Goal: Information Seeking & Learning: Learn about a topic

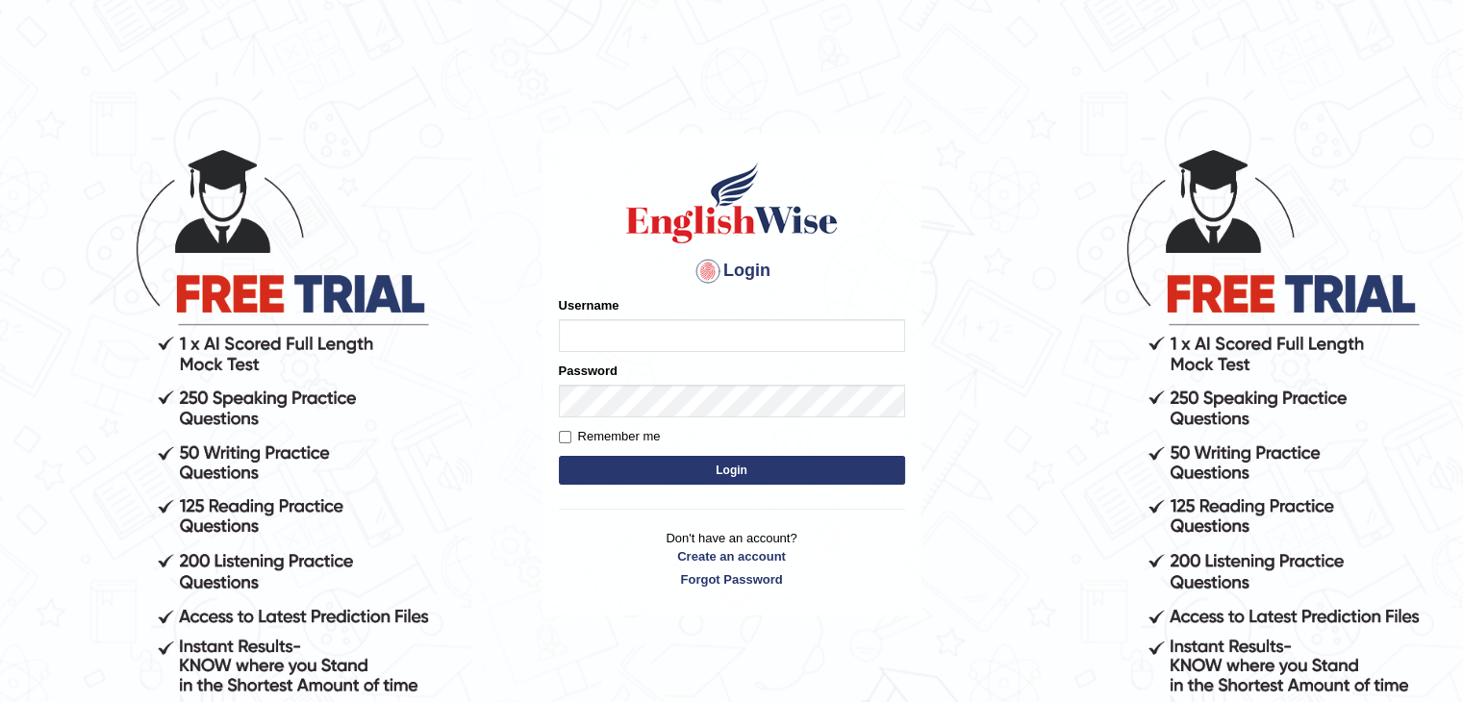
type input "Jitendra"
click at [730, 467] on button "Login" at bounding box center [732, 470] width 346 height 29
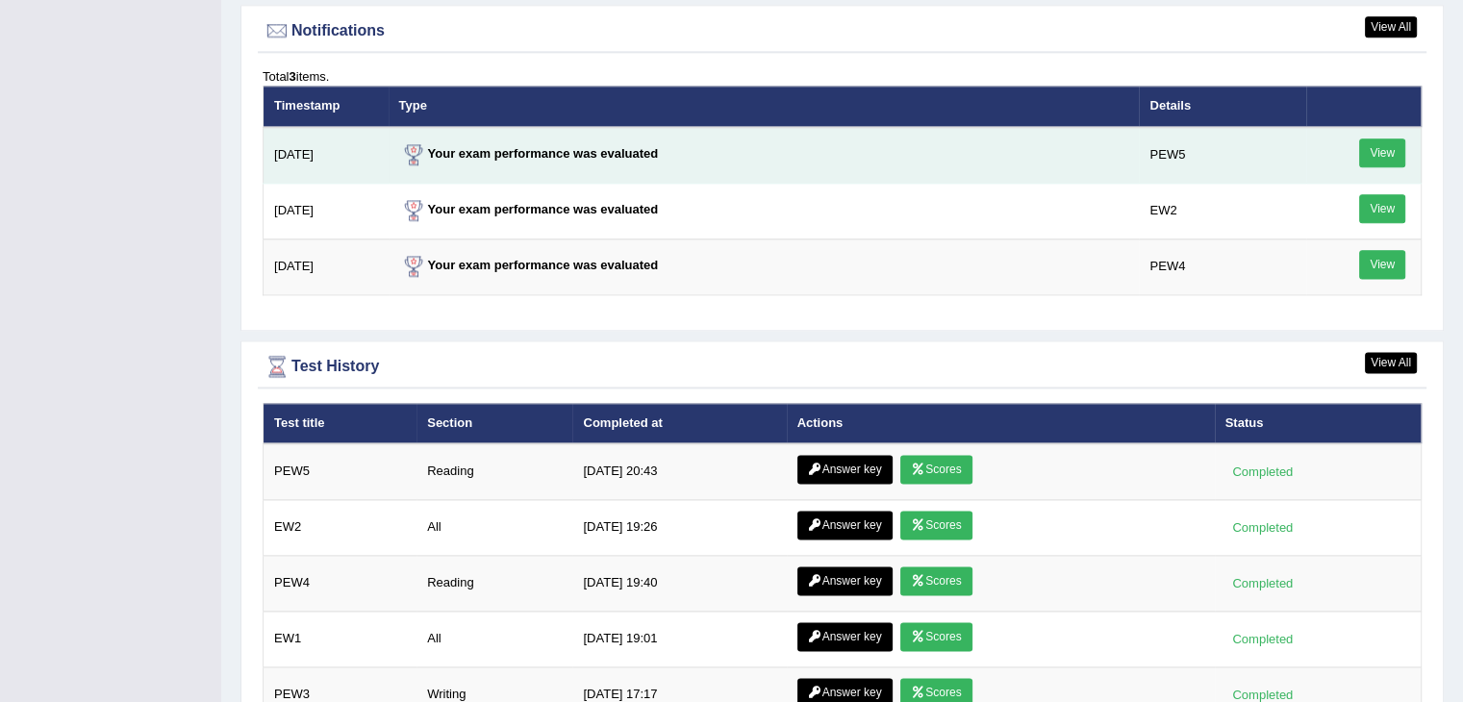
scroll to position [2502, 0]
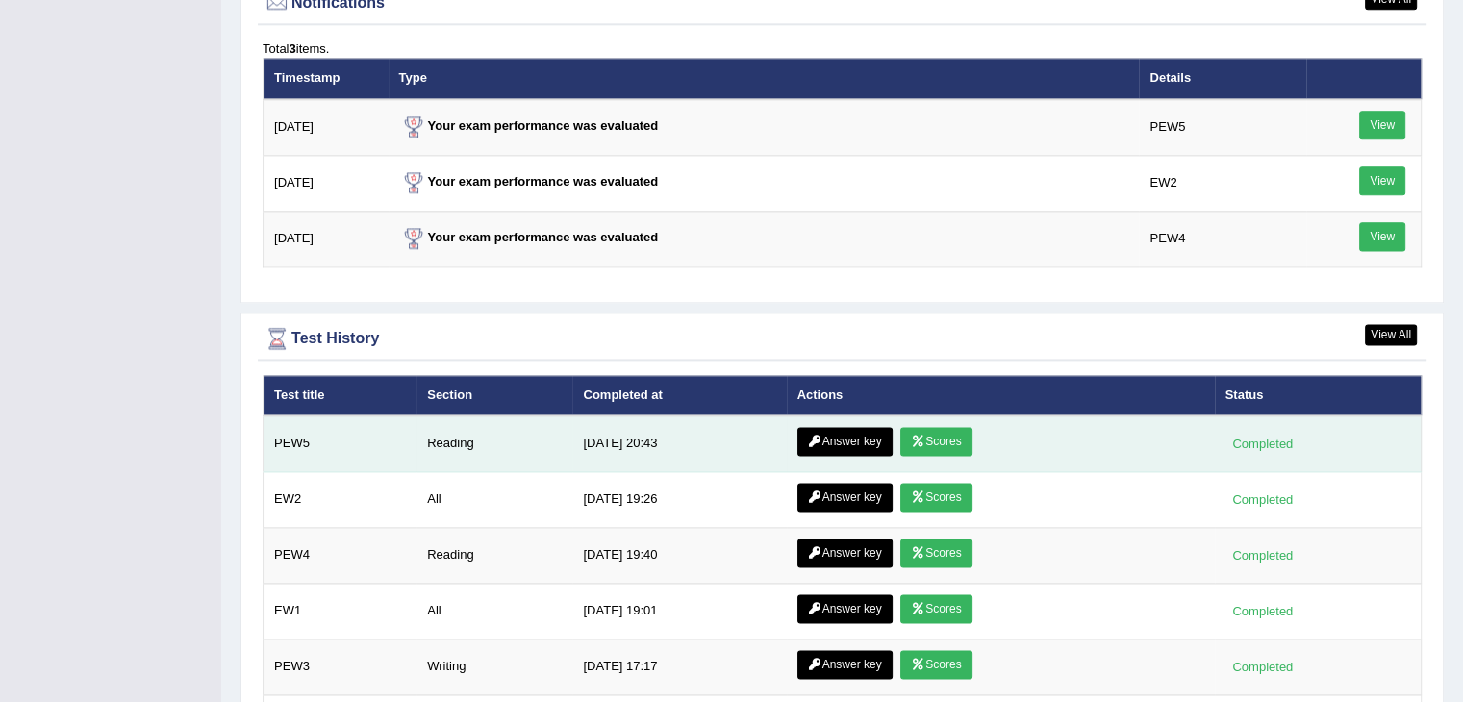
click at [929, 438] on link "Scores" at bounding box center [936, 441] width 71 height 29
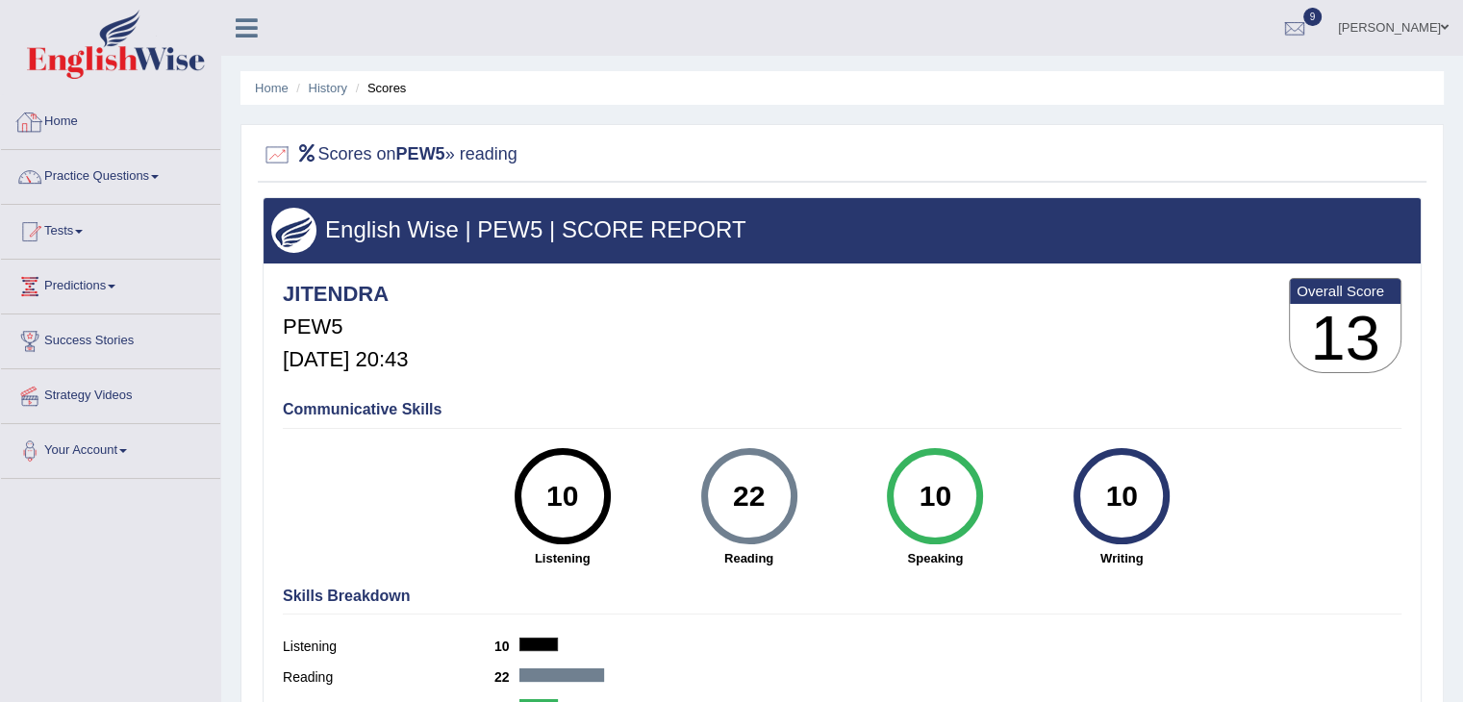
click at [50, 120] on link "Home" at bounding box center [110, 119] width 219 height 48
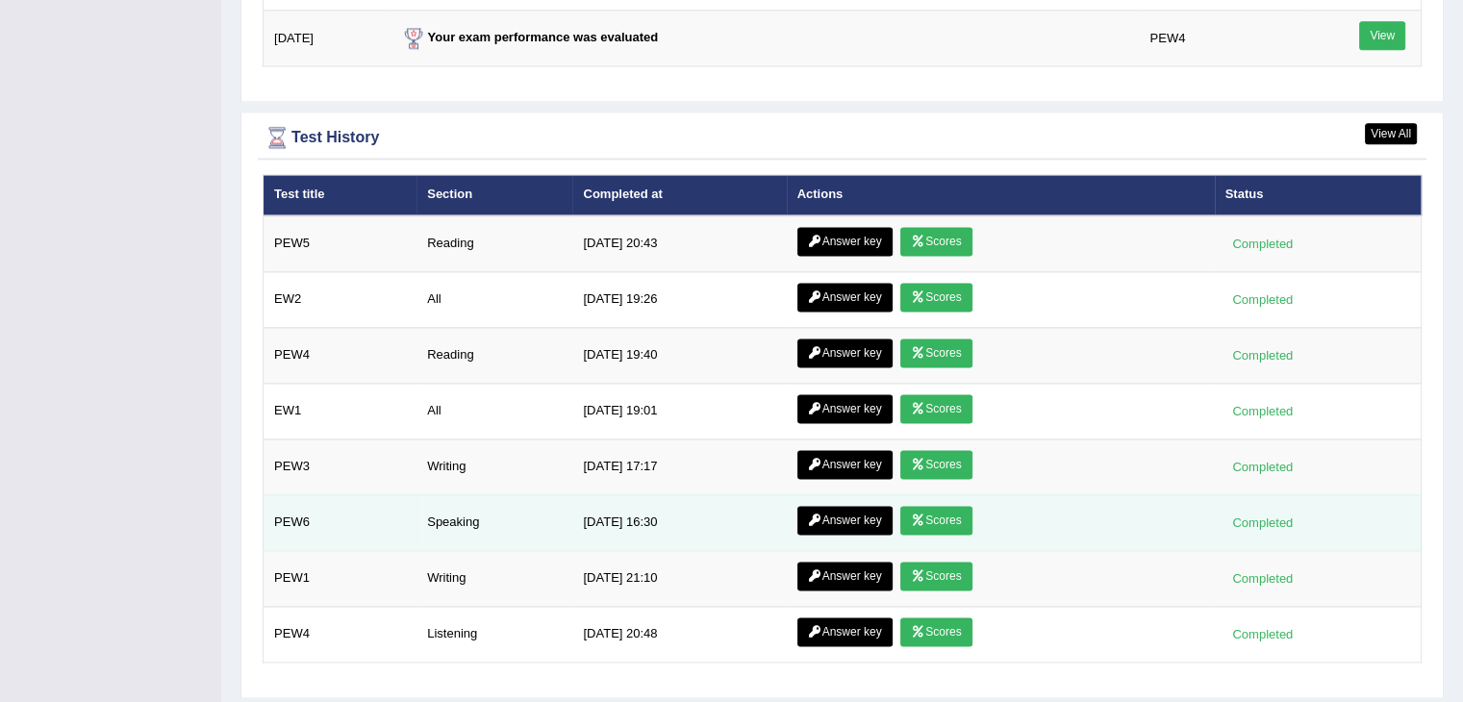
scroll to position [2620, 0]
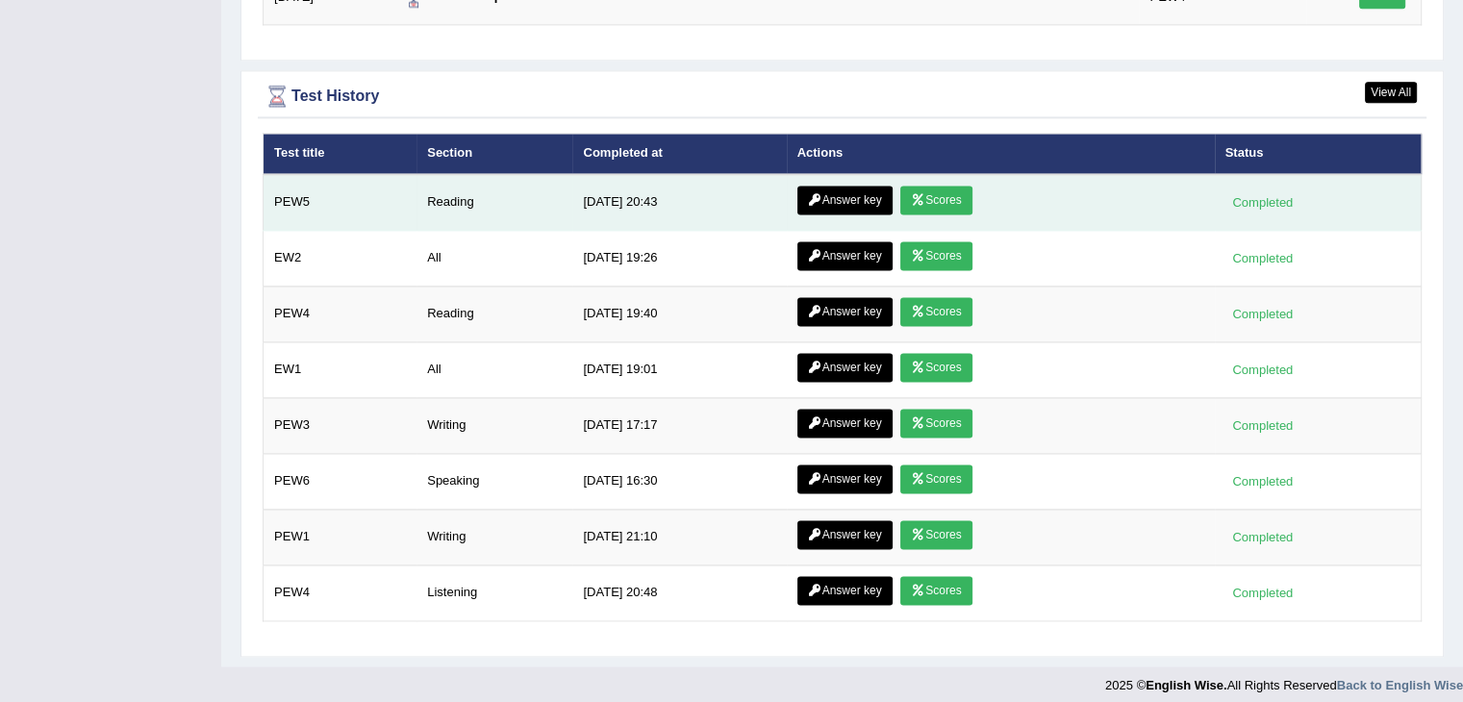
click at [841, 186] on link "Answer key" at bounding box center [845, 200] width 95 height 29
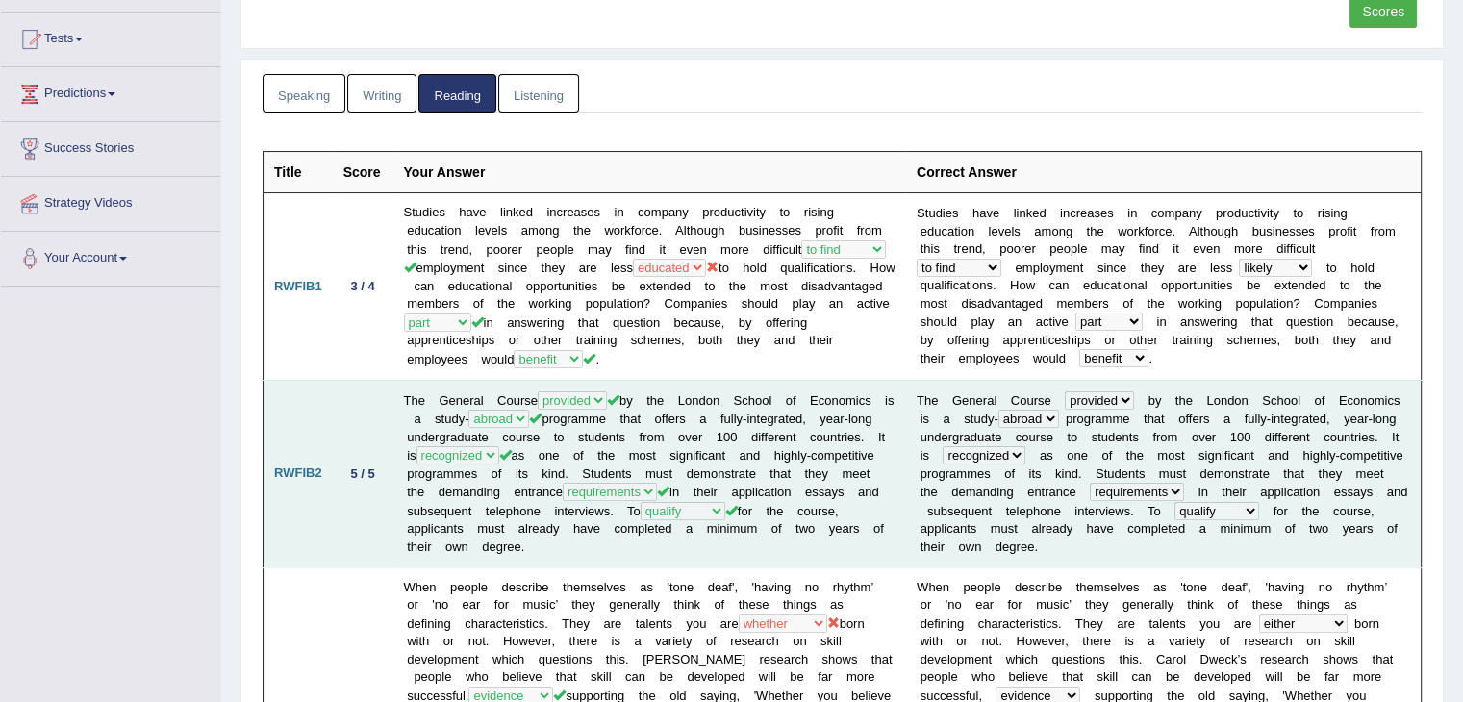
scroll to position [96, 0]
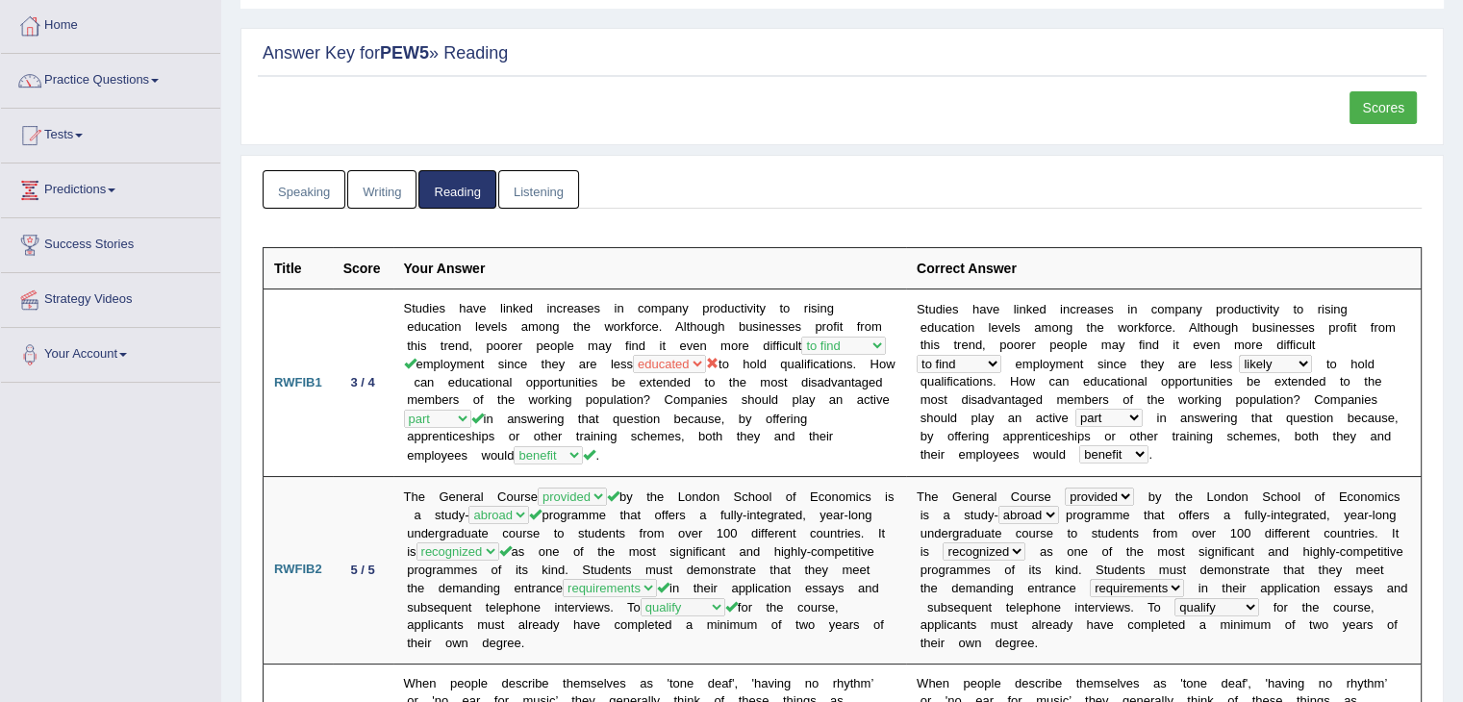
click at [394, 194] on link "Writing" at bounding box center [381, 189] width 69 height 39
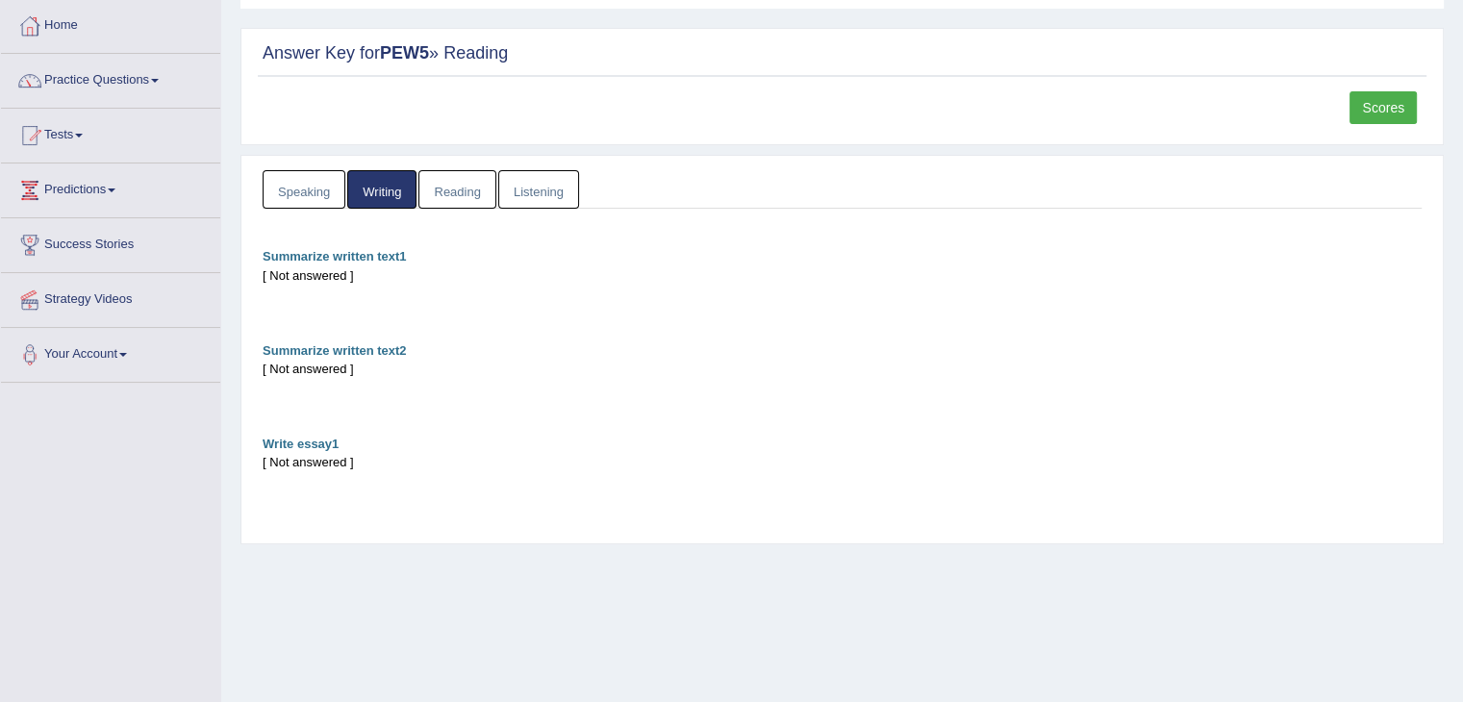
click at [310, 197] on link "Speaking" at bounding box center [304, 189] width 83 height 39
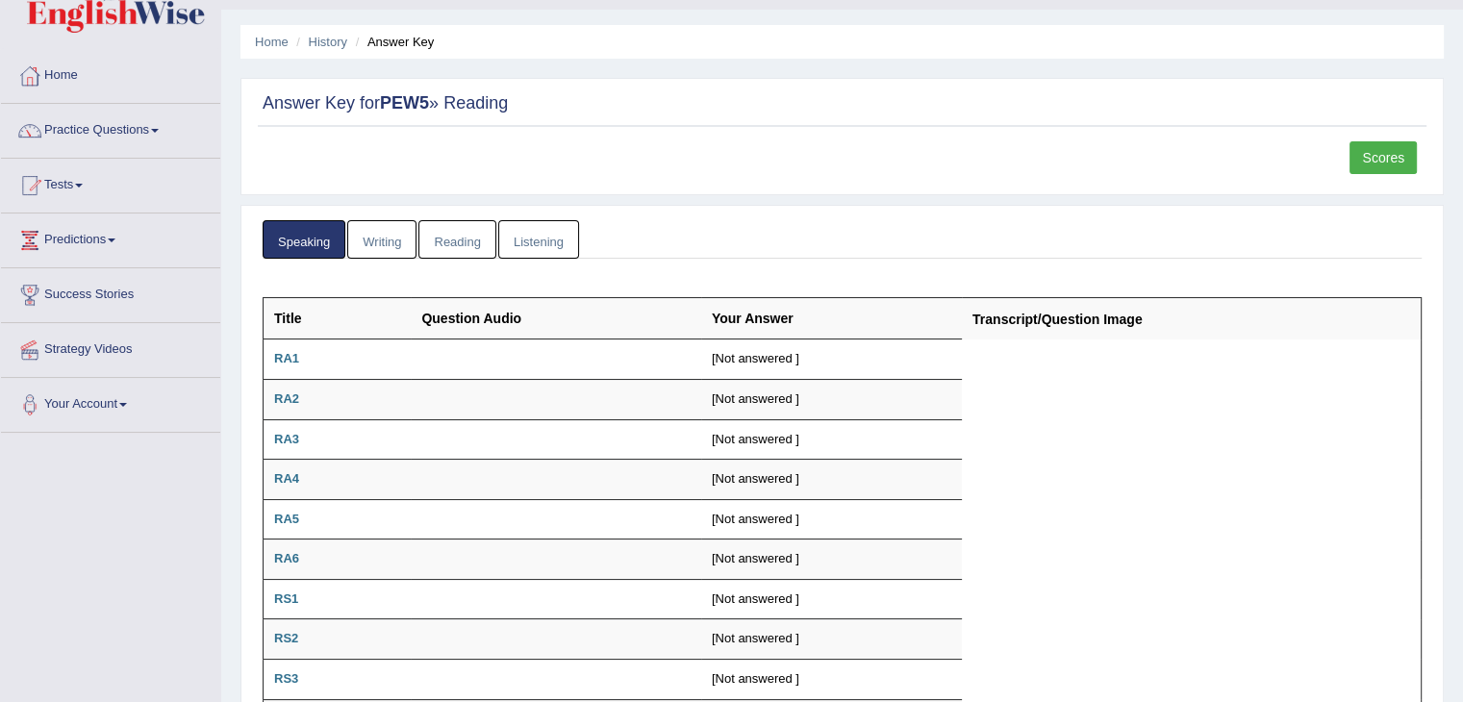
scroll to position [0, 0]
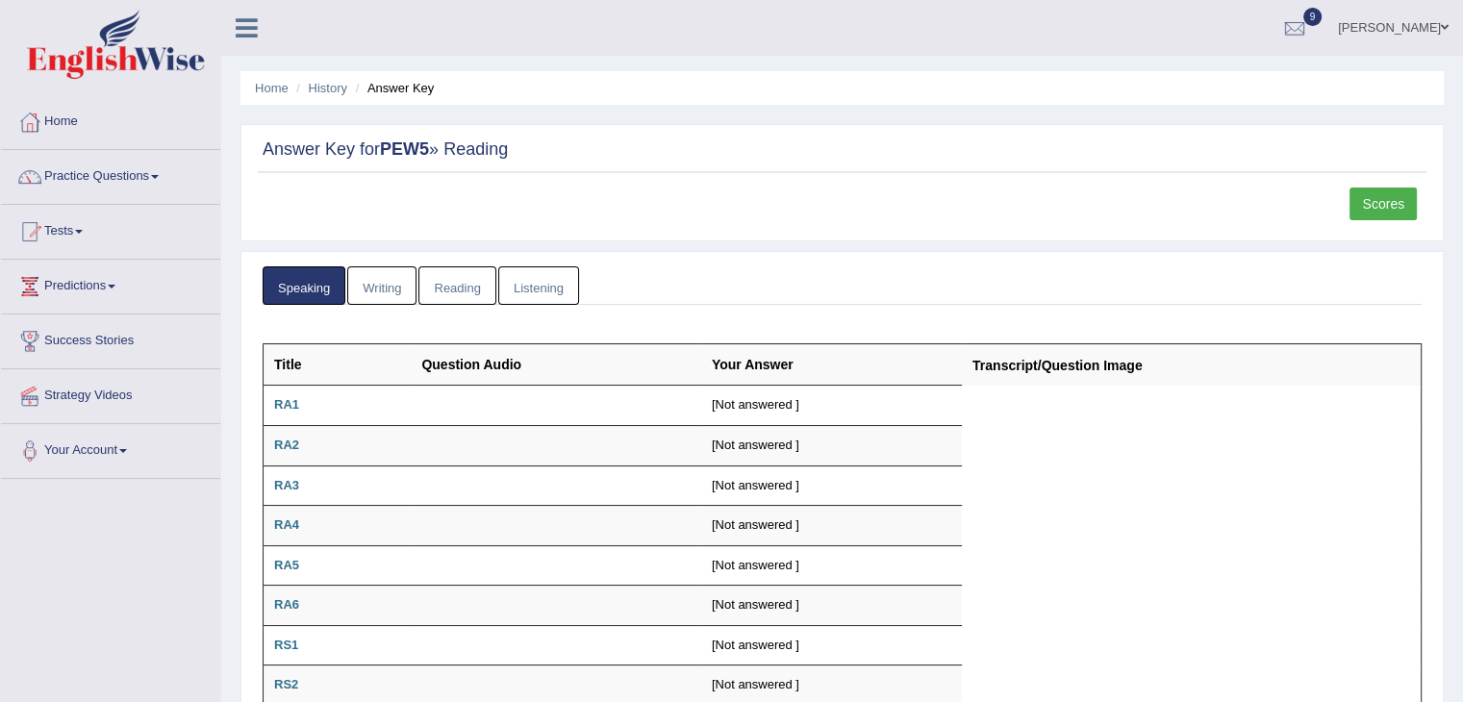
click at [76, 180] on link "Practice Questions" at bounding box center [110, 174] width 219 height 48
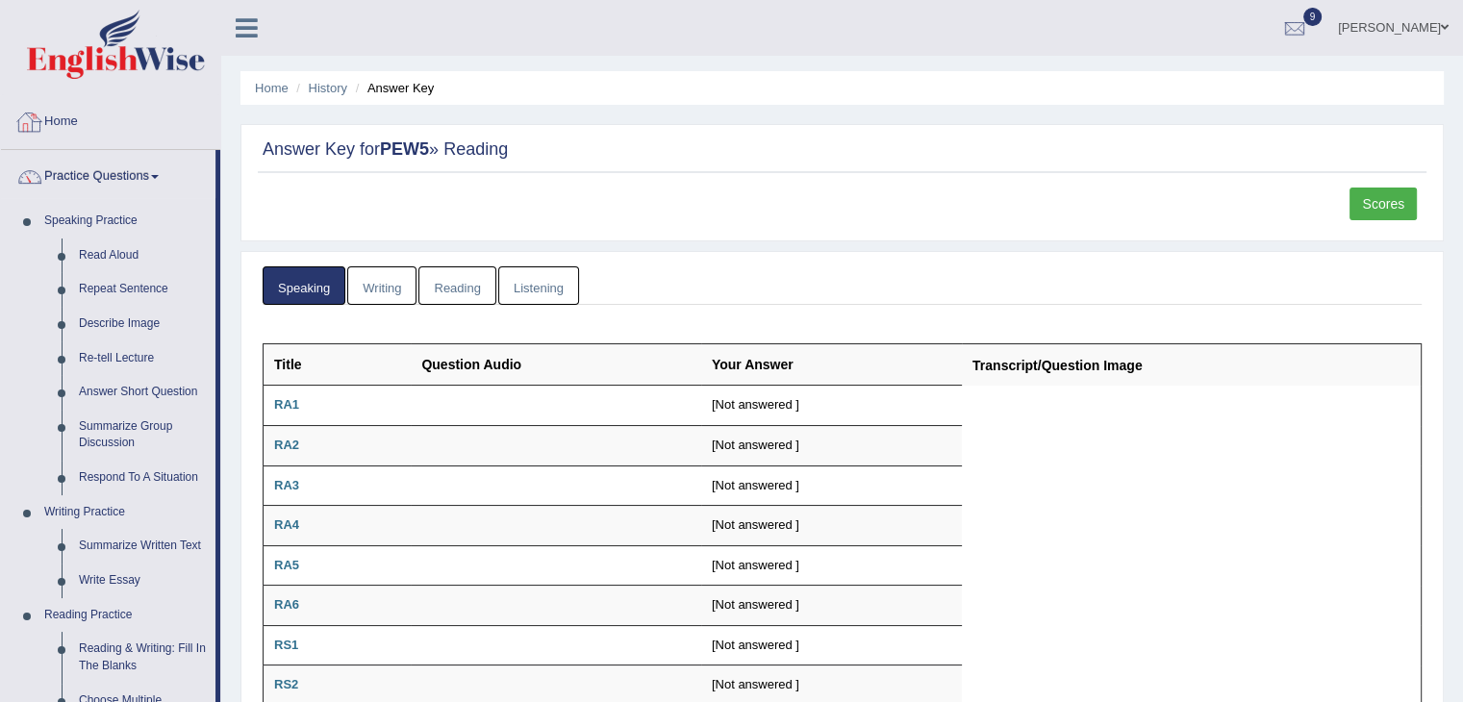
click at [65, 128] on link "Home" at bounding box center [110, 119] width 219 height 48
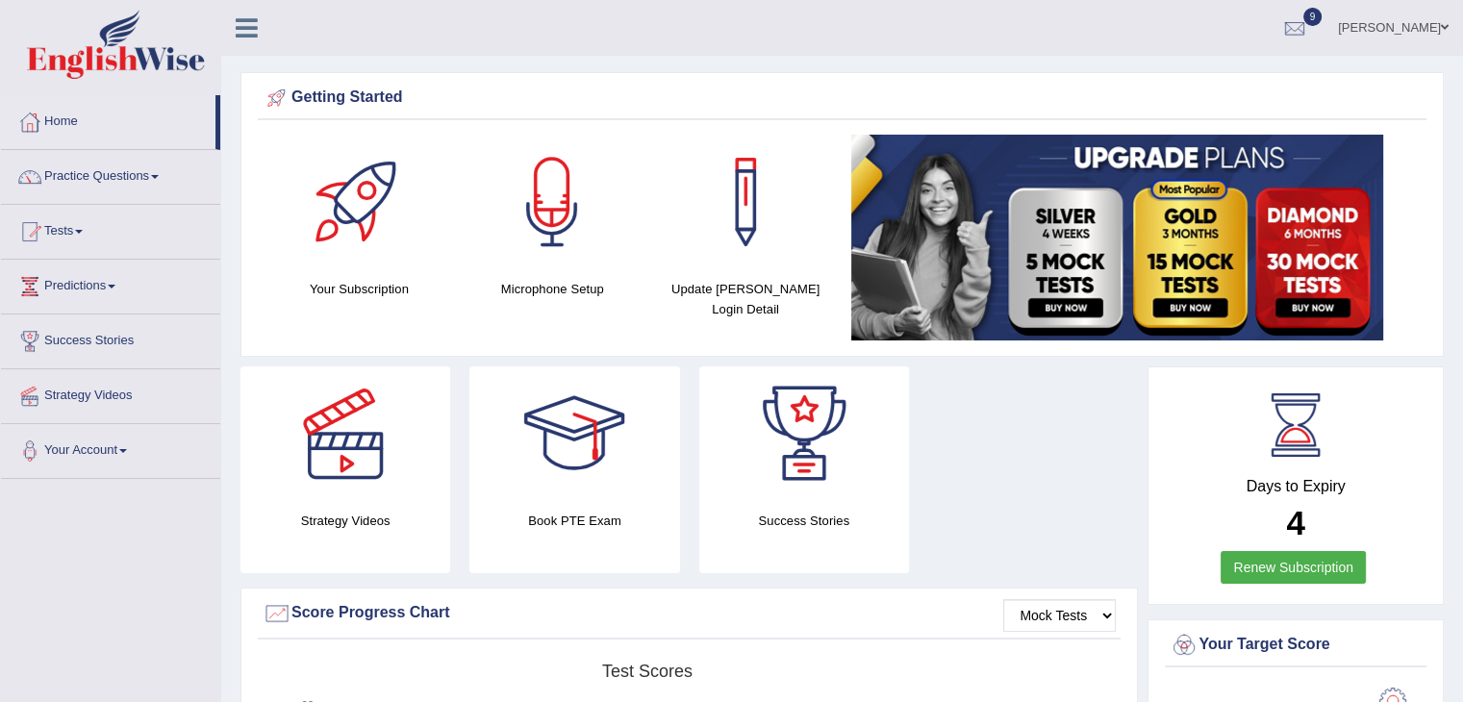
click at [56, 227] on link "Tests" at bounding box center [110, 229] width 219 height 48
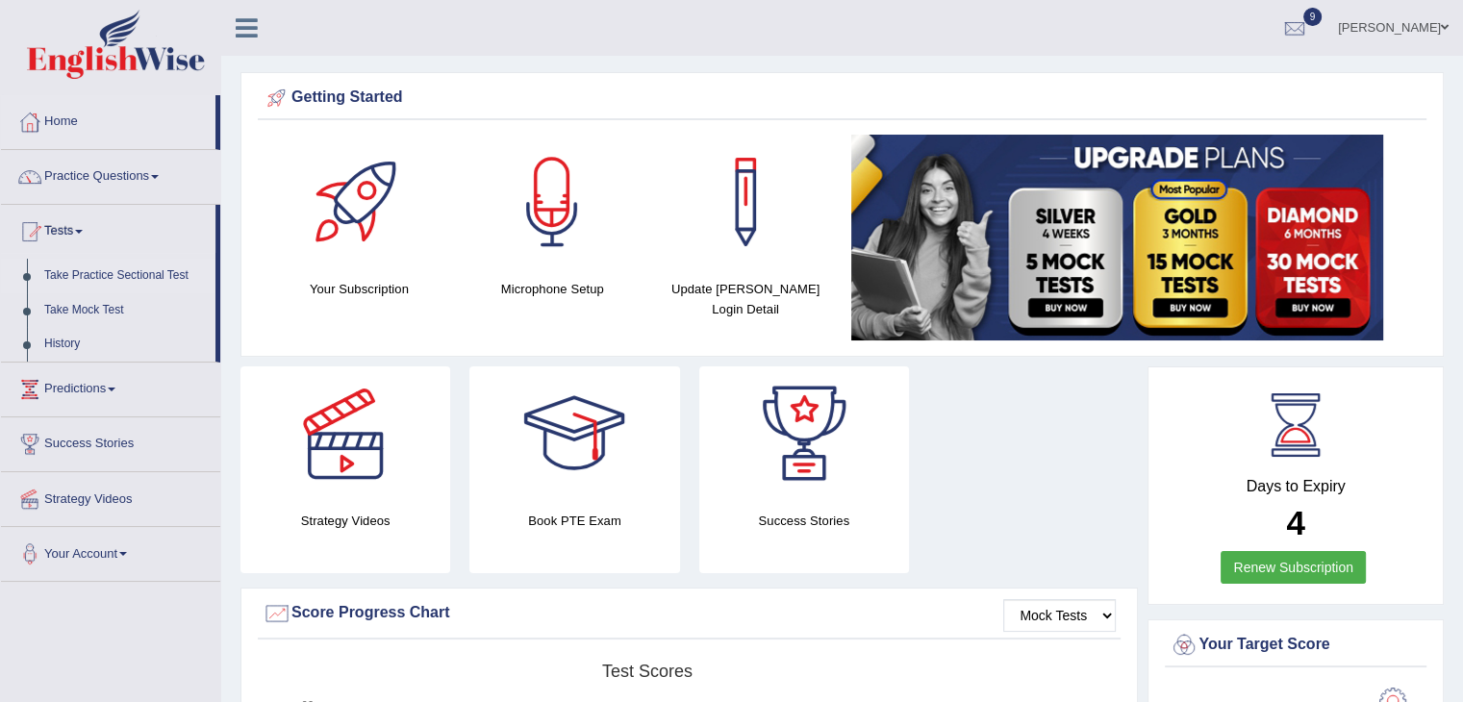
click at [103, 278] on link "Take Practice Sectional Test" at bounding box center [126, 276] width 180 height 35
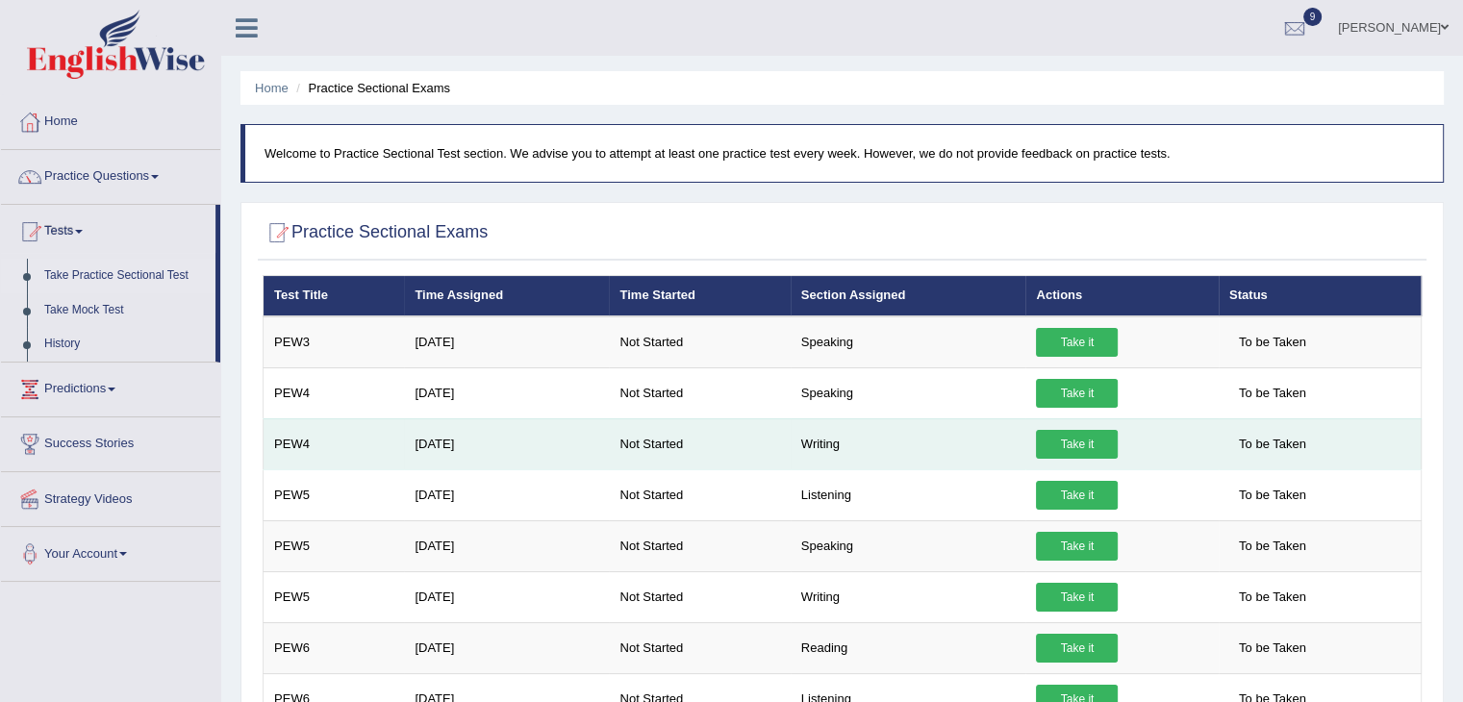
click at [1090, 445] on link "Take it" at bounding box center [1077, 444] width 82 height 29
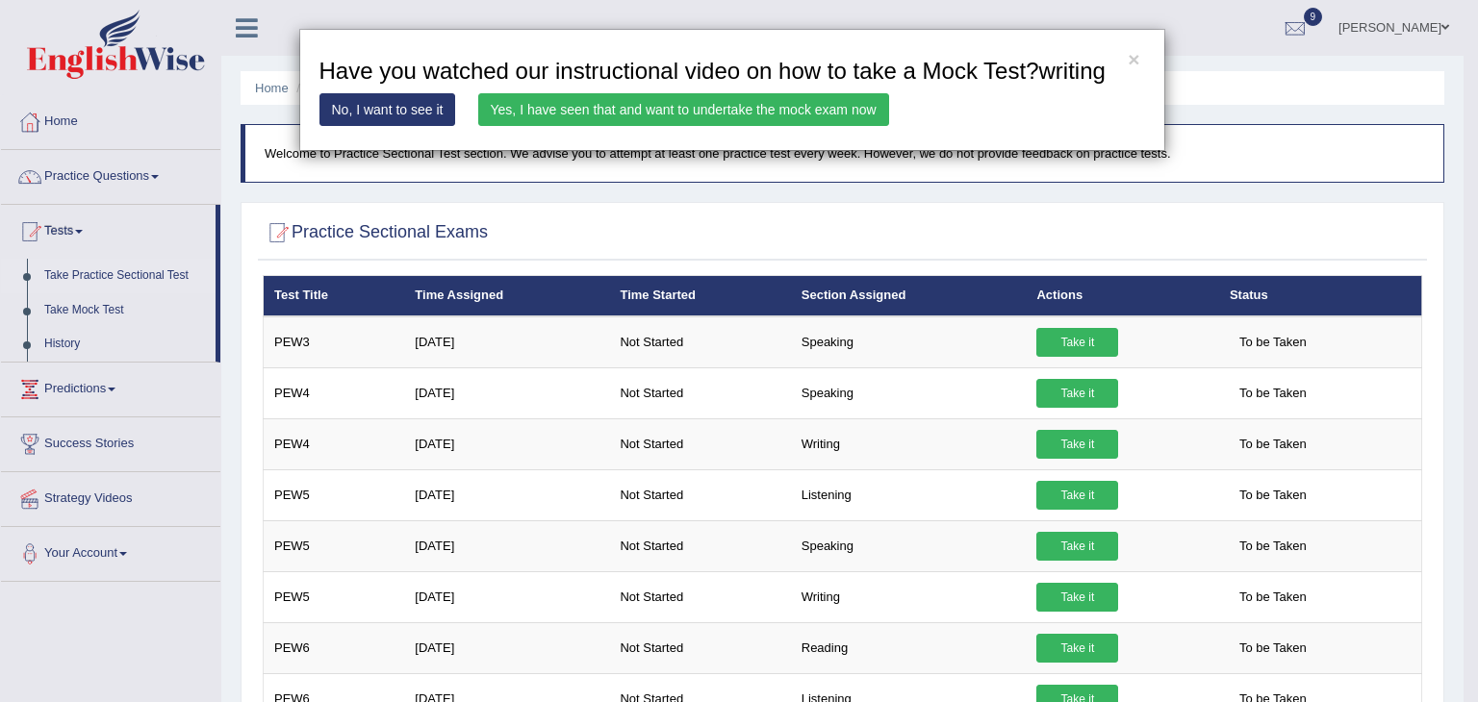
click at [699, 108] on link "Yes, I have seen that and want to undertake the mock exam now" at bounding box center [683, 109] width 411 height 33
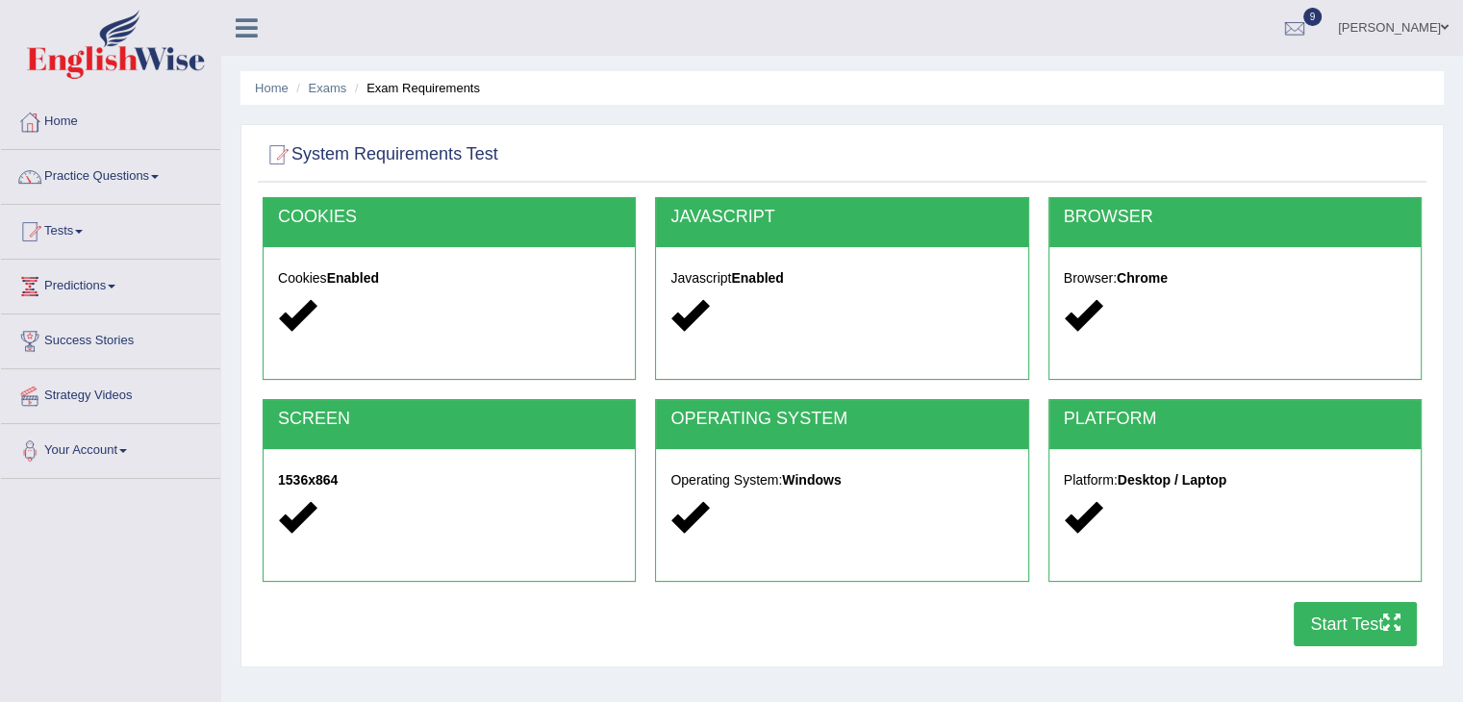
click at [1333, 622] on button "Start Test" at bounding box center [1355, 624] width 123 height 44
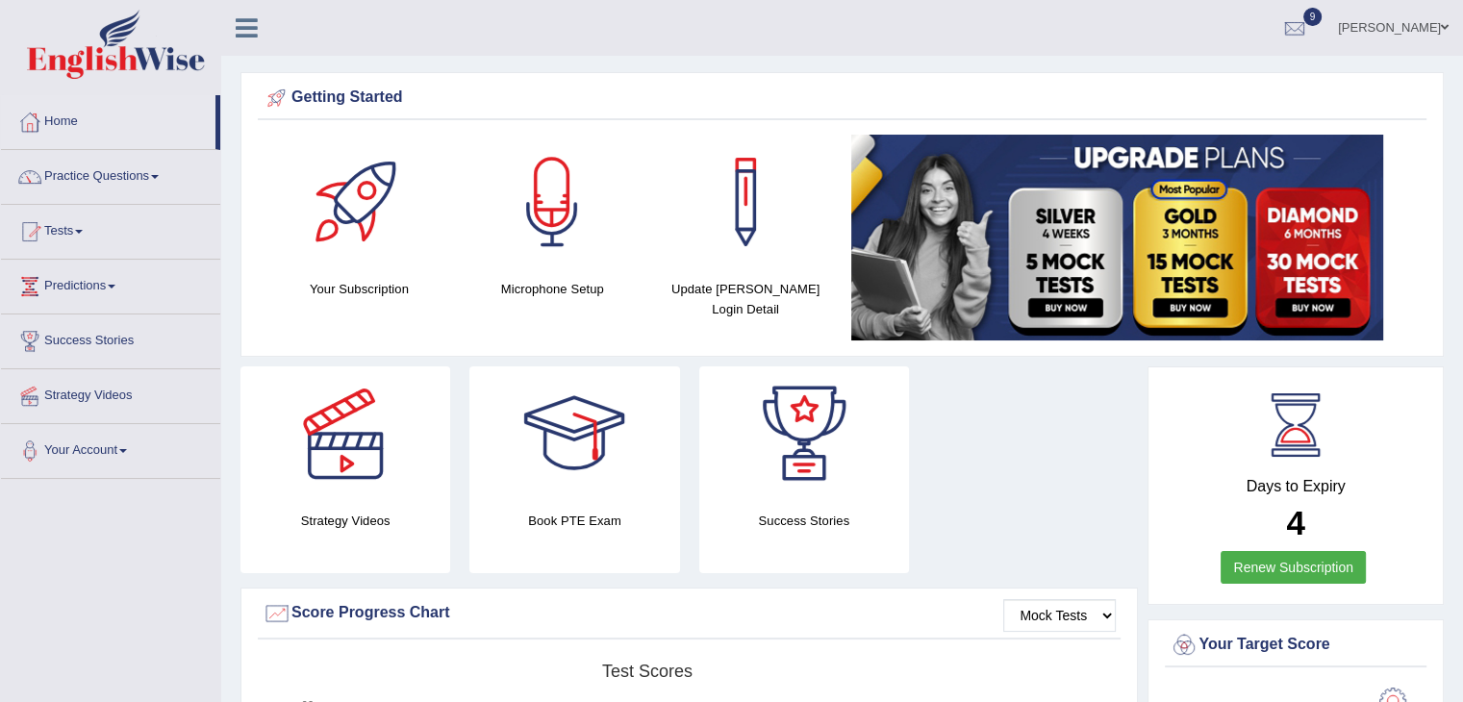
click at [87, 174] on link "Practice Questions" at bounding box center [110, 174] width 219 height 48
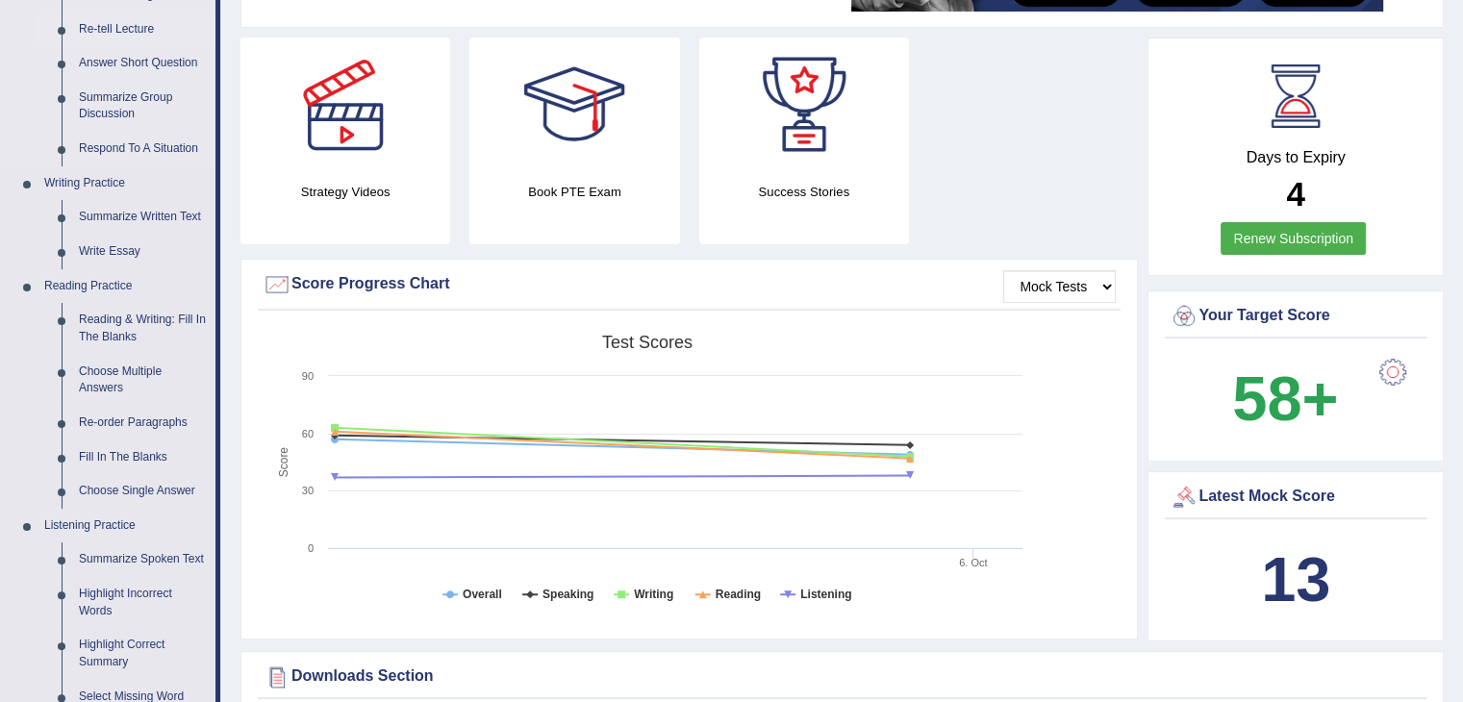
scroll to position [96, 0]
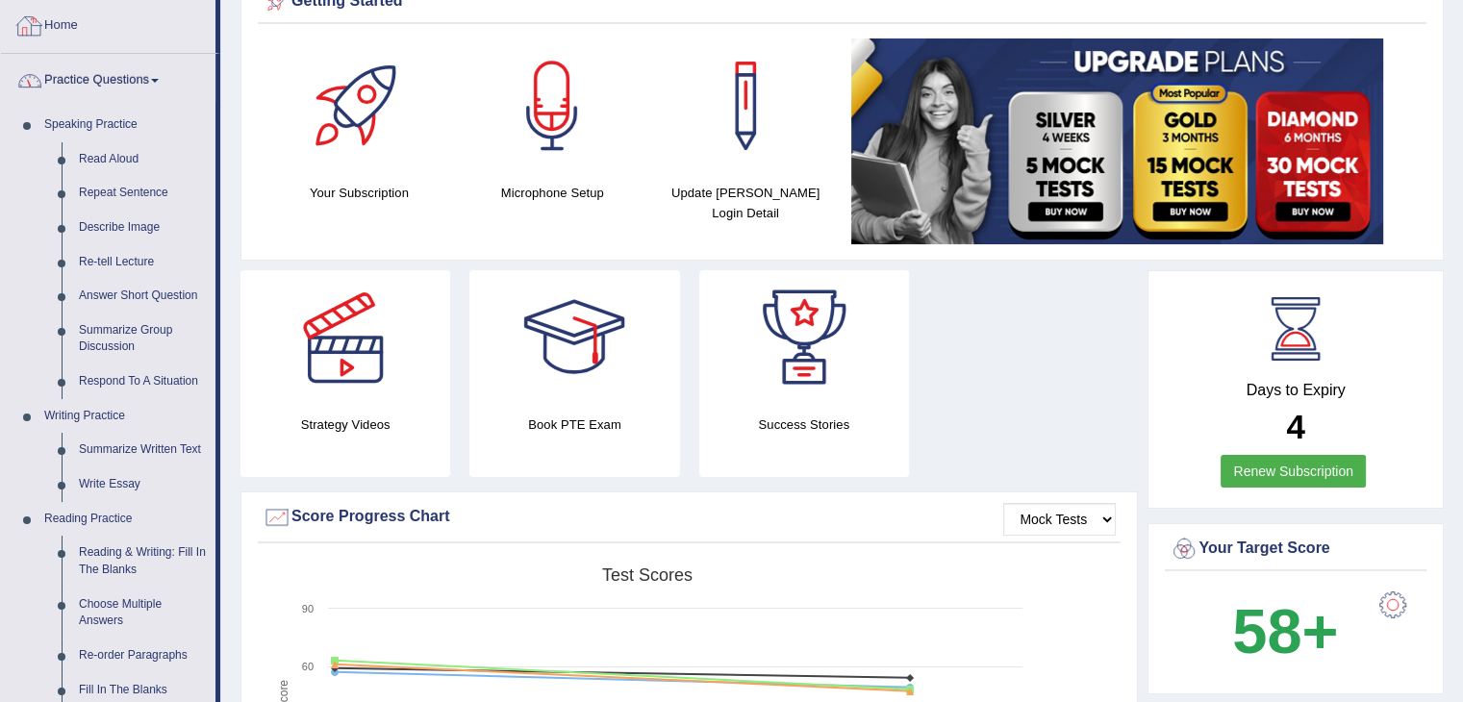
click at [42, 35] on div at bounding box center [29, 26] width 29 height 29
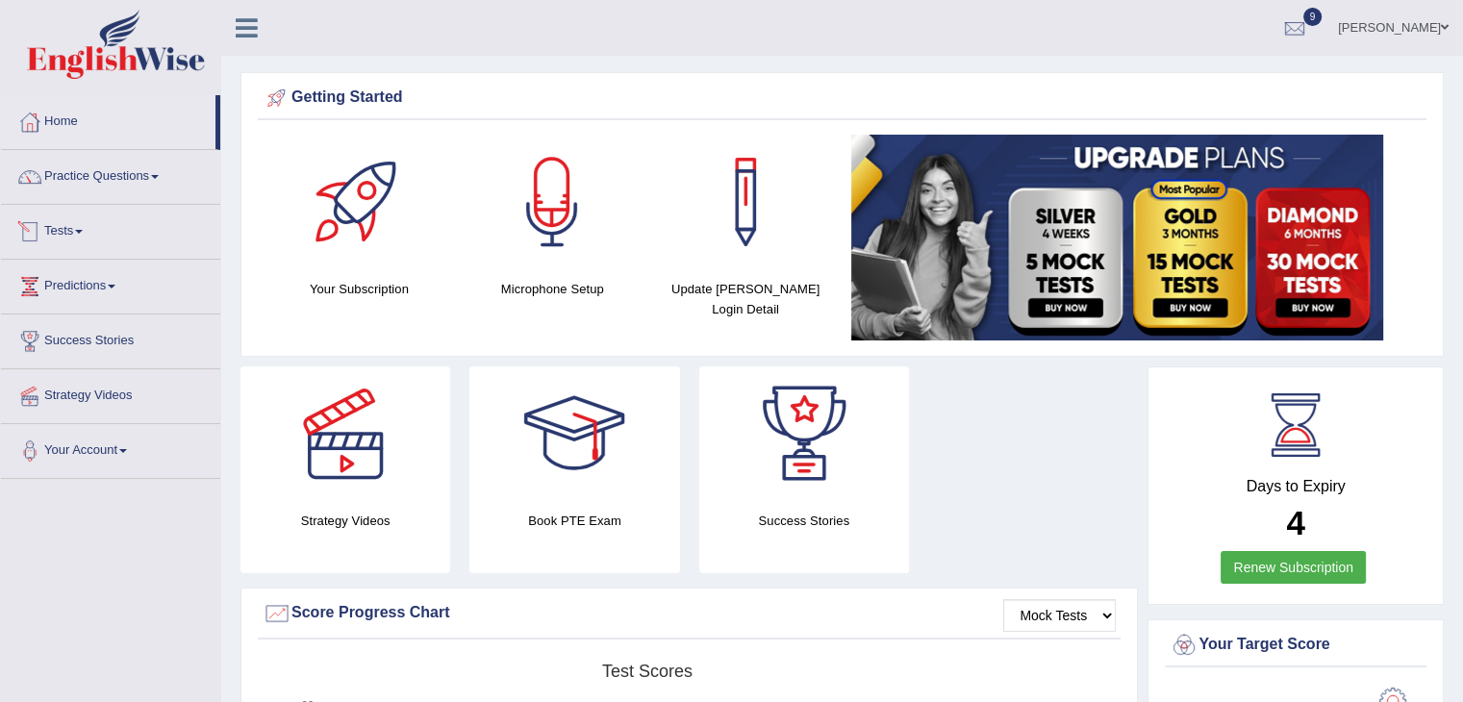
click at [53, 224] on link "Tests" at bounding box center [110, 229] width 219 height 48
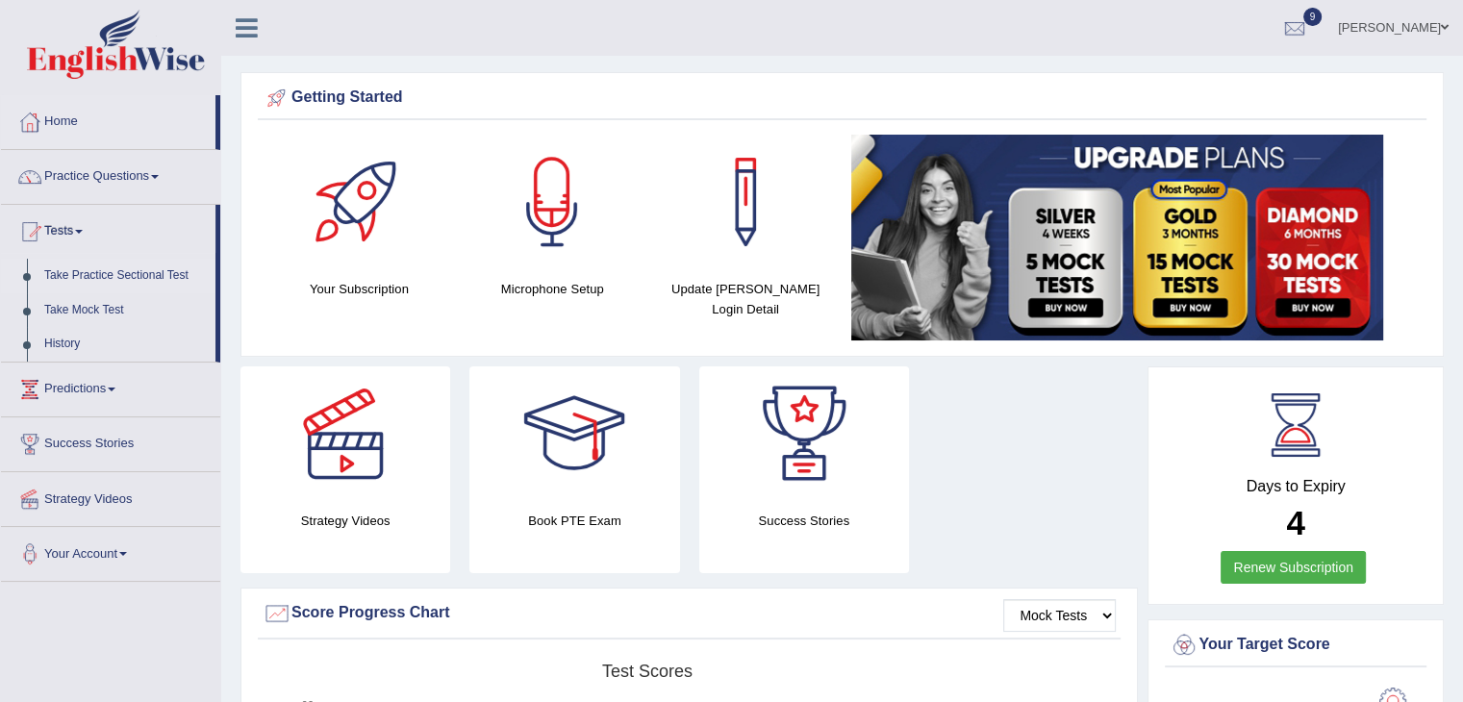
click at [114, 280] on link "Take Practice Sectional Test" at bounding box center [126, 276] width 180 height 35
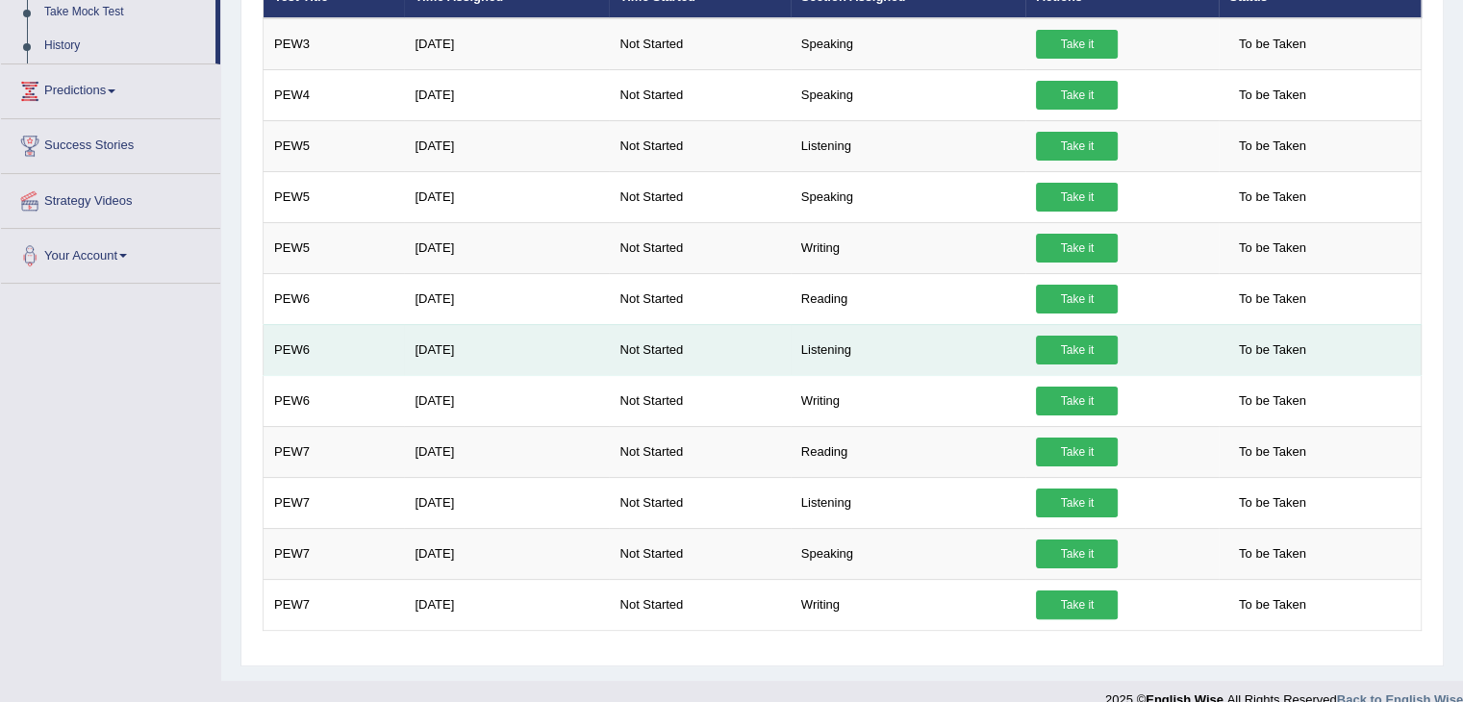
scroll to position [129, 0]
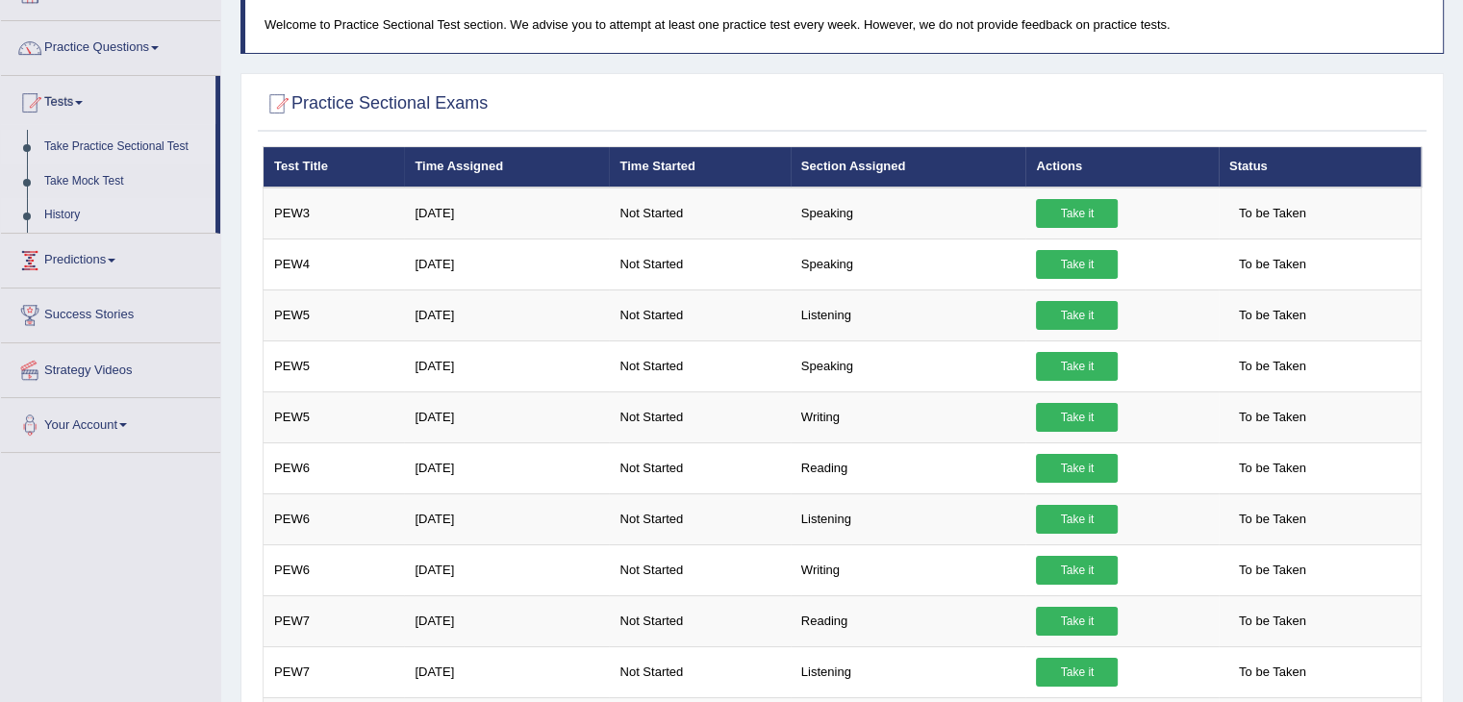
click at [75, 215] on link "History" at bounding box center [126, 215] width 180 height 35
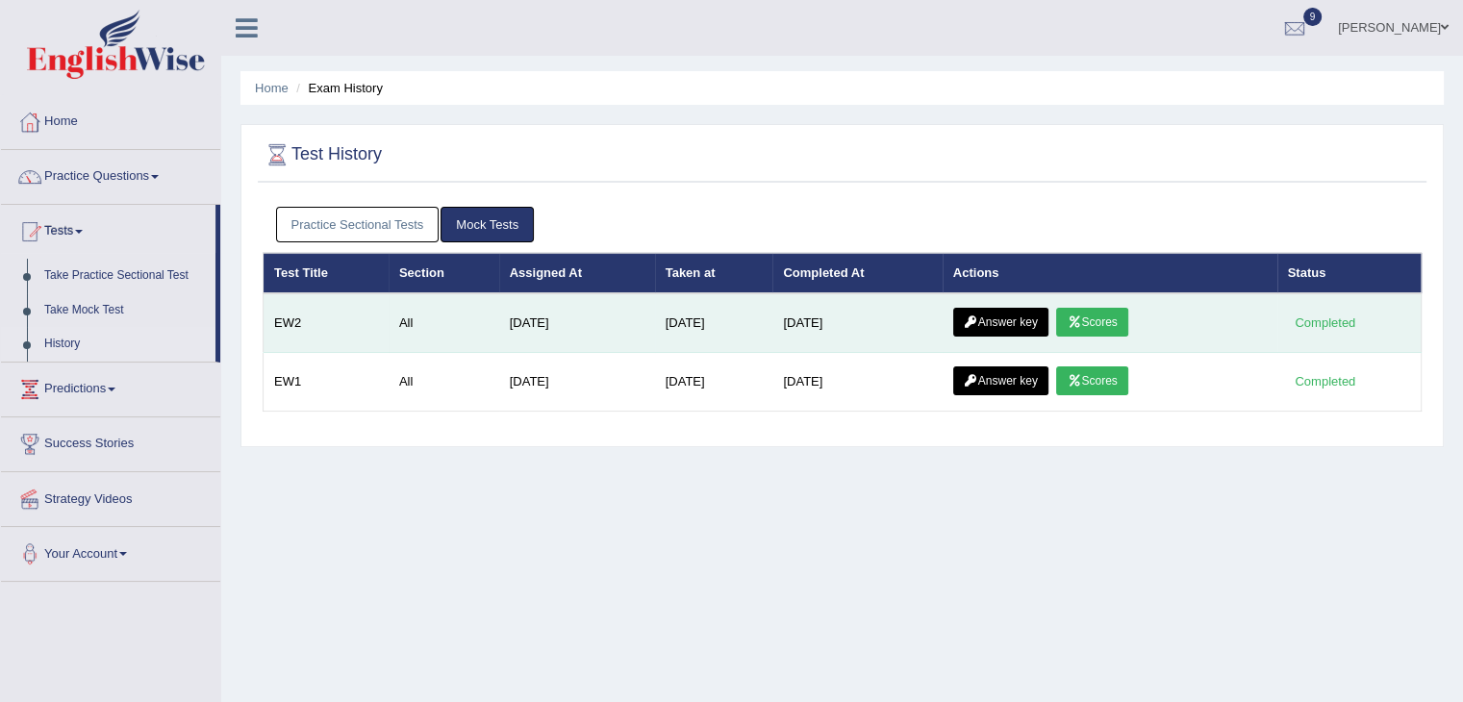
click at [1081, 317] on icon at bounding box center [1074, 323] width 14 height 12
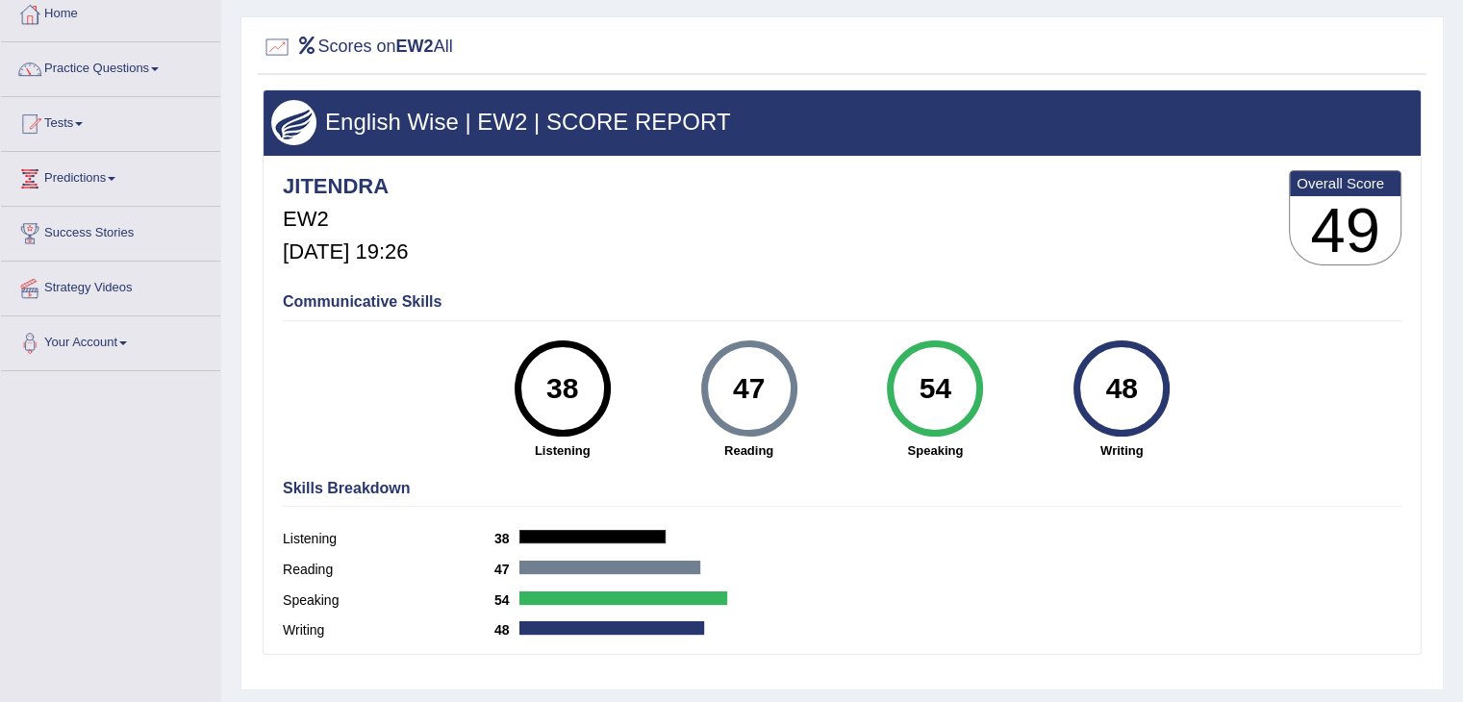
scroll to position [289, 0]
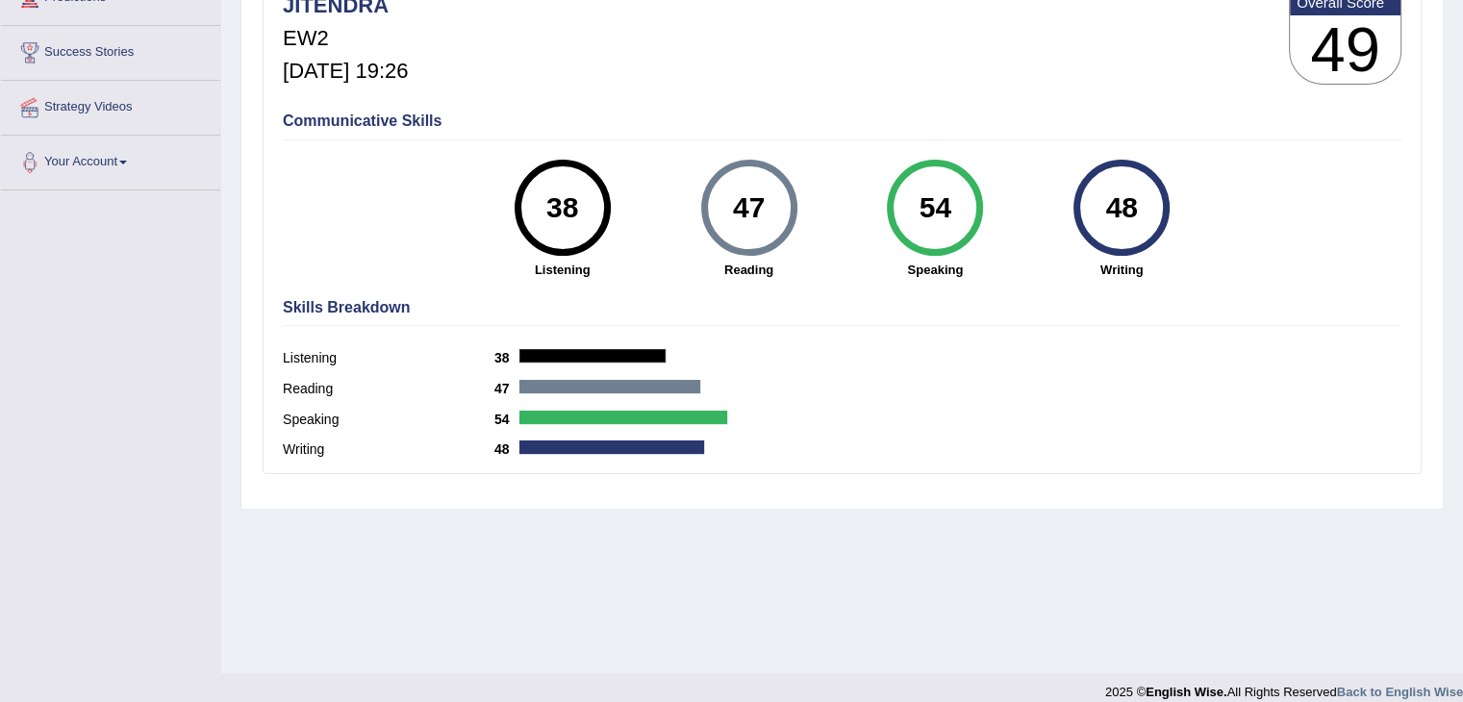
click at [1129, 210] on div "48" at bounding box center [1122, 207] width 70 height 81
click at [1115, 222] on div "48" at bounding box center [1122, 207] width 70 height 81
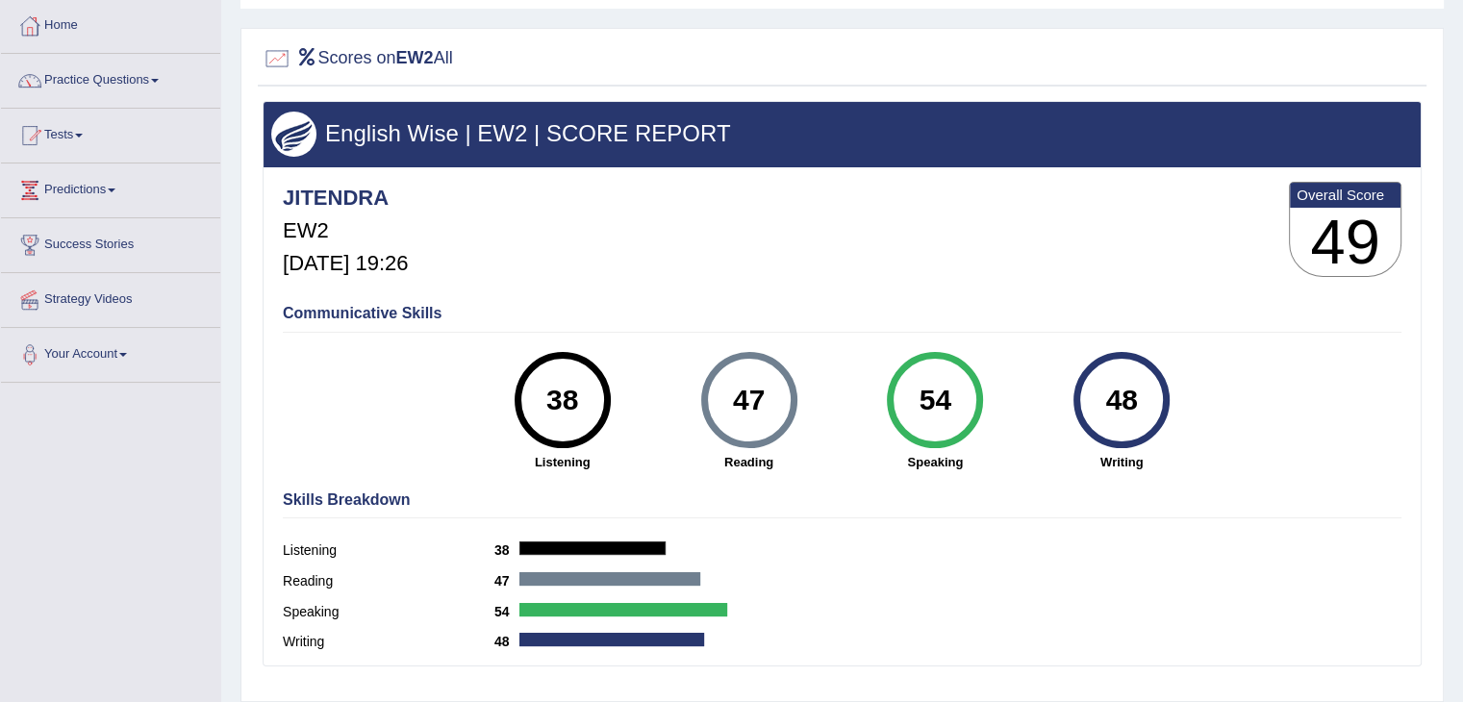
scroll to position [0, 0]
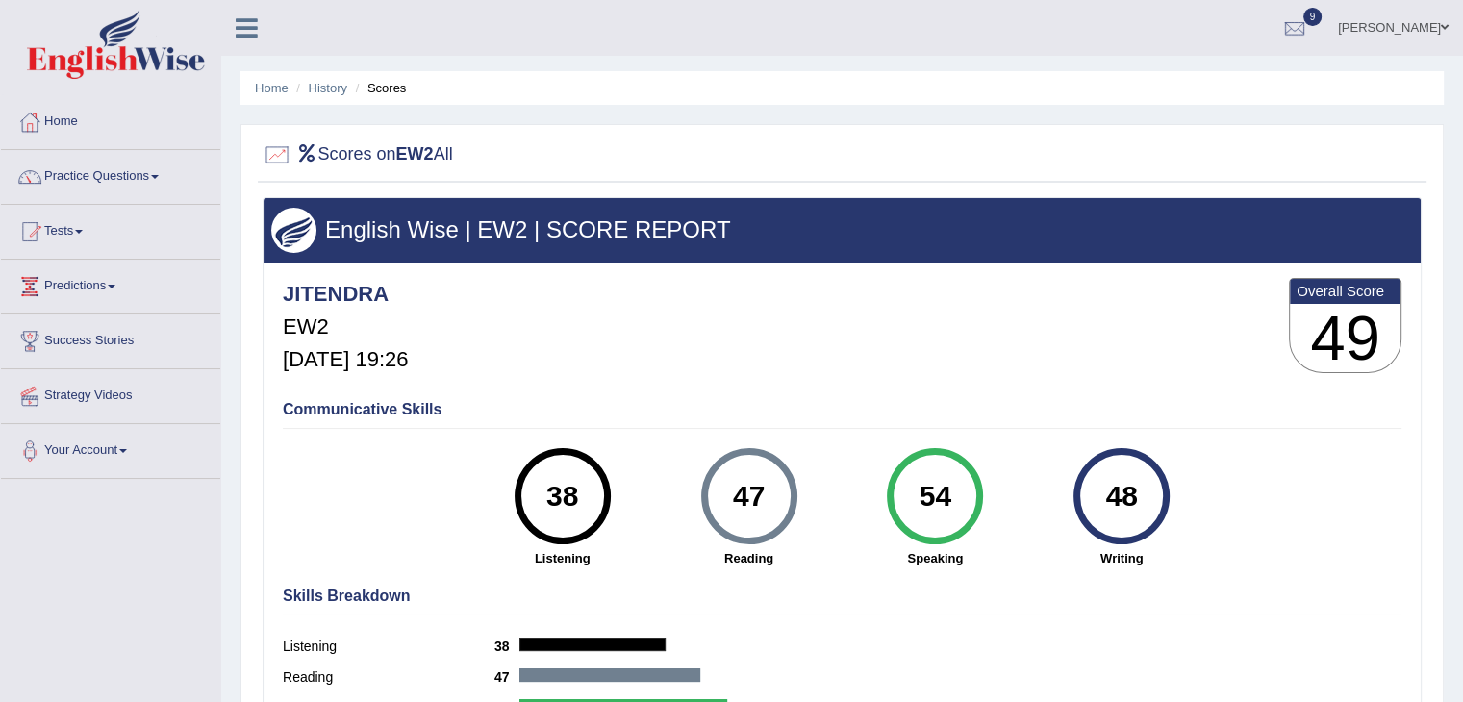
click at [66, 234] on link "Tests" at bounding box center [110, 229] width 219 height 48
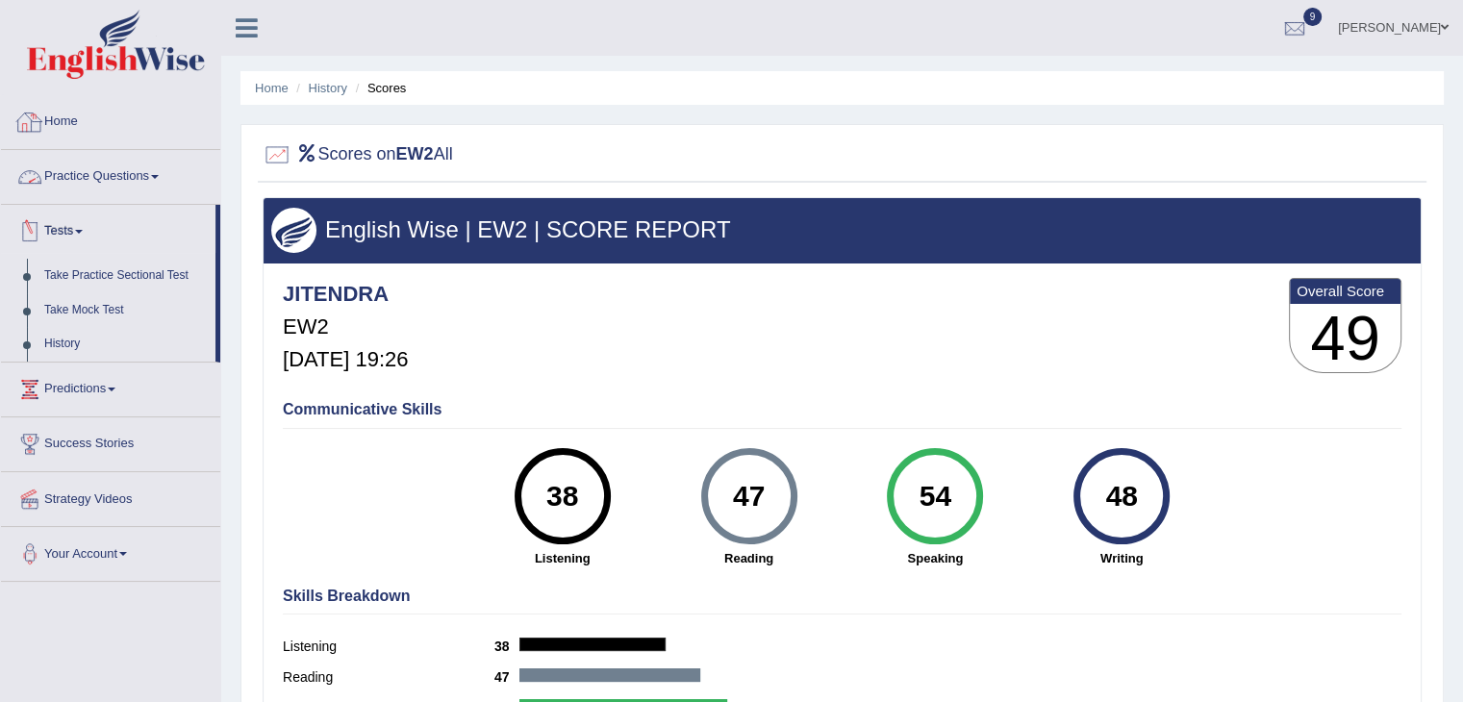
click at [35, 129] on div at bounding box center [29, 122] width 29 height 29
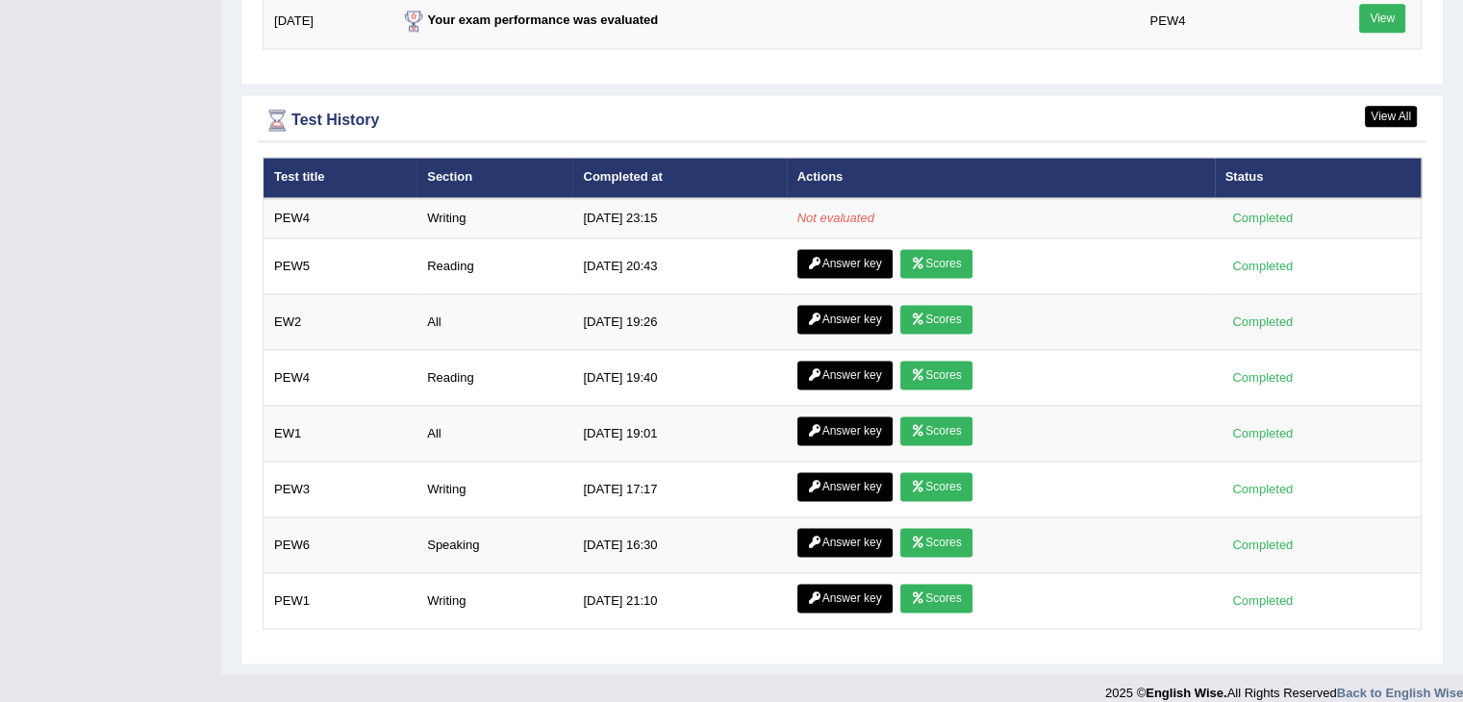
scroll to position [2598, 0]
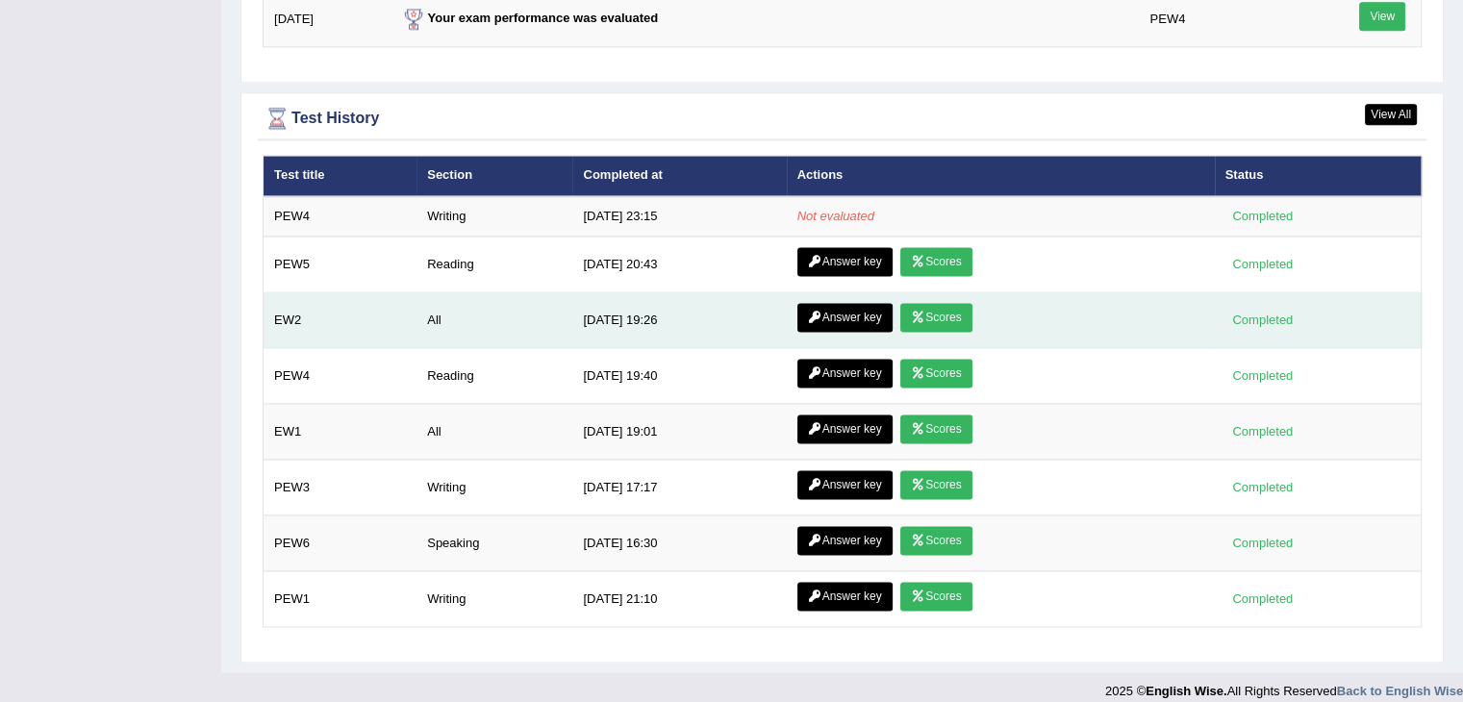
click at [922, 312] on icon at bounding box center [918, 318] width 14 height 12
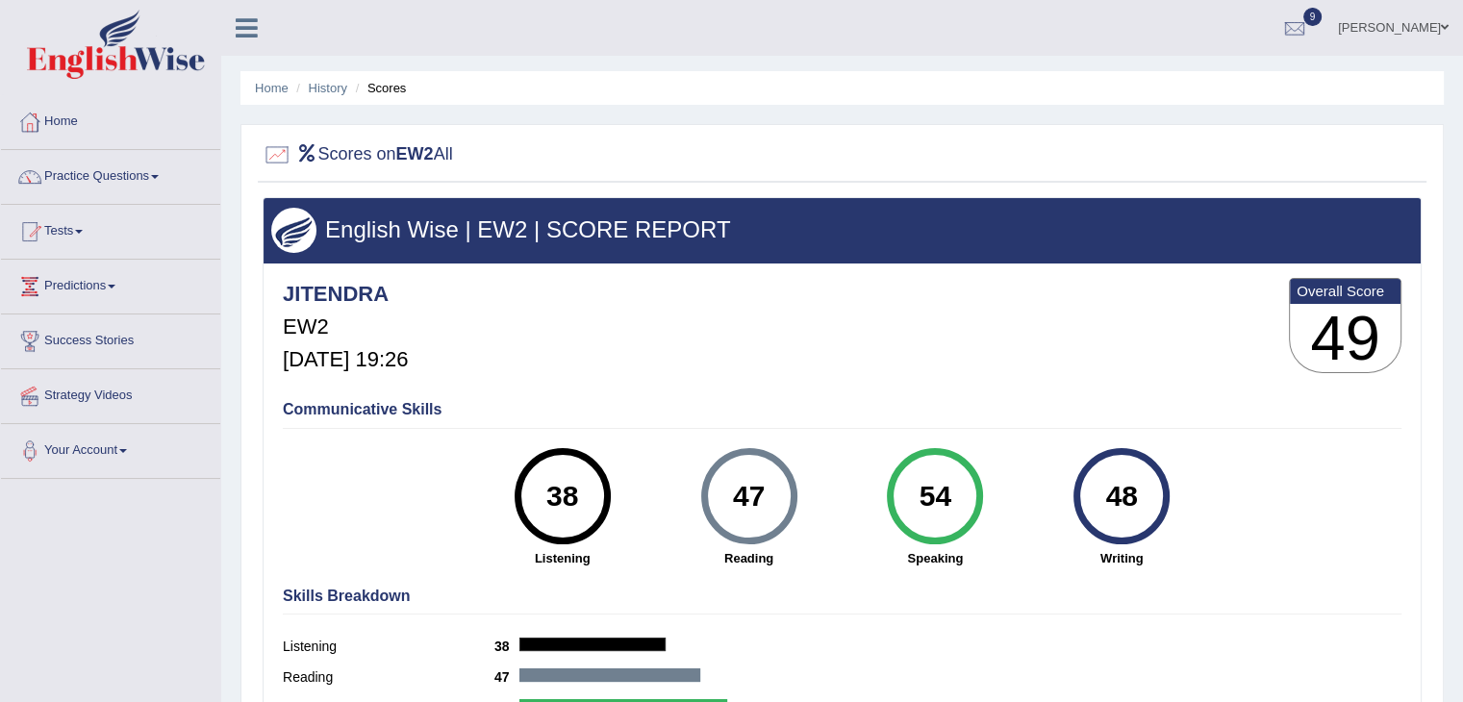
click at [83, 172] on link "Practice Questions" at bounding box center [110, 174] width 219 height 48
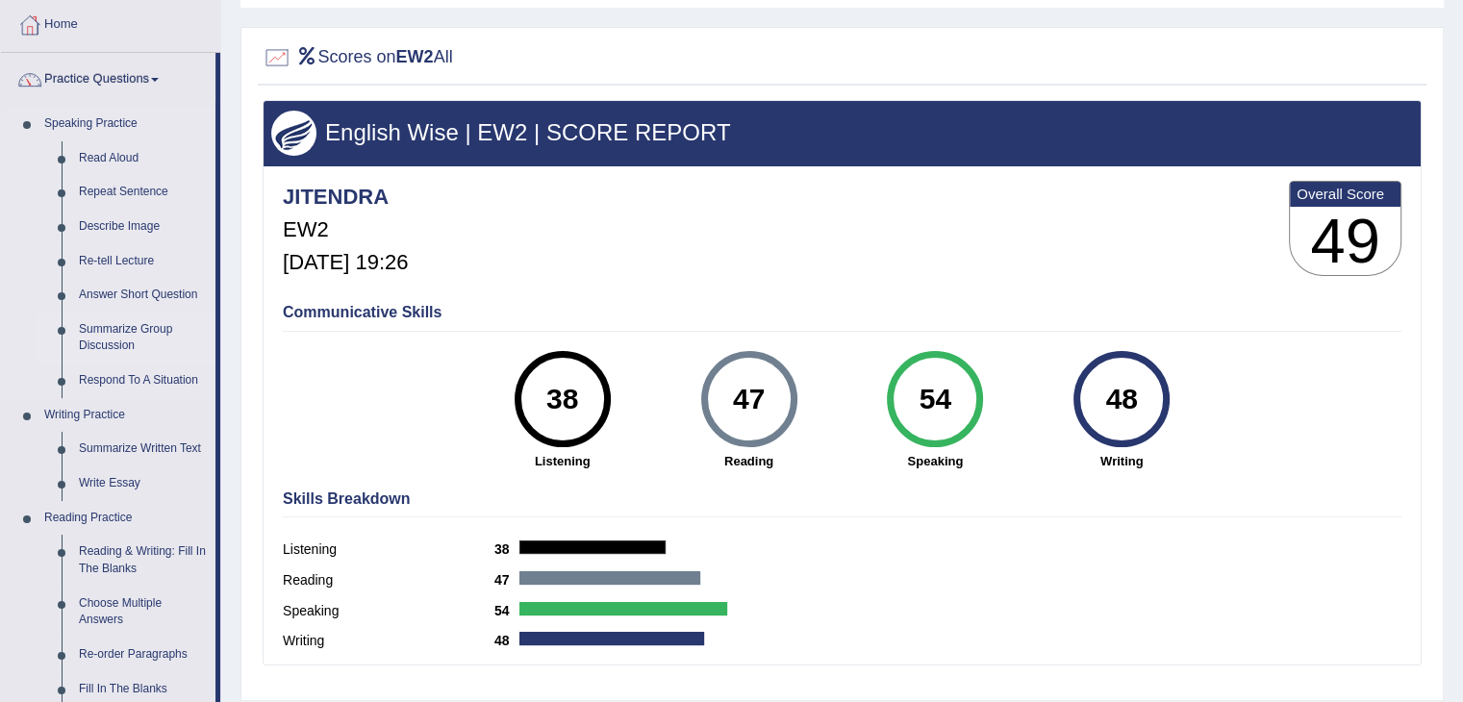
scroll to position [192, 0]
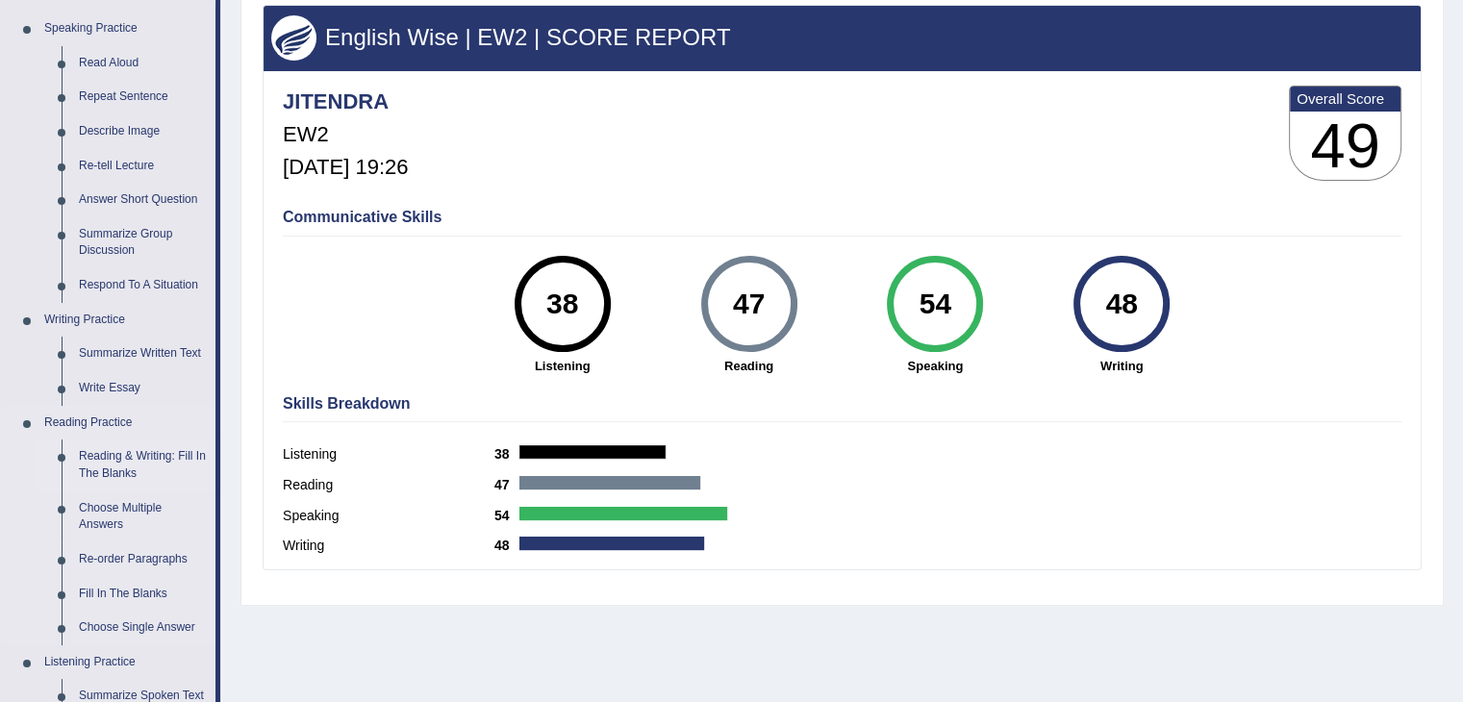
click at [113, 464] on link "Reading & Writing: Fill In The Blanks" at bounding box center [142, 465] width 145 height 51
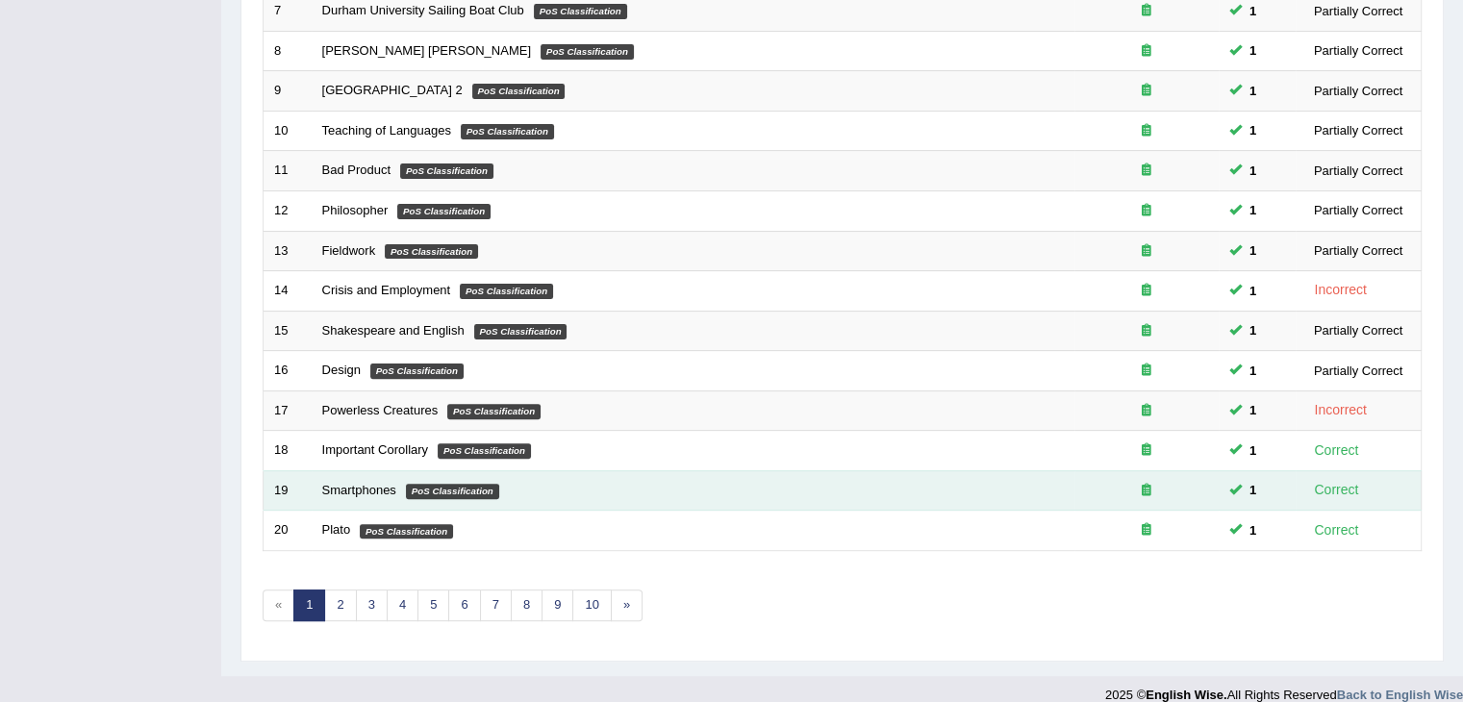
scroll to position [566, 0]
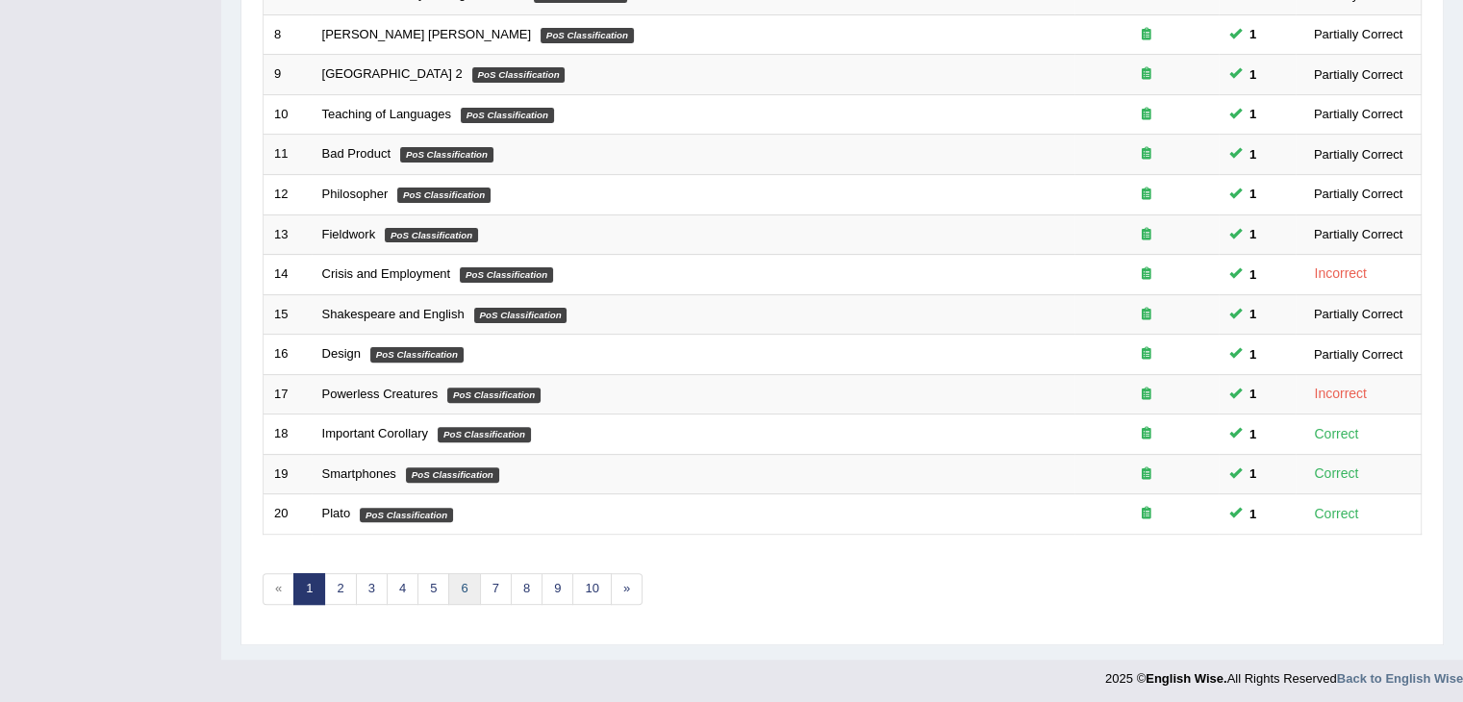
click at [460, 580] on link "6" at bounding box center [464, 589] width 32 height 32
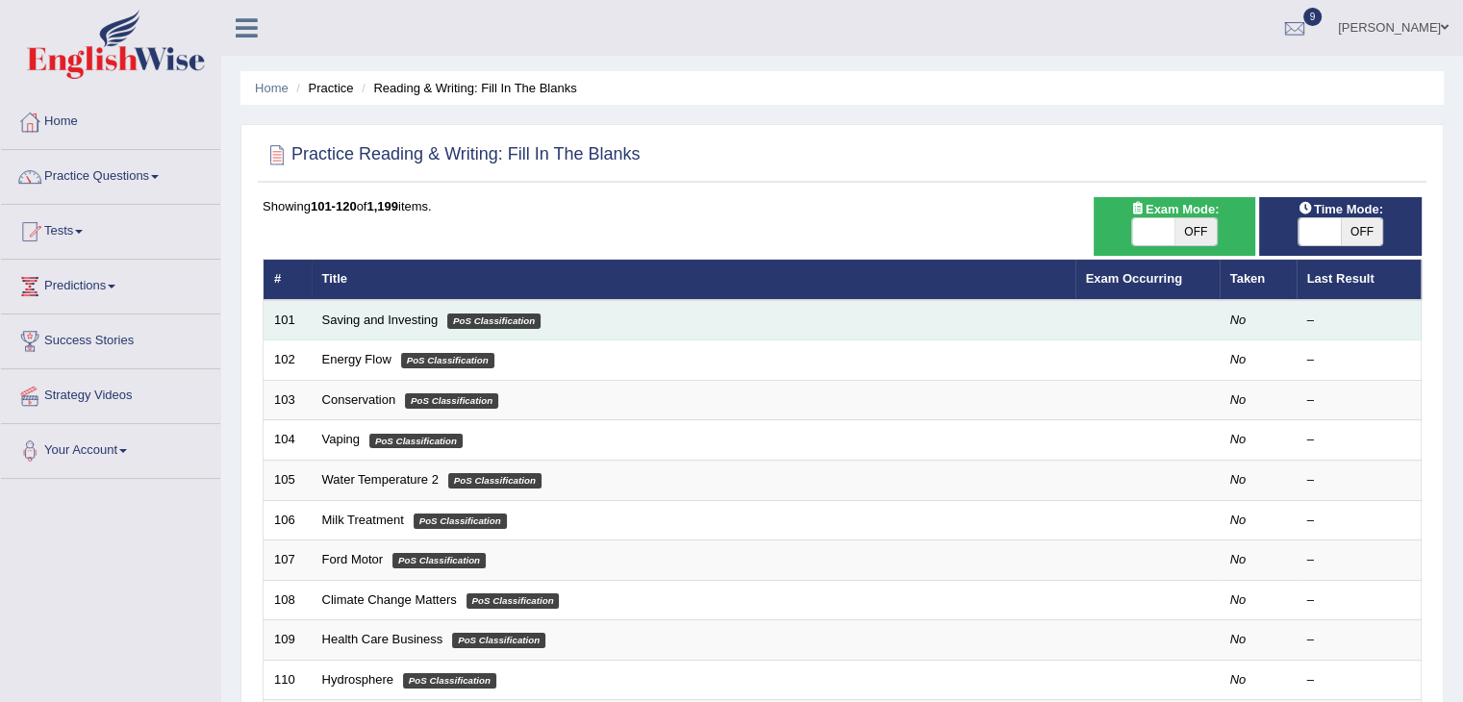
click at [379, 328] on td "Saving and Investing PoS Classification" at bounding box center [694, 320] width 764 height 40
click at [377, 324] on link "Saving and Investing" at bounding box center [380, 320] width 116 height 14
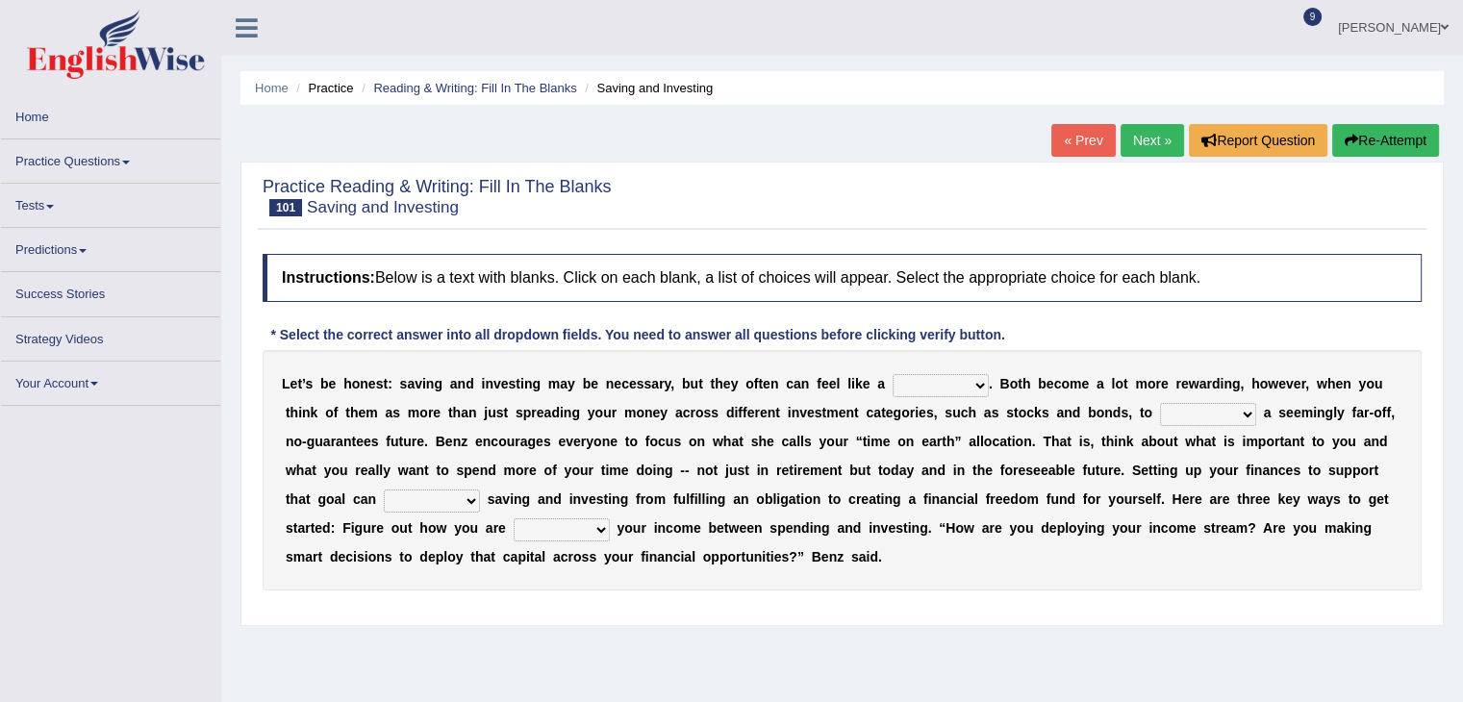
click at [973, 380] on select "nuance choice recidivist chore" at bounding box center [941, 385] width 96 height 23
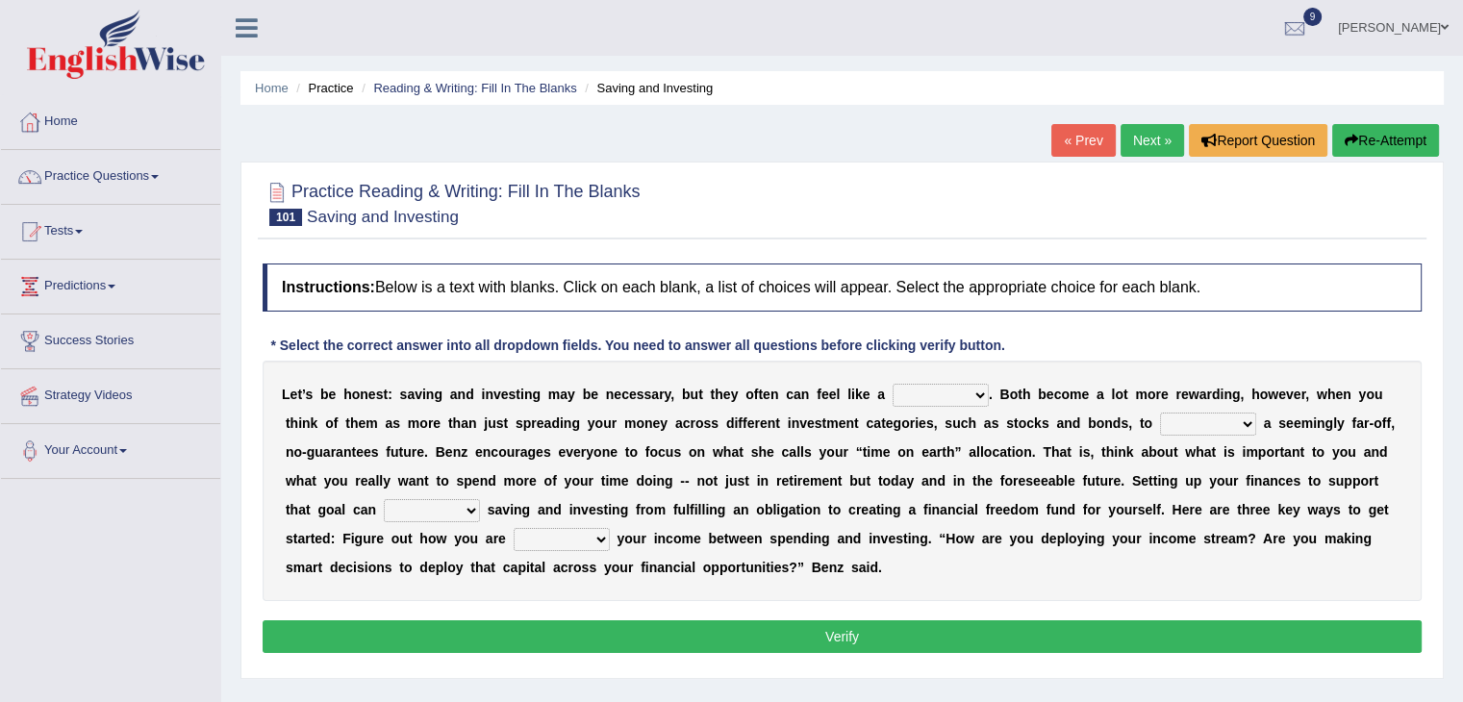
select select "choice"
click at [893, 384] on select "nuance choice recidivist chore" at bounding box center [941, 395] width 96 height 23
click at [1242, 425] on select "fulminate fund categorize fend" at bounding box center [1208, 424] width 96 height 23
select select "fulminate"
click at [1160, 413] on select "fulminate fund categorize fend" at bounding box center [1208, 424] width 96 height 23
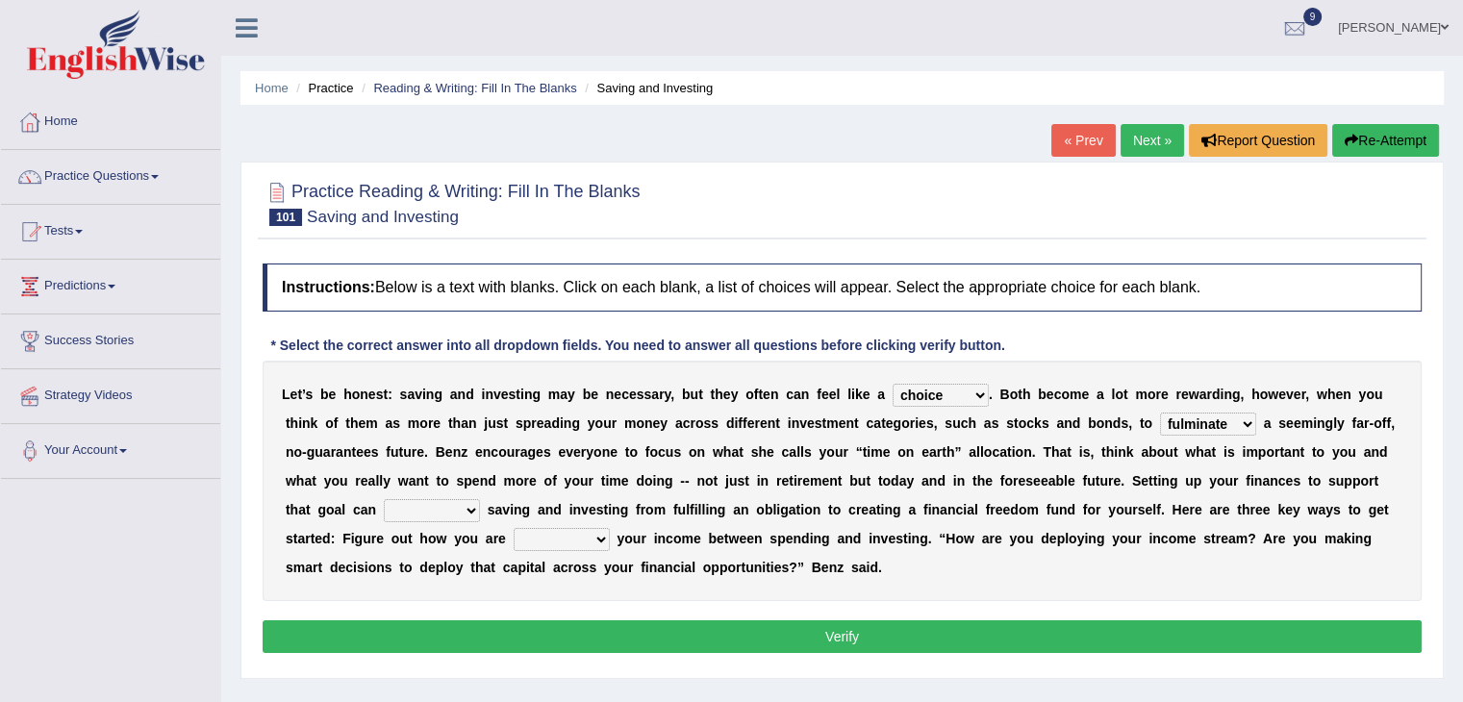
click at [470, 514] on select "transcend transact transport transform" at bounding box center [432, 510] width 96 height 23
select select "transform"
click at [384, 499] on select "transcend transact transport transform" at bounding box center [432, 510] width 96 height 23
click at [602, 537] on select "affording spiking allocating delegating" at bounding box center [562, 539] width 96 height 23
select select "allocating"
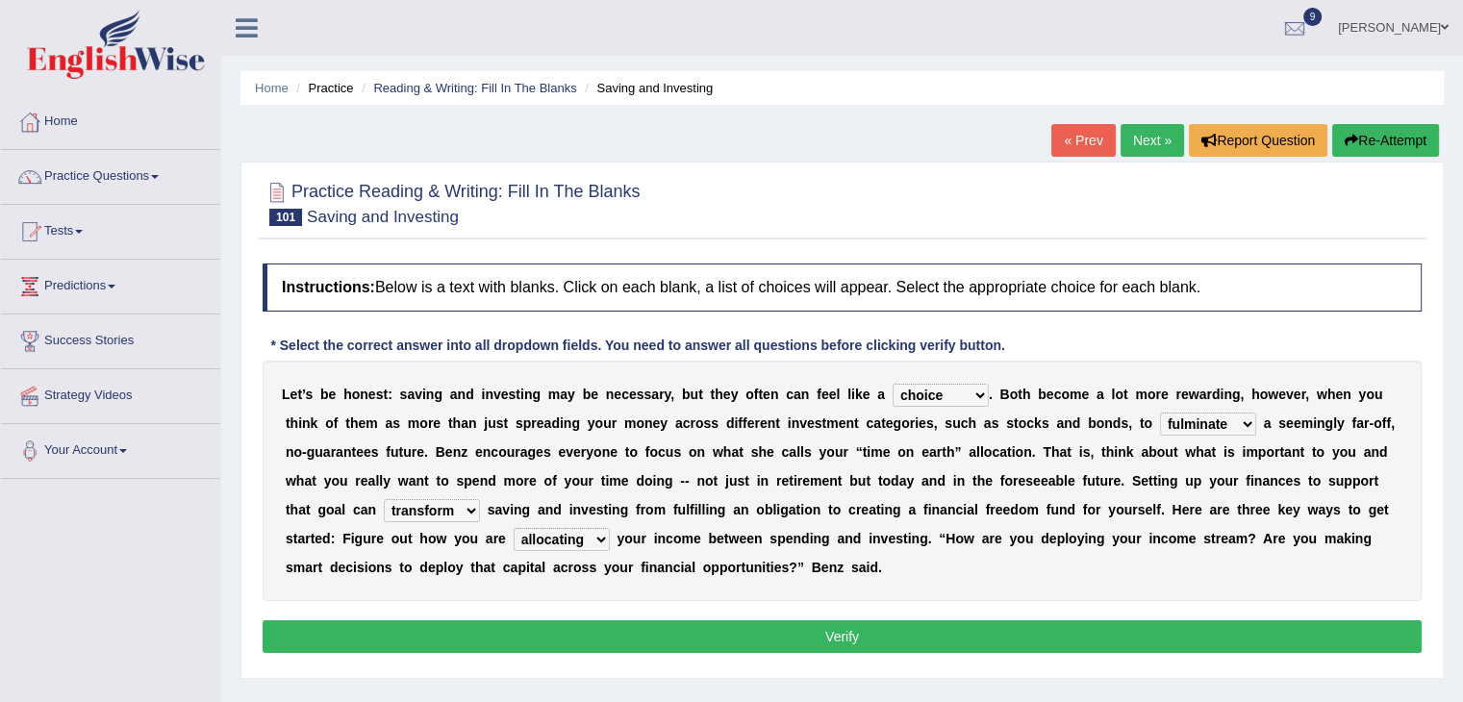
click at [514, 528] on select "affording spiking allocating delegating" at bounding box center [562, 539] width 96 height 23
click at [686, 624] on button "Verify" at bounding box center [842, 637] width 1159 height 33
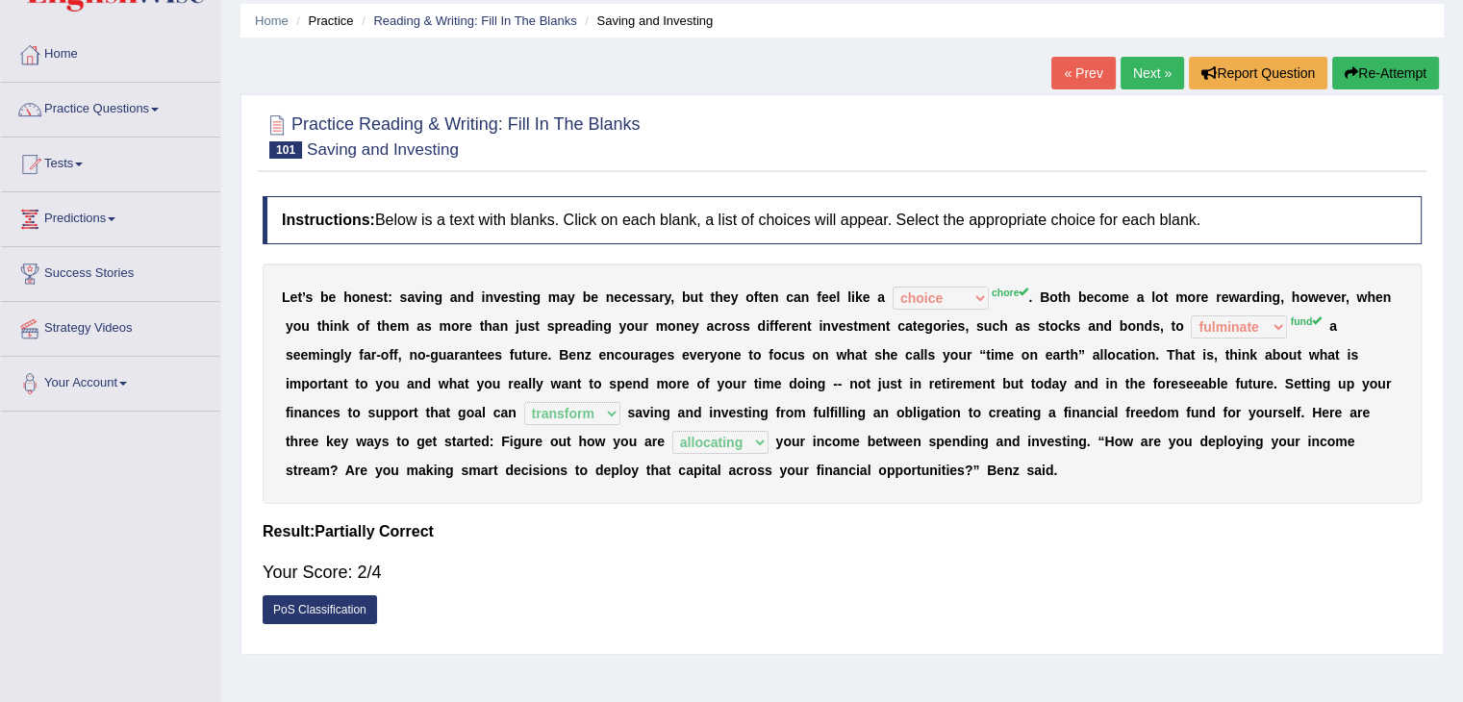
scroll to position [96, 0]
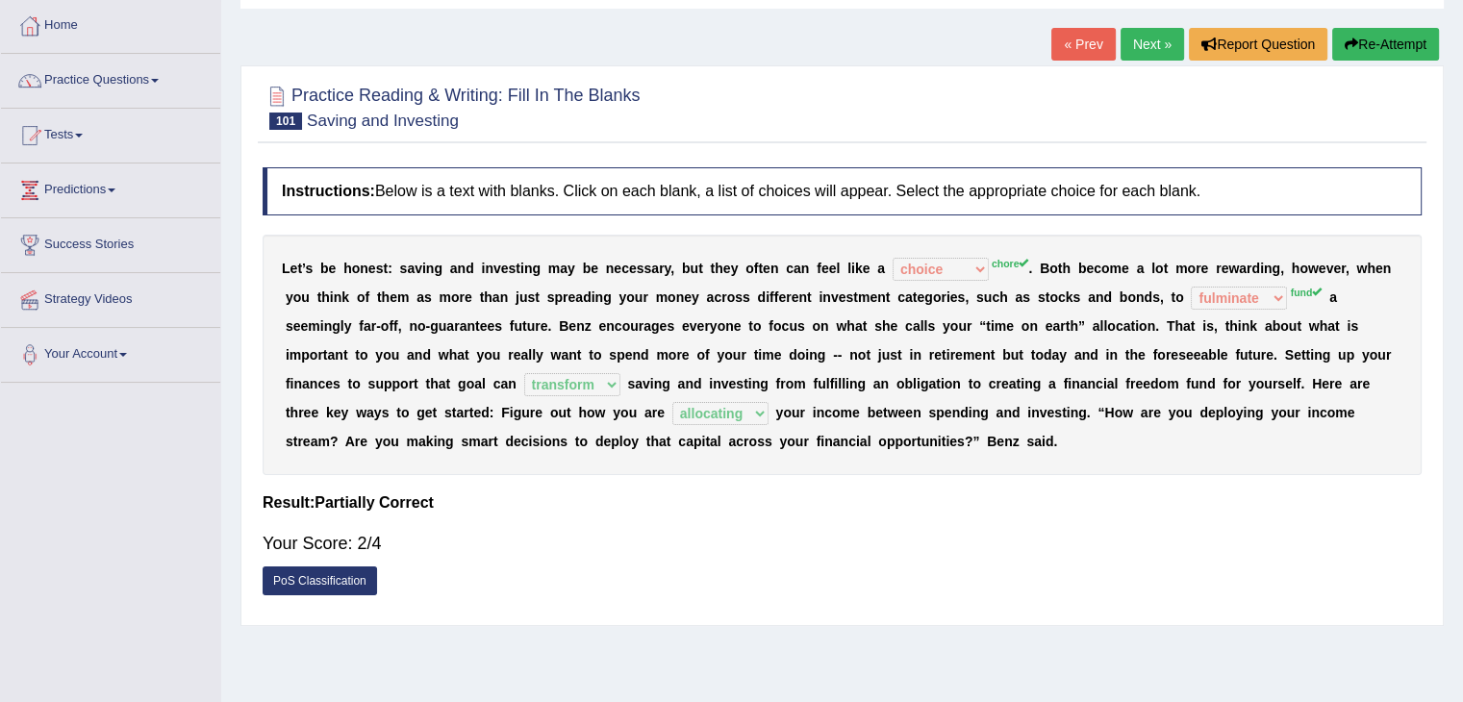
click at [1158, 50] on link "Next »" at bounding box center [1152, 44] width 63 height 33
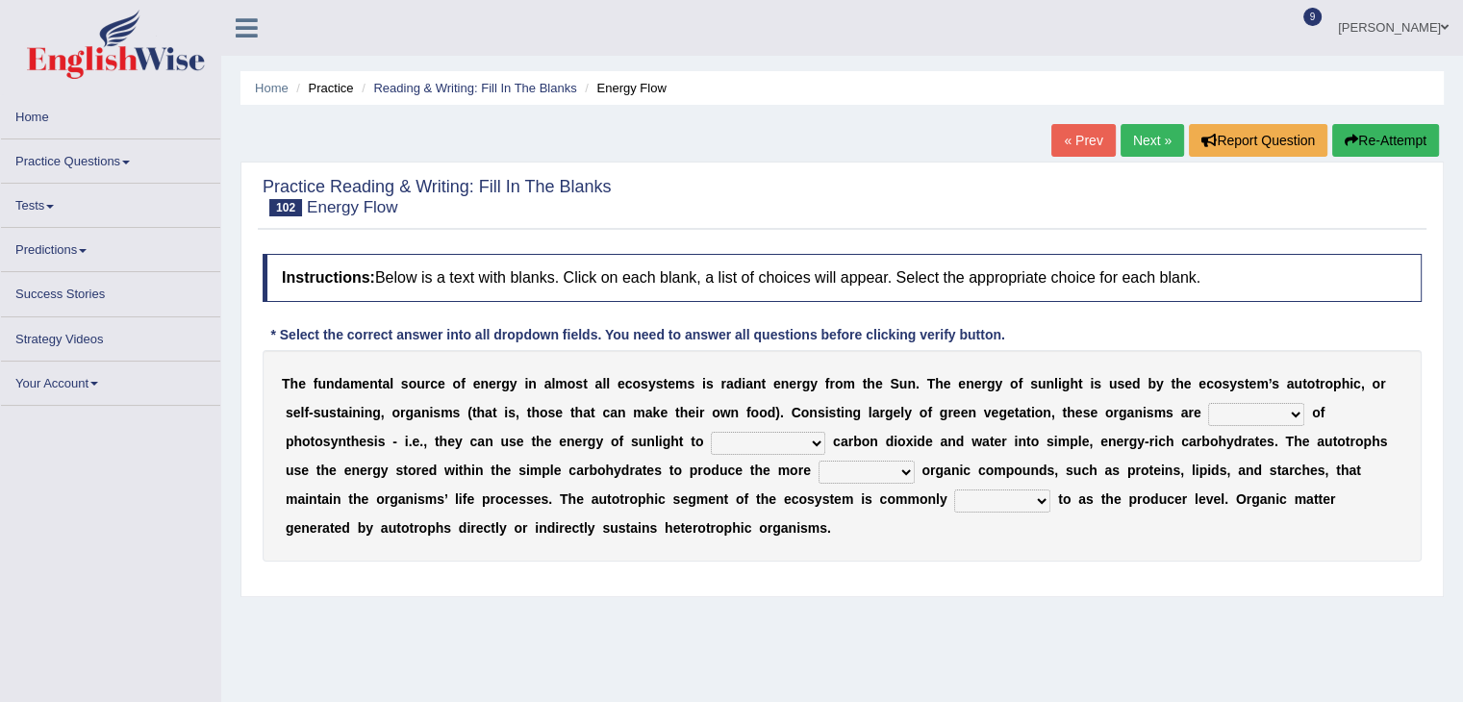
click at [812, 440] on select "communicate build convert force" at bounding box center [768, 443] width 114 height 23
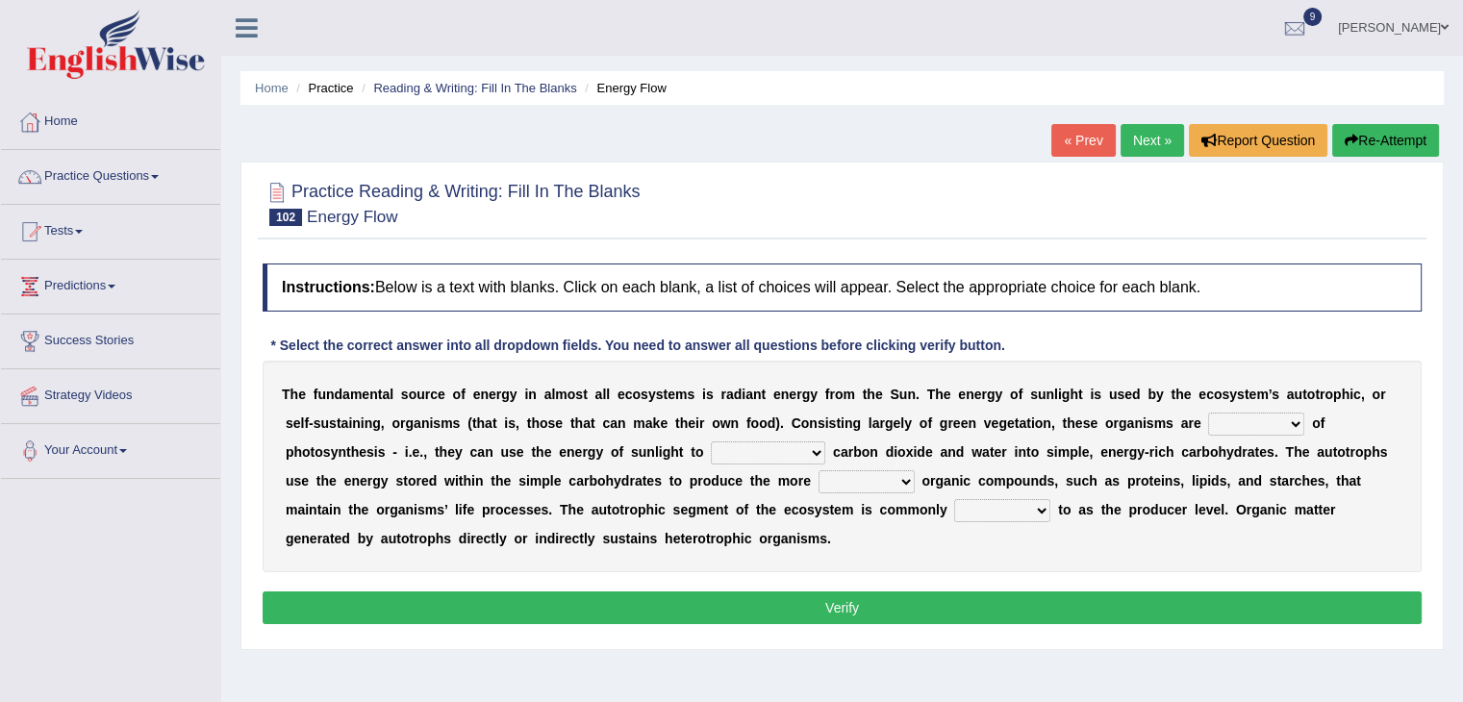
select select "convert"
click at [711, 442] on select "communicate build convert force" at bounding box center [768, 453] width 114 height 23
click at [1294, 419] on select "aware capable proud guilty" at bounding box center [1256, 424] width 96 height 23
select select "aware"
click at [1208, 413] on select "aware capable proud guilty" at bounding box center [1256, 424] width 96 height 23
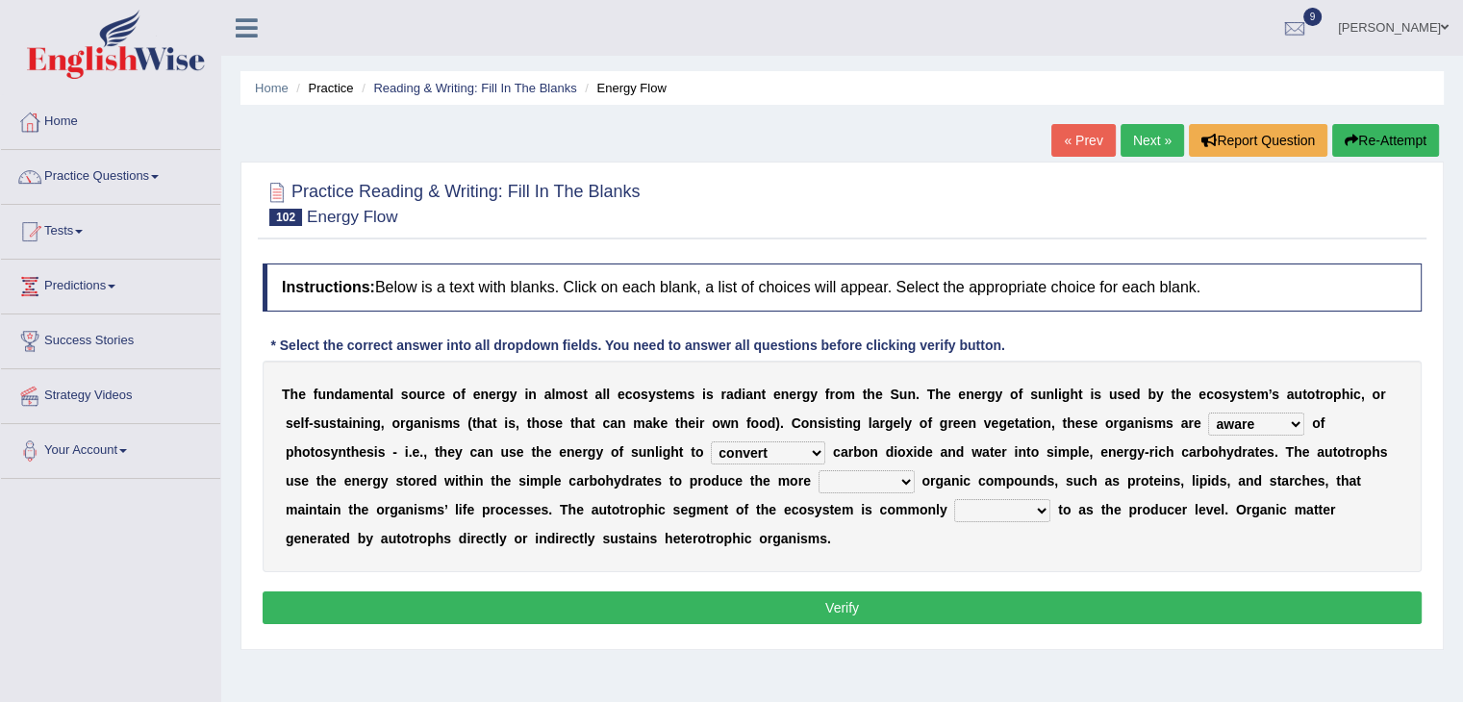
click at [904, 482] on select "normal complex authentic futile" at bounding box center [867, 481] width 96 height 23
select select "futile"
click at [819, 470] on select "normal complex authentic futile" at bounding box center [867, 481] width 96 height 23
click at [1039, 509] on select "made known provided referred" at bounding box center [1002, 510] width 96 height 23
select select "referred"
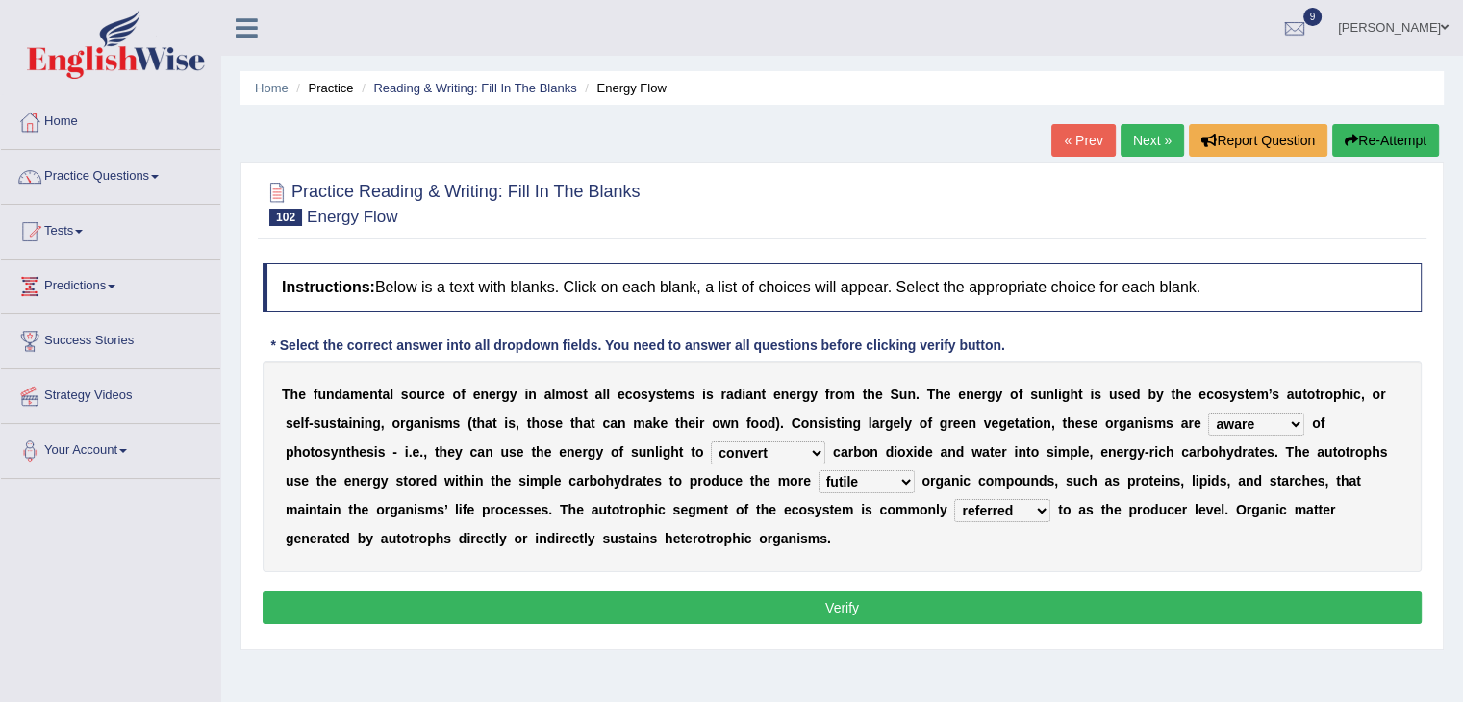
click at [954, 499] on select "made known provided referred" at bounding box center [1002, 510] width 96 height 23
click at [930, 608] on button "Verify" at bounding box center [842, 608] width 1159 height 33
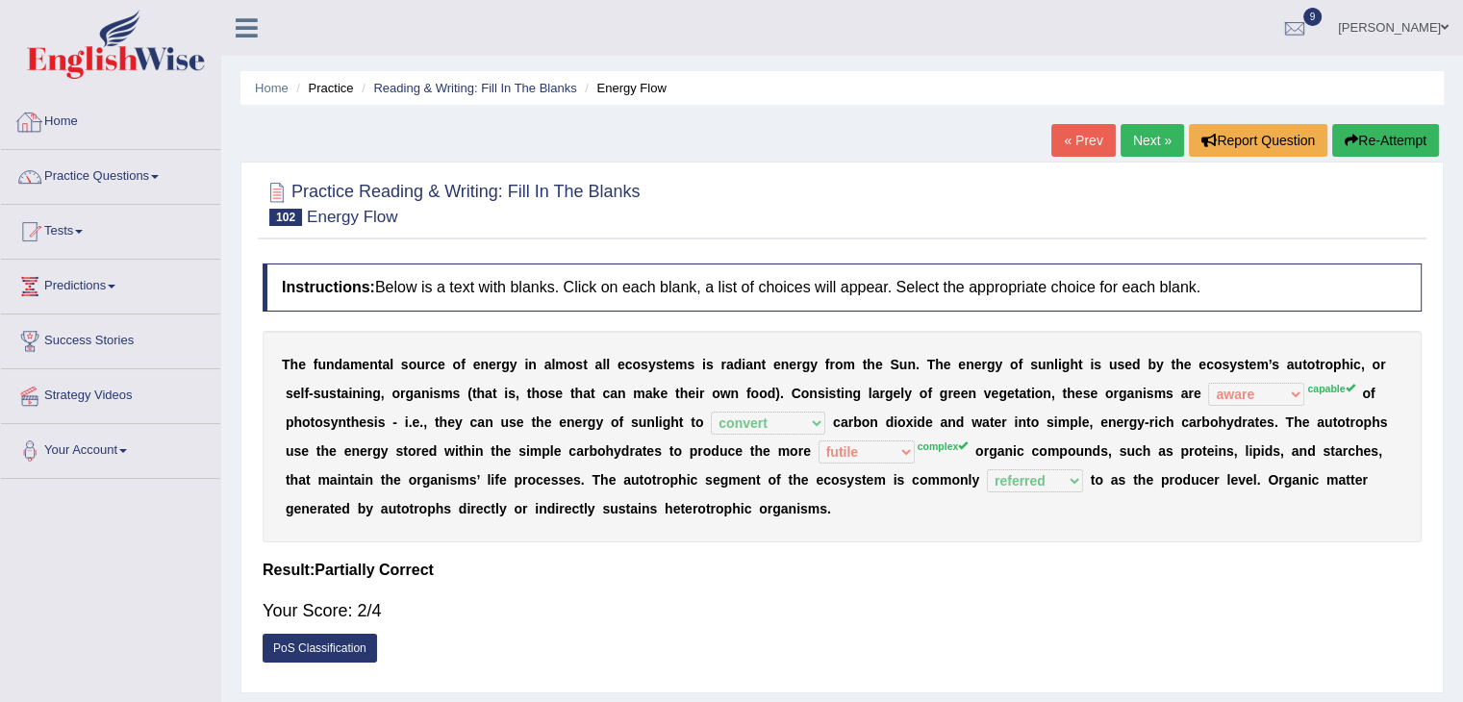
click at [65, 125] on link "Home" at bounding box center [110, 119] width 219 height 48
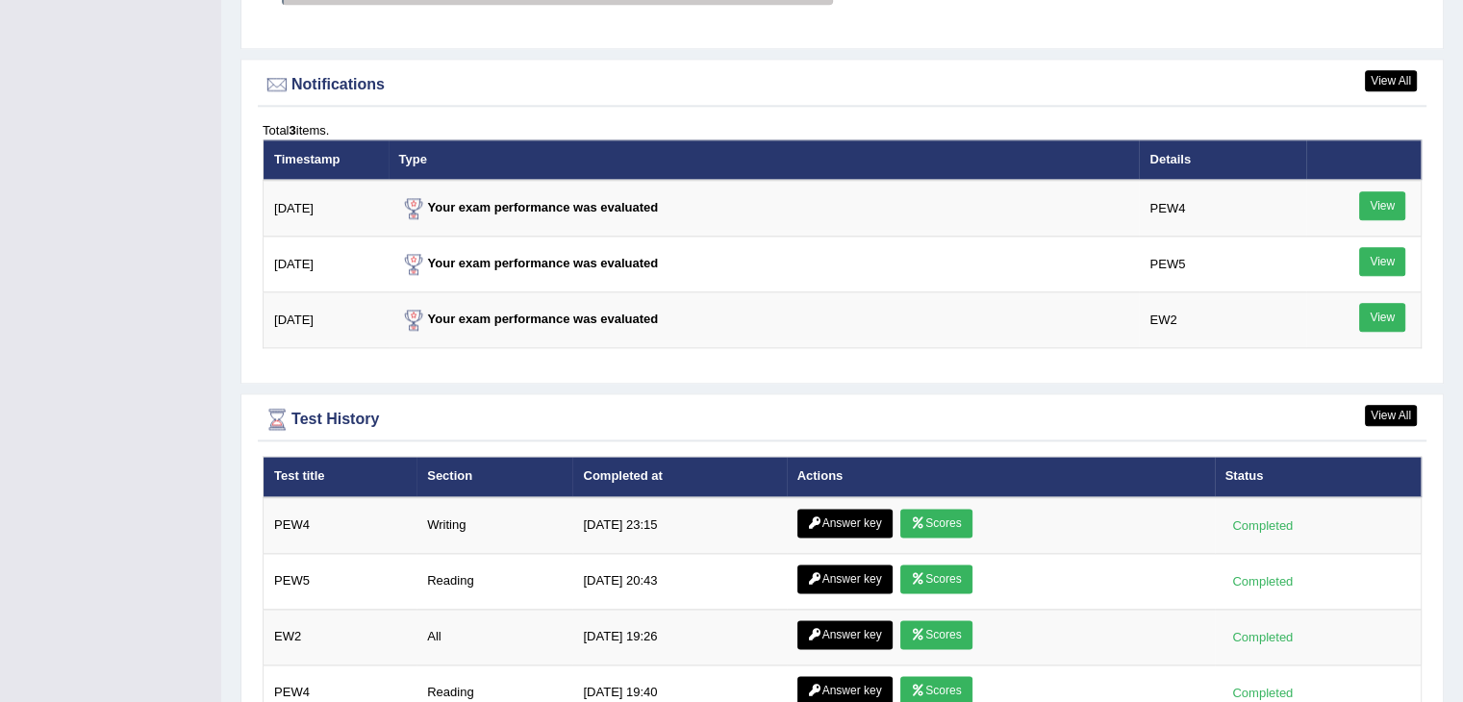
scroll to position [2309, 0]
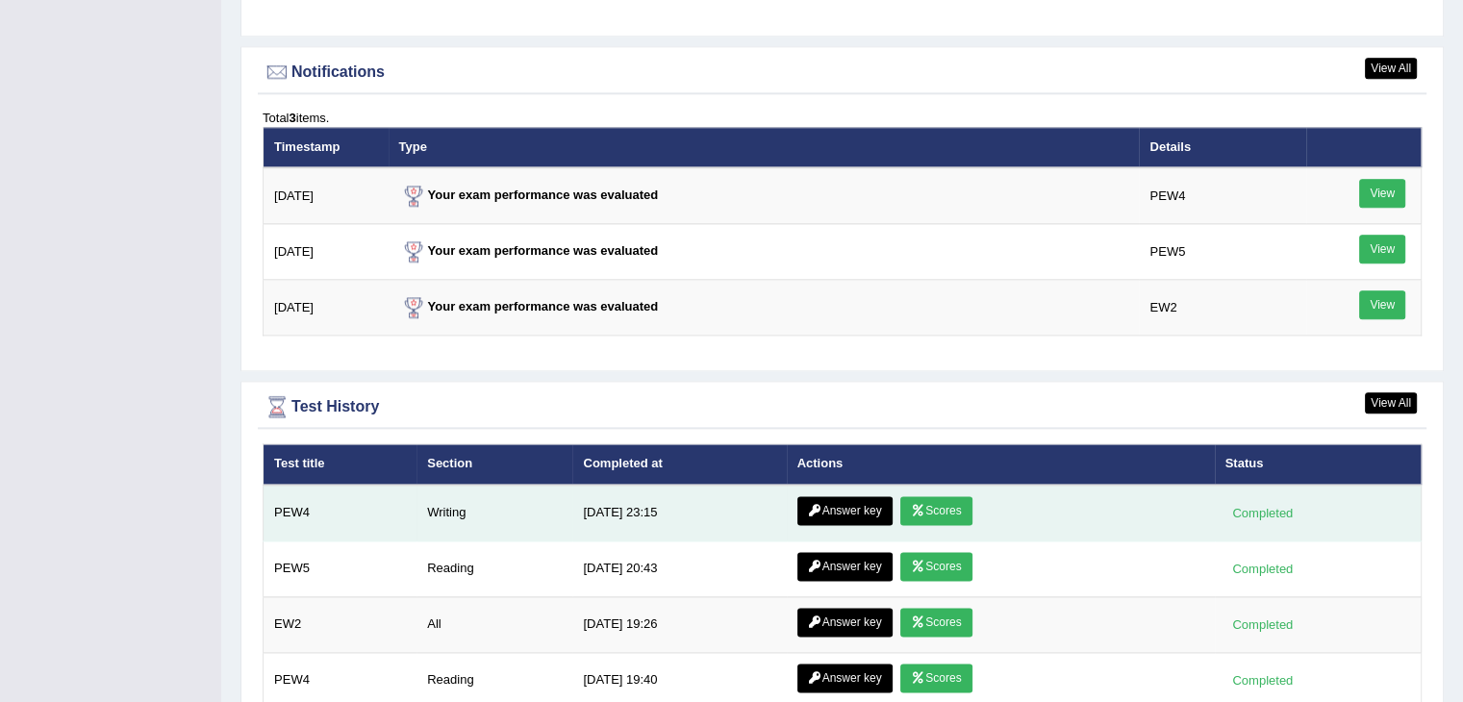
click at [874, 496] on link "Answer key" at bounding box center [845, 510] width 95 height 29
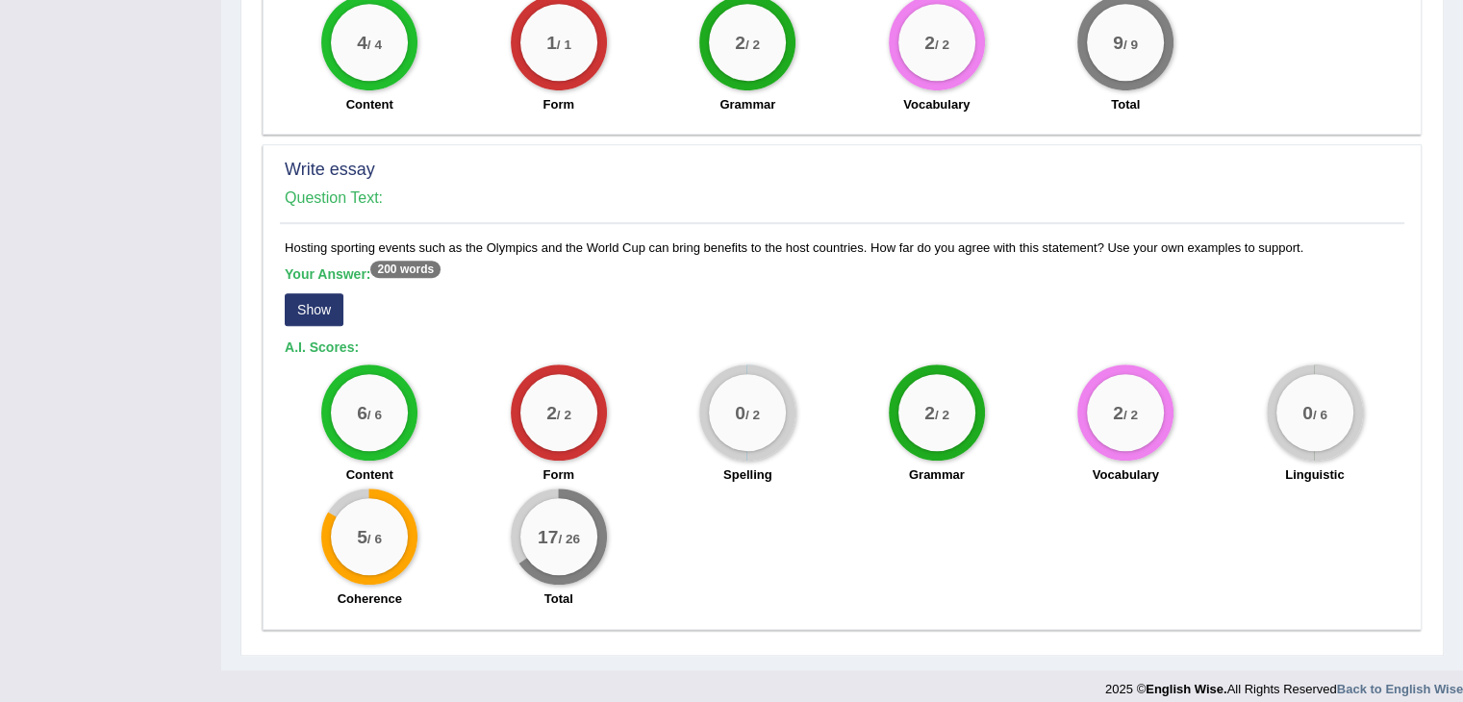
scroll to position [1210, 0]
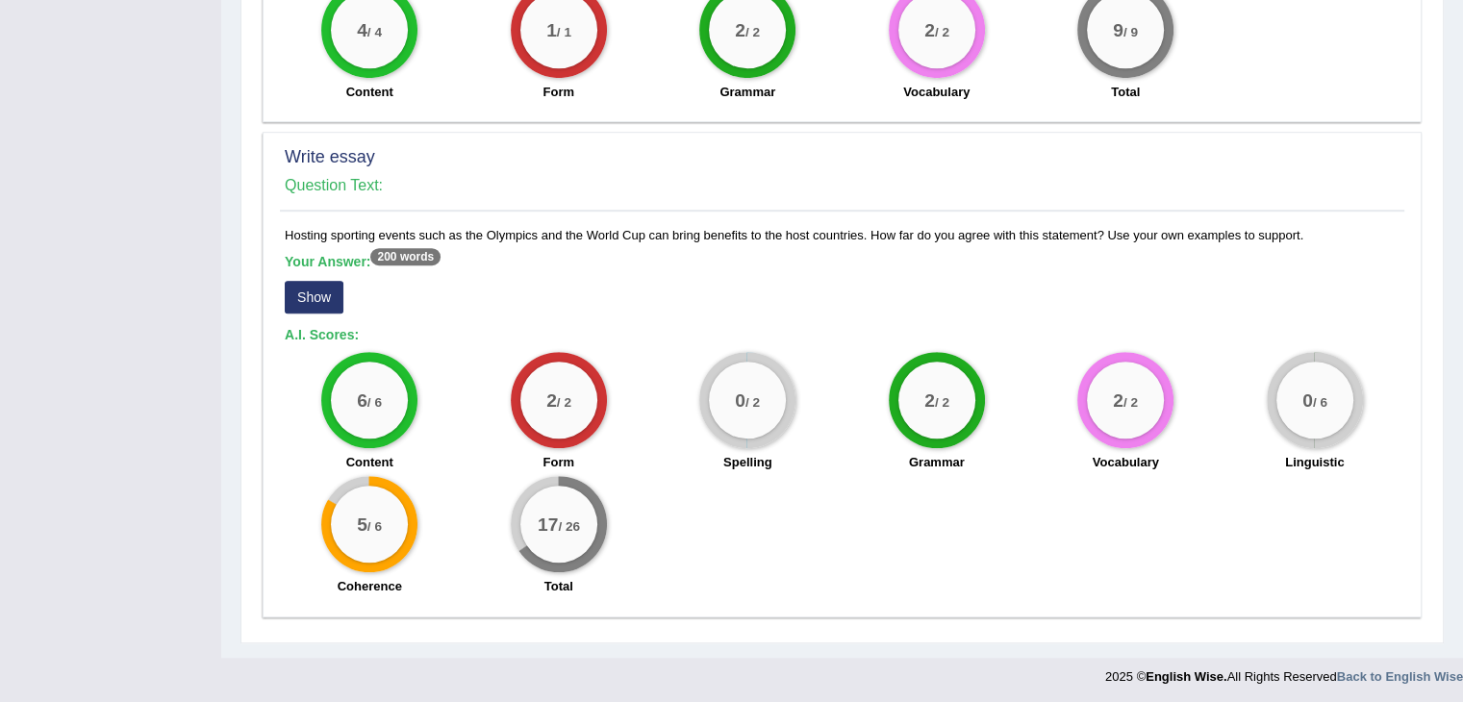
click at [319, 297] on button "Show" at bounding box center [314, 297] width 59 height 33
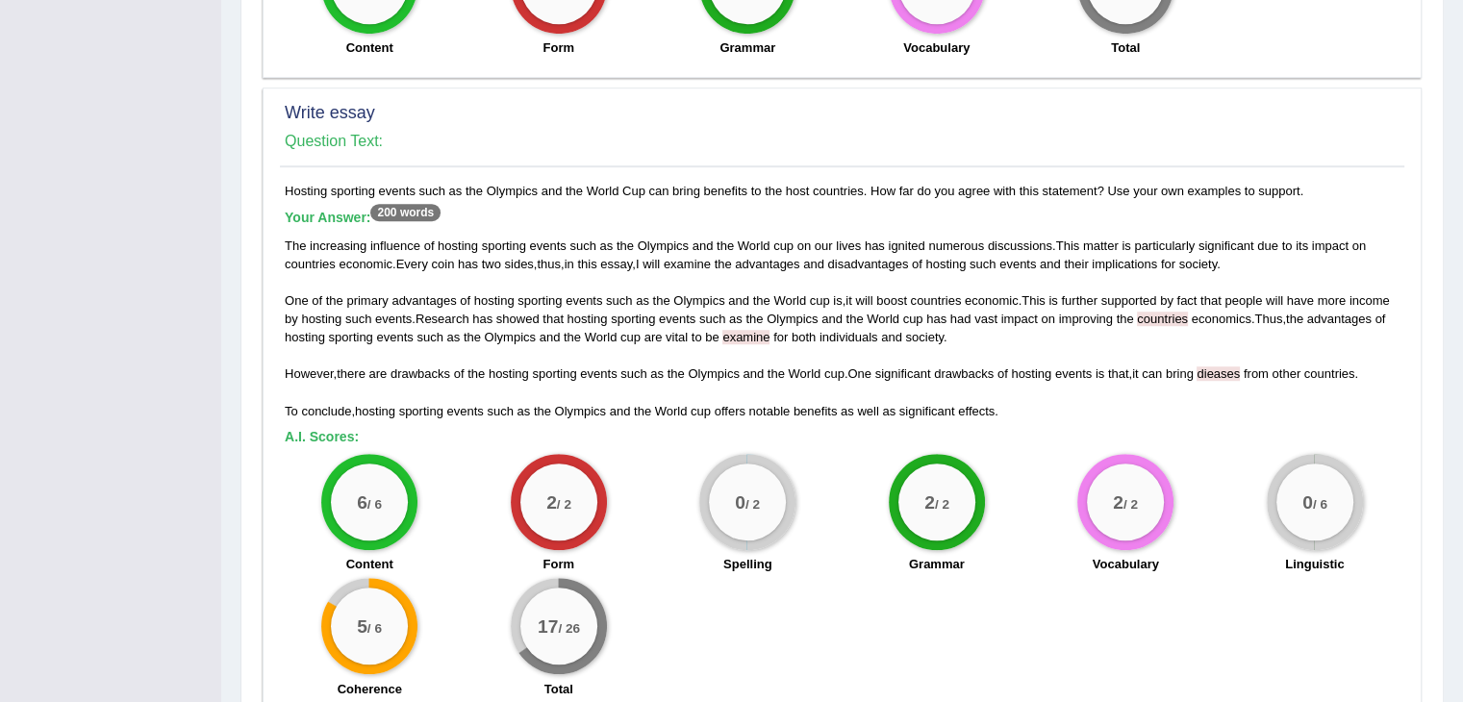
scroll to position [1259, 0]
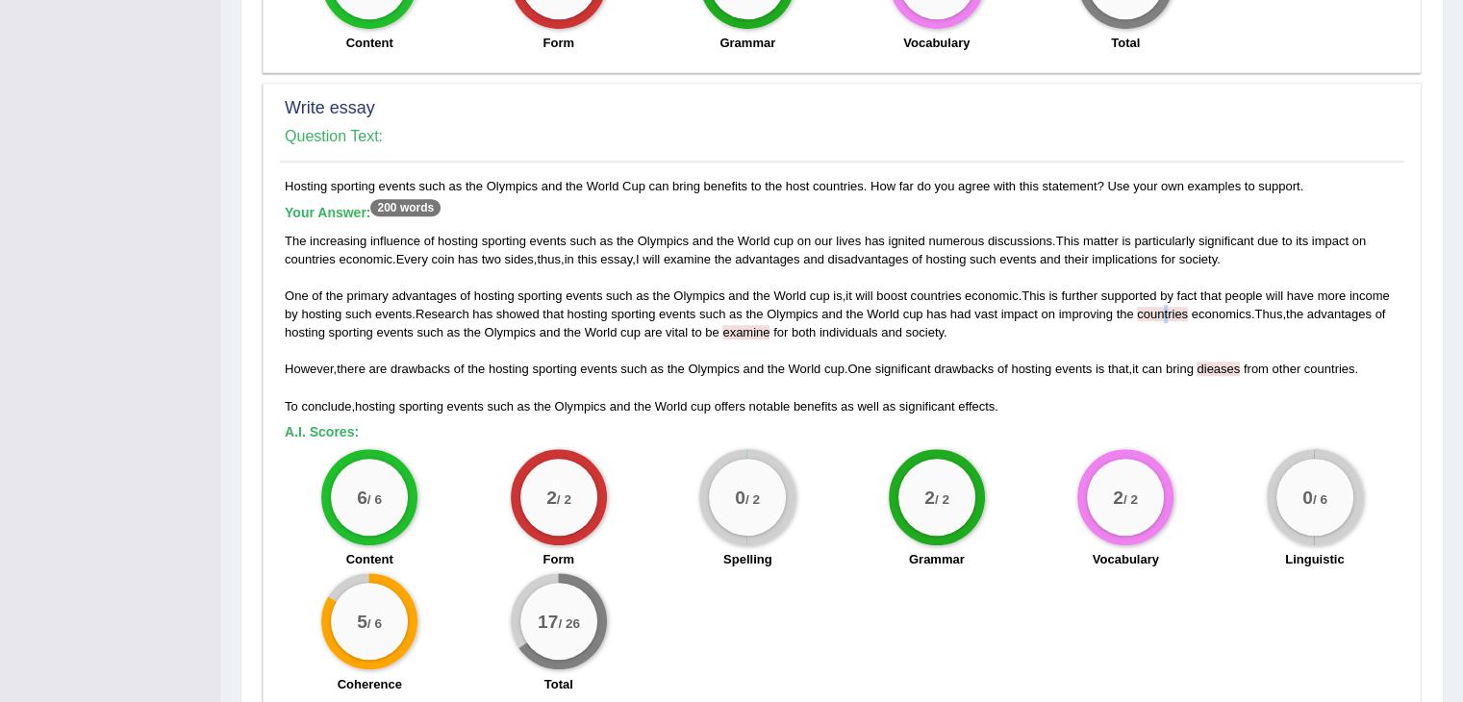
click at [1168, 307] on span "countries" at bounding box center [1162, 314] width 51 height 14
click at [1189, 336] on div "The increasing influence of hosting sporting events such as the Olympics and th…" at bounding box center [842, 324] width 1115 height 184
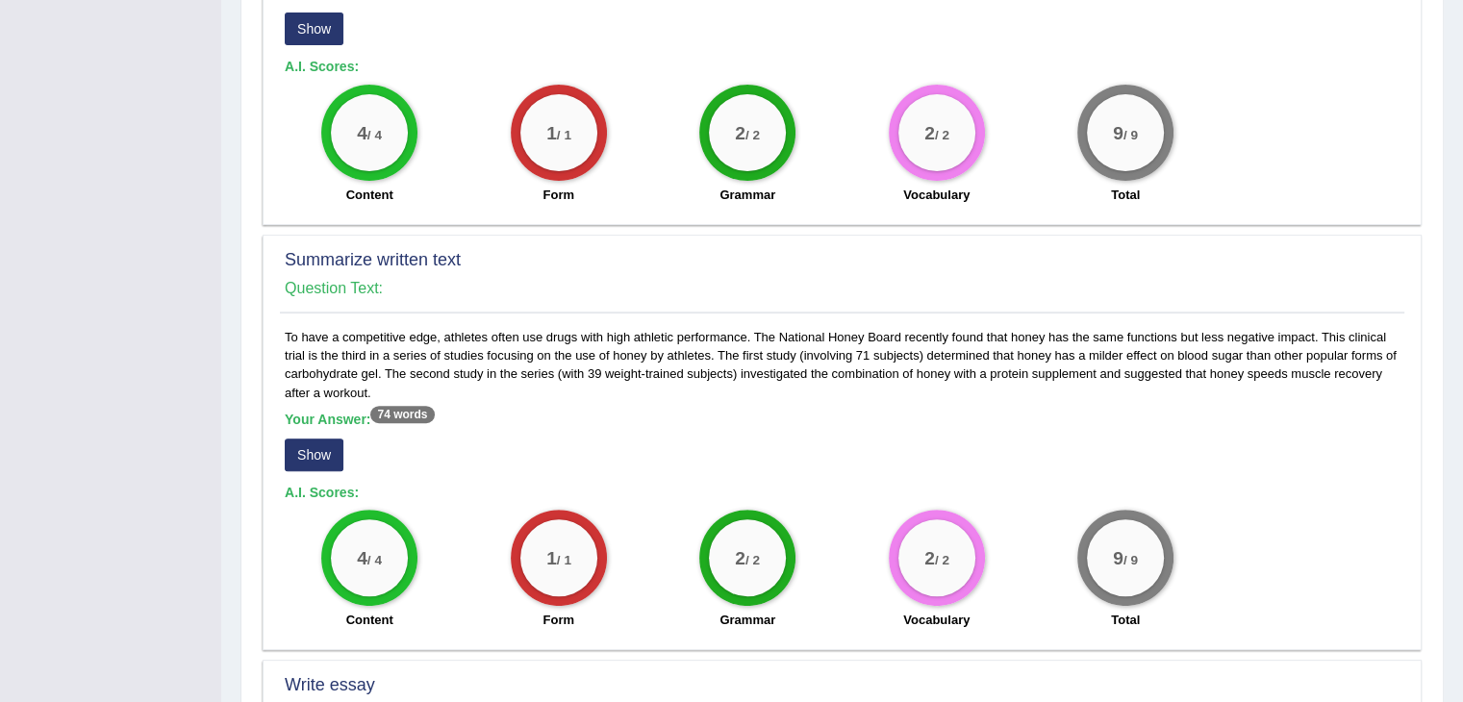
scroll to position [201, 0]
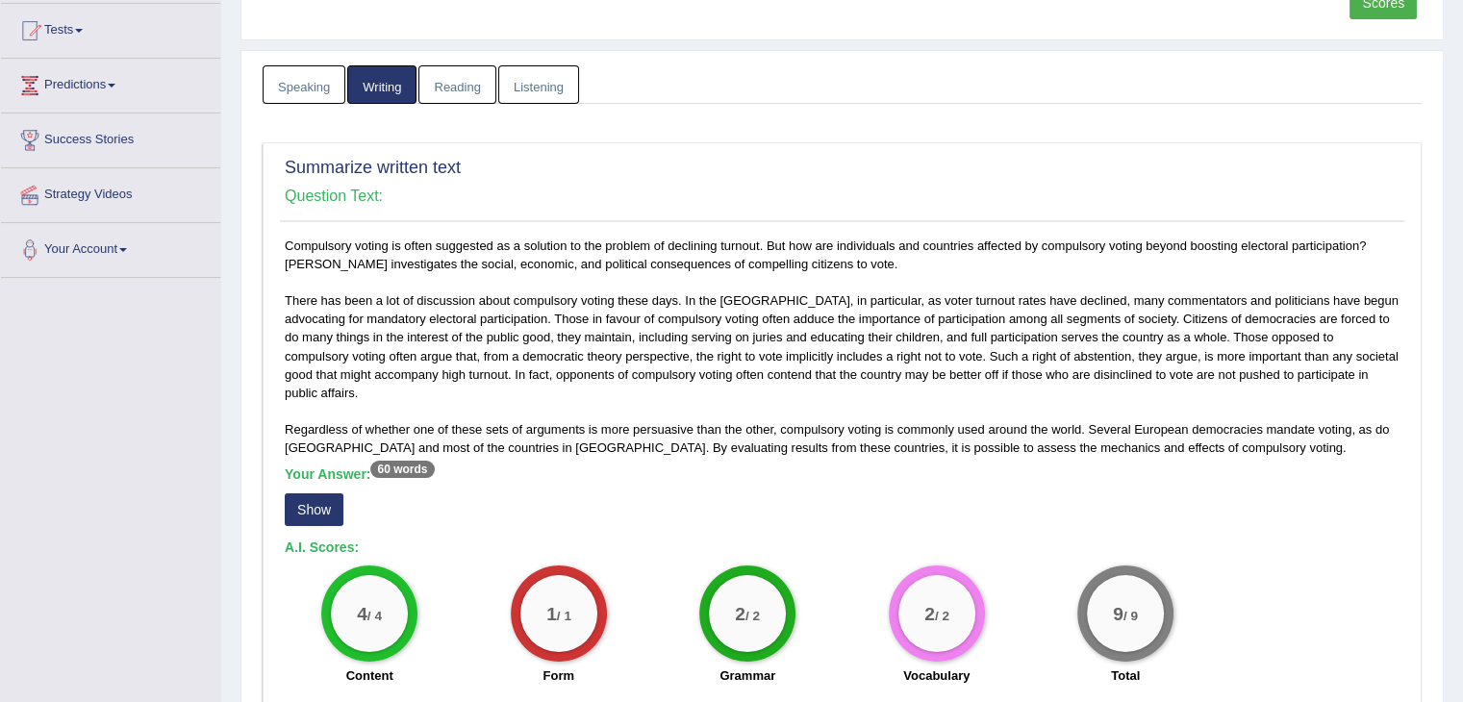
click at [314, 86] on link "Speaking" at bounding box center [304, 84] width 83 height 39
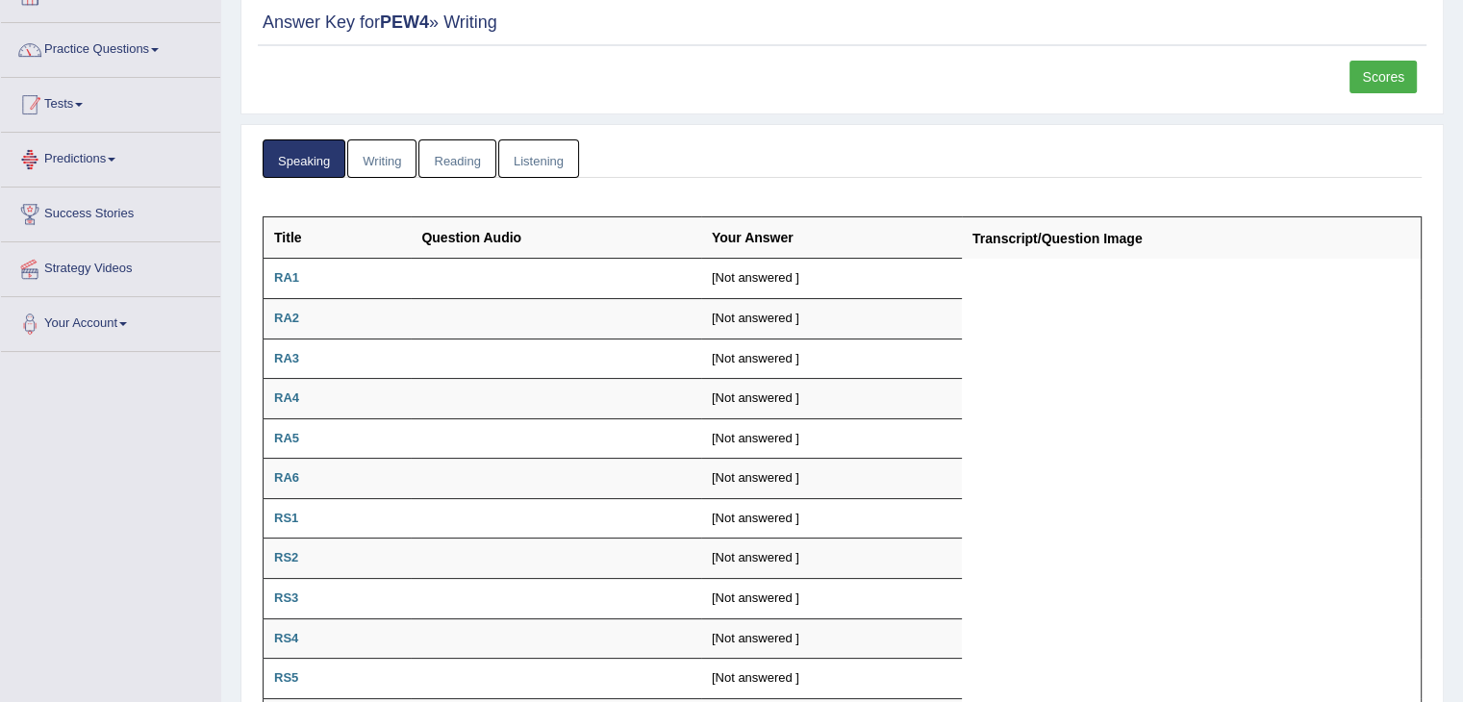
scroll to position [105, 0]
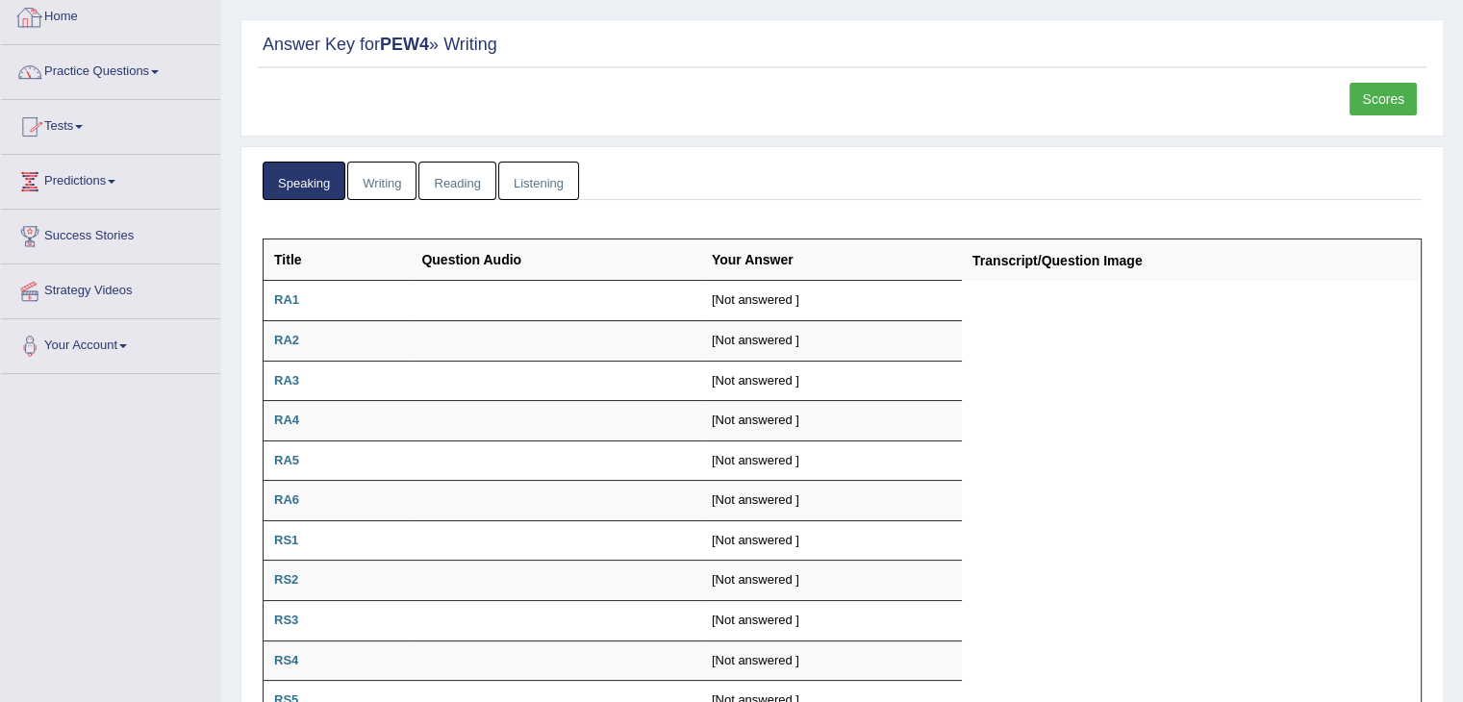
click at [56, 17] on link "Home" at bounding box center [110, 14] width 219 height 48
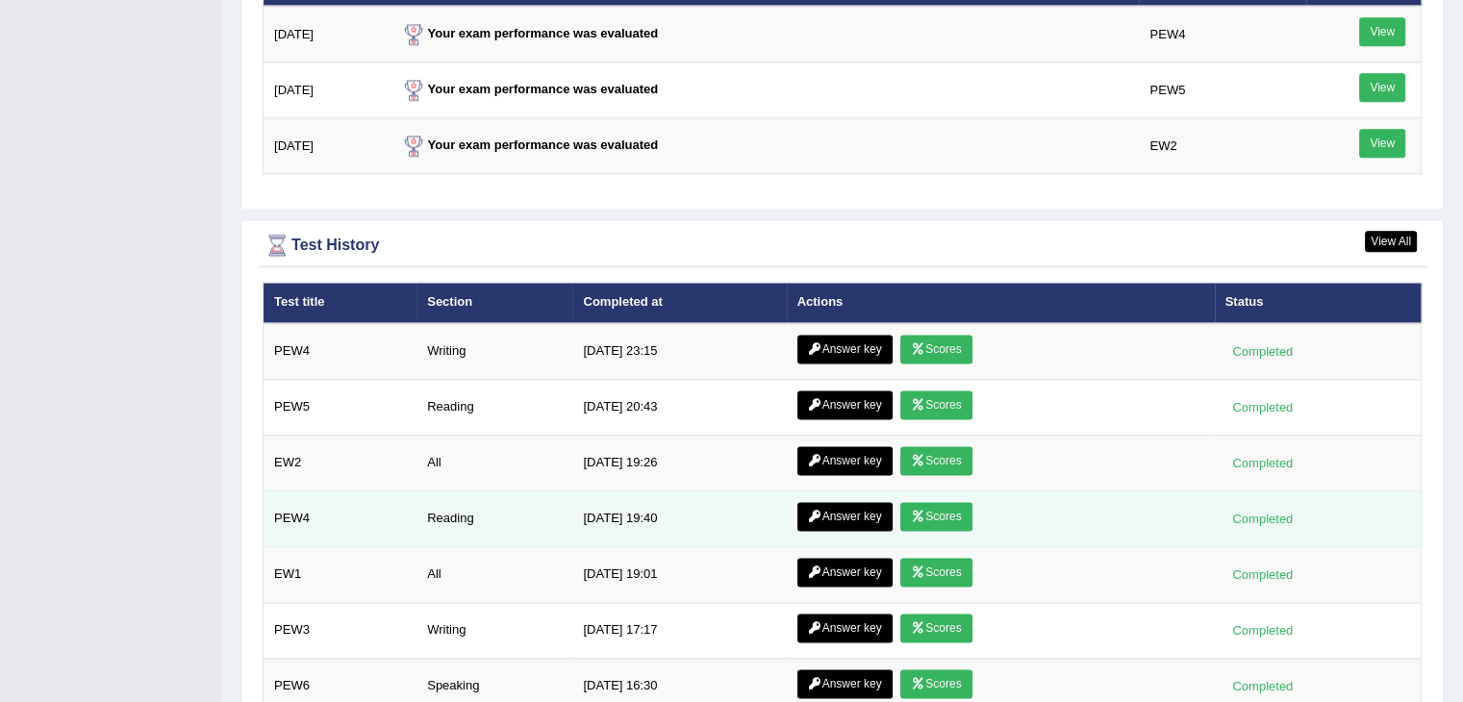
scroll to position [2494, 0]
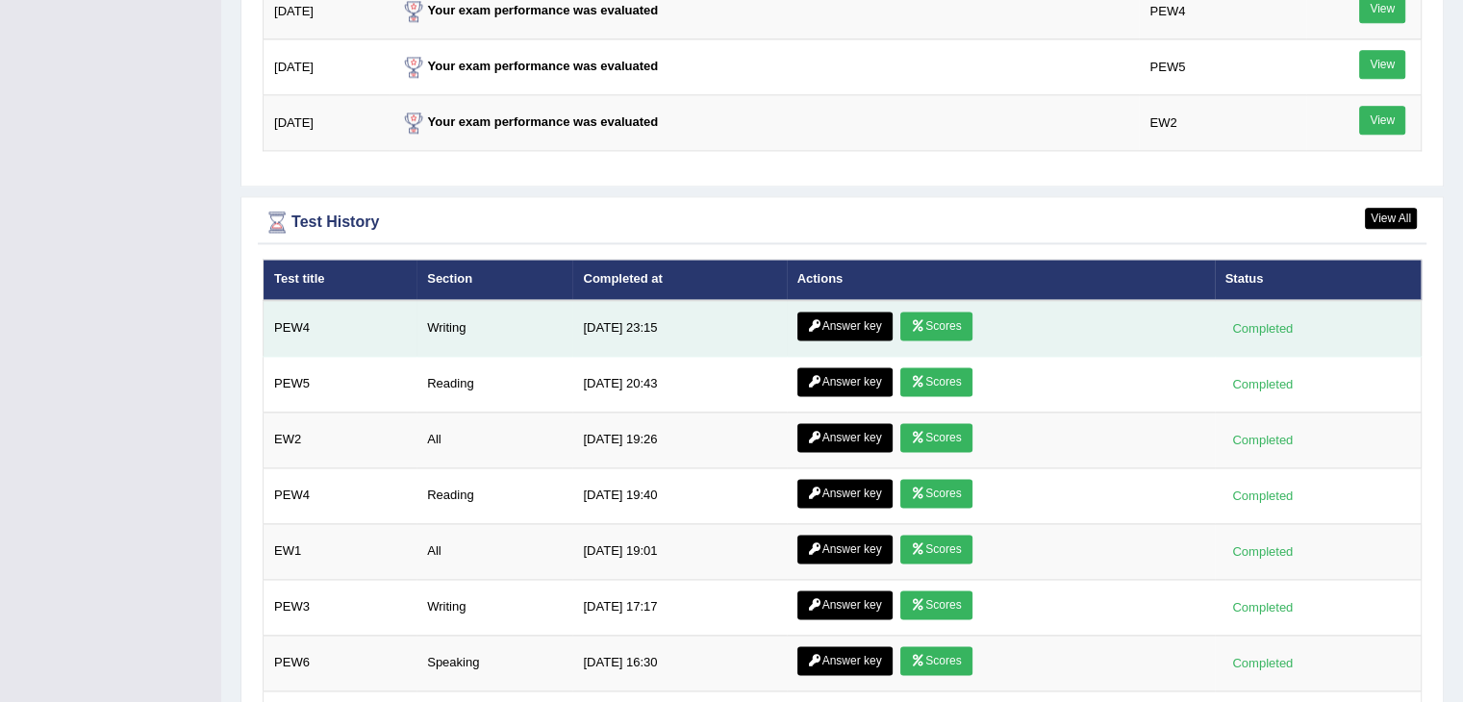
click at [925, 312] on link "Scores" at bounding box center [936, 326] width 71 height 29
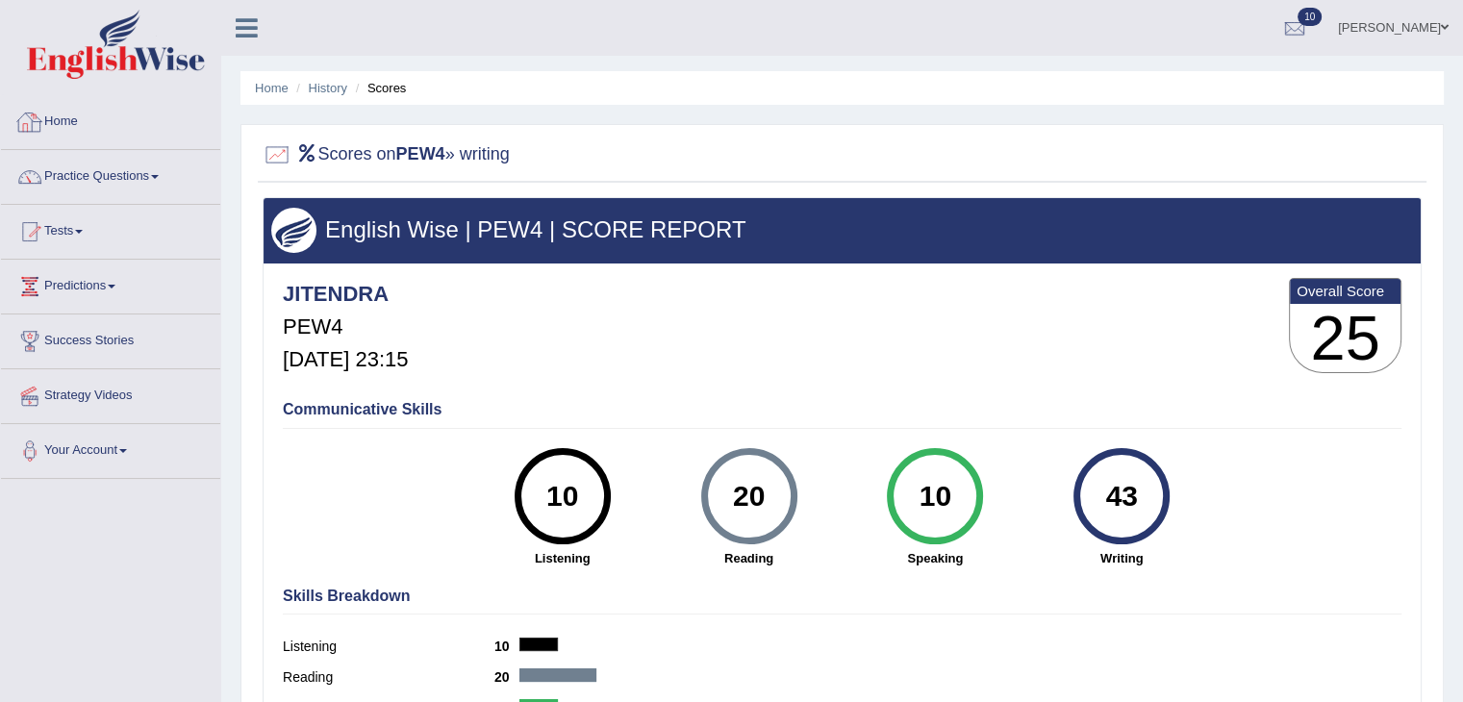
click at [62, 121] on link "Home" at bounding box center [110, 119] width 219 height 48
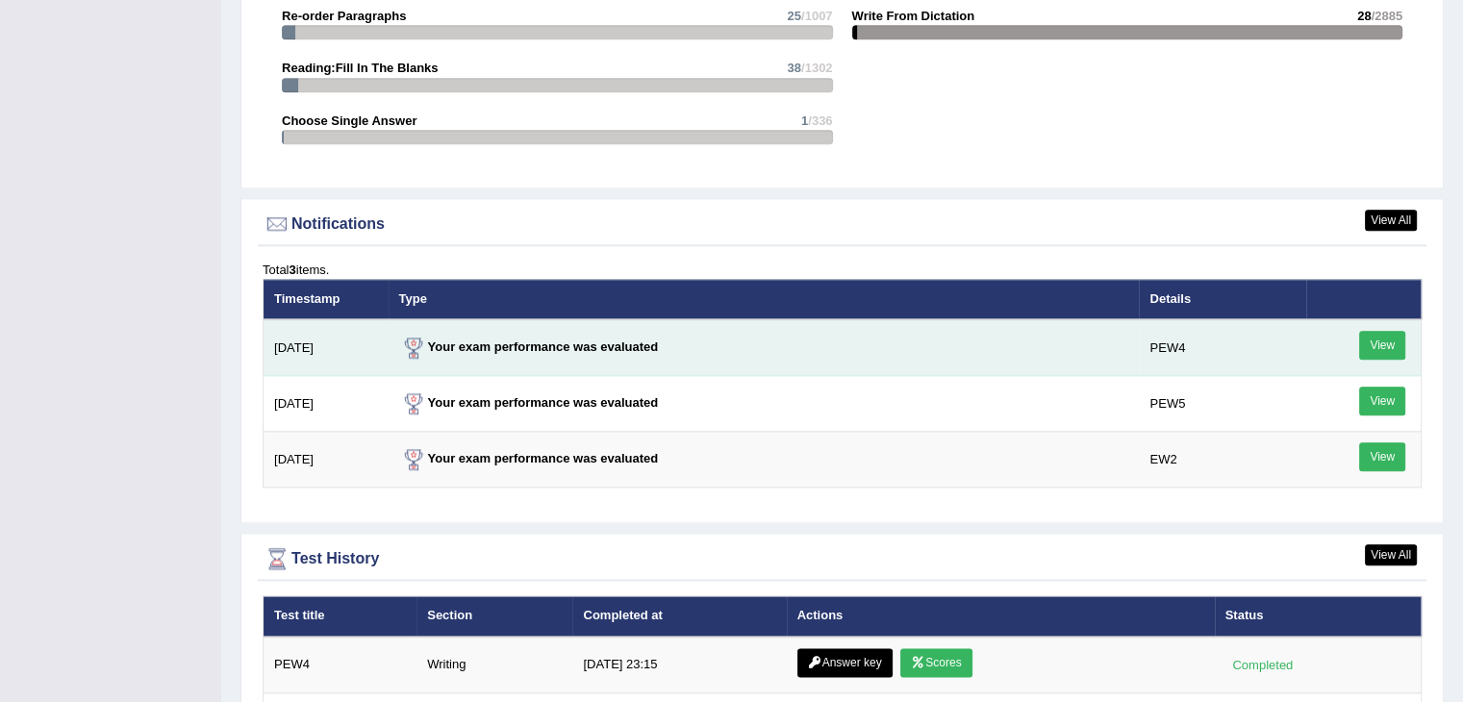
scroll to position [2405, 0]
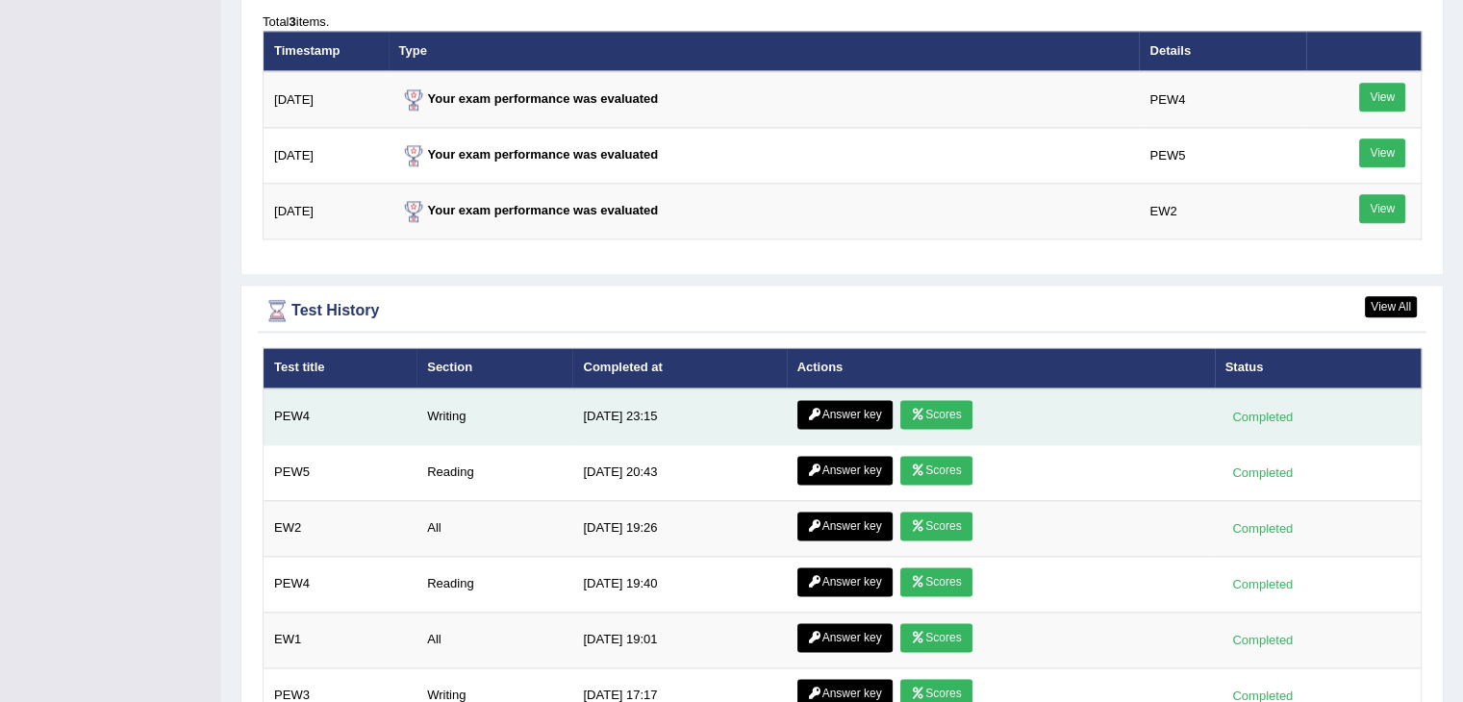
click at [829, 401] on link "Answer key" at bounding box center [845, 414] width 95 height 29
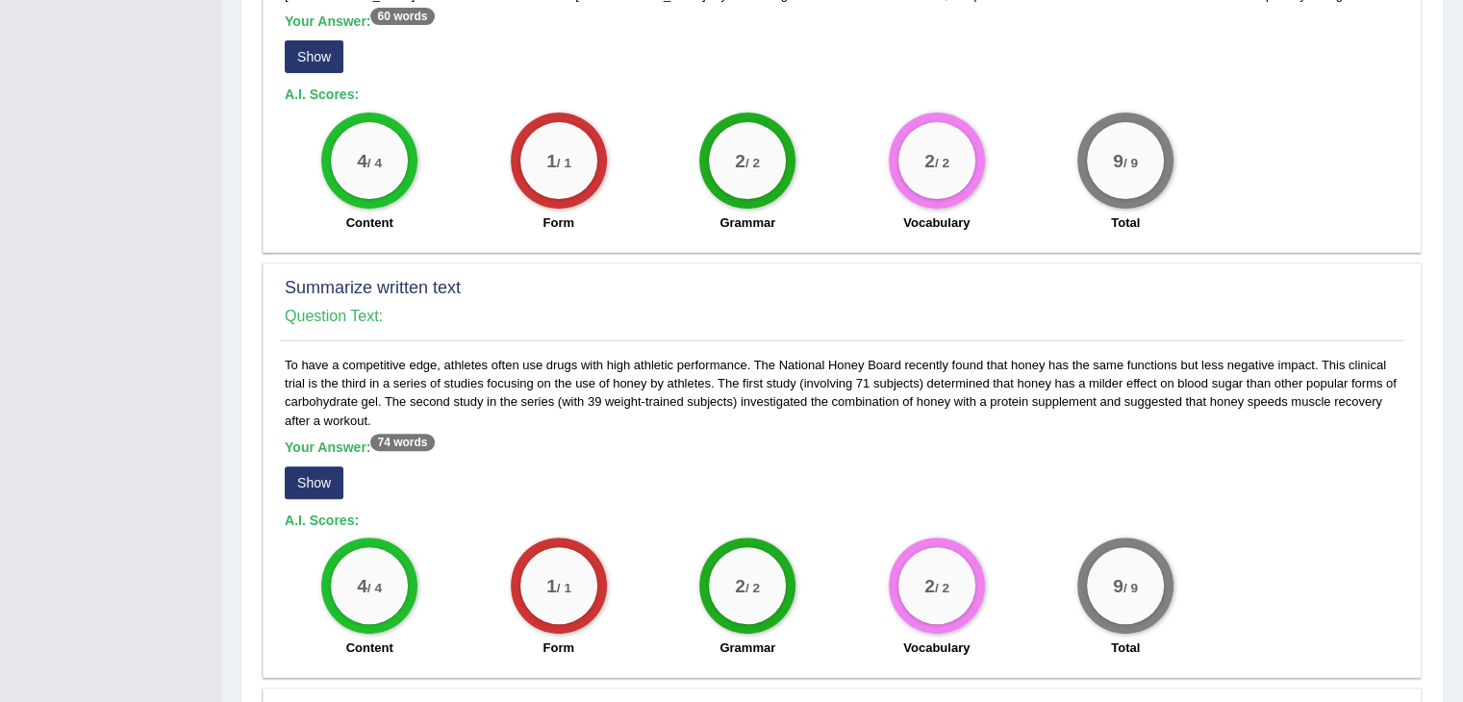
scroll to position [825, 0]
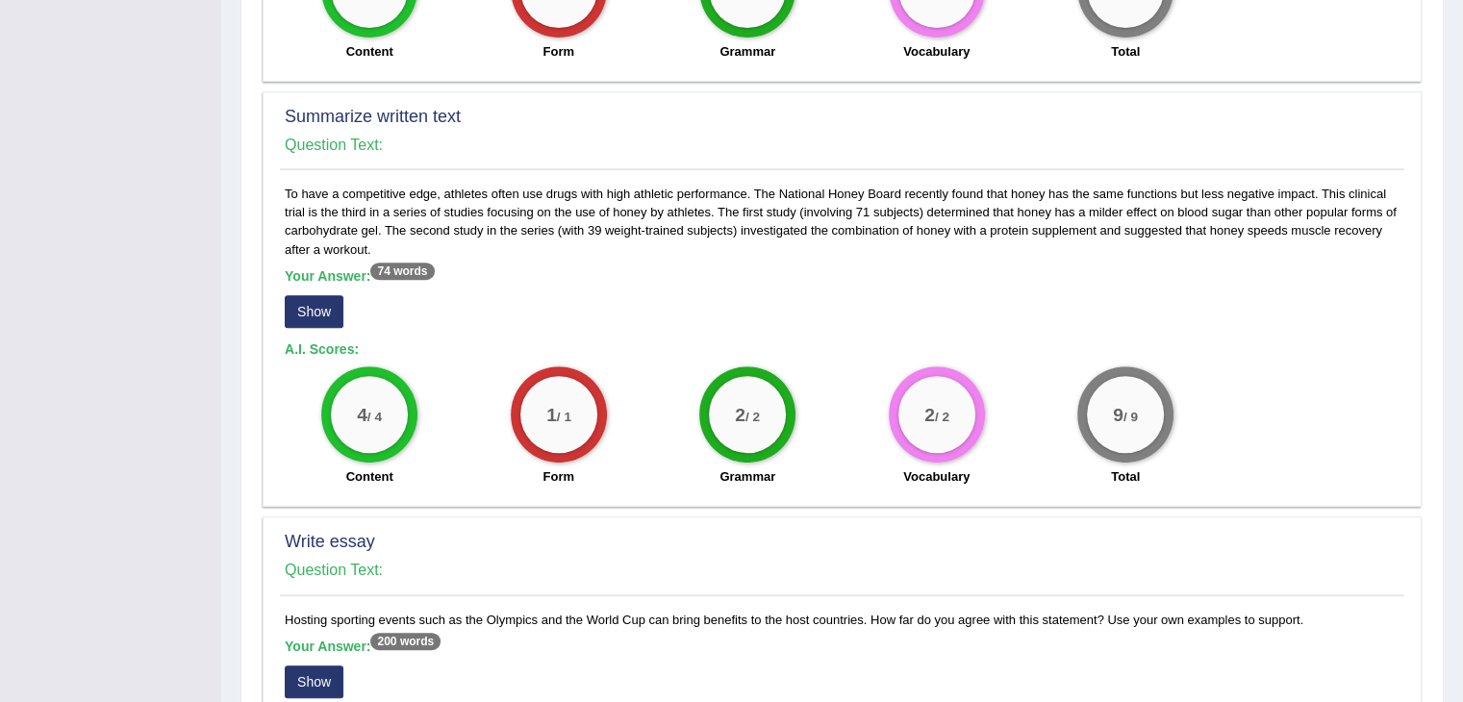
click at [311, 314] on button "Show" at bounding box center [314, 311] width 59 height 33
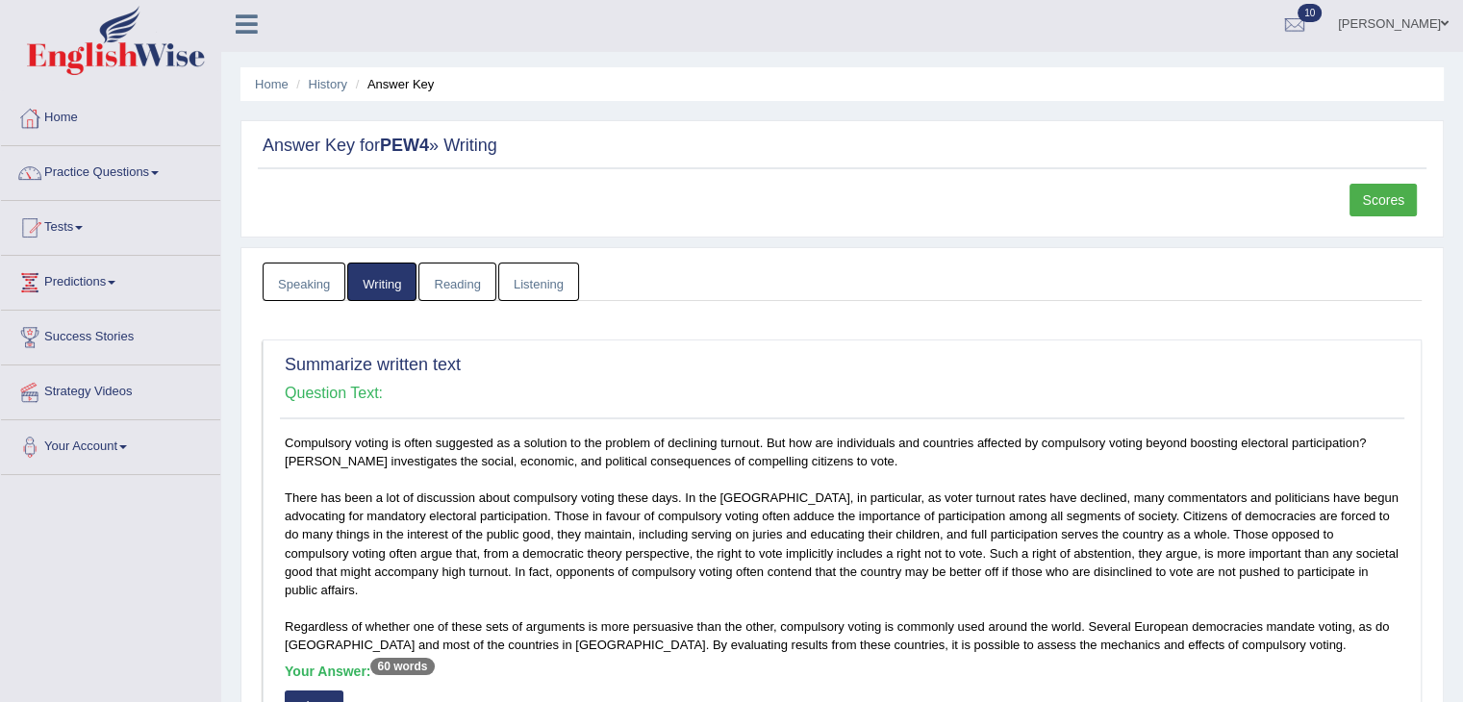
scroll to position [0, 0]
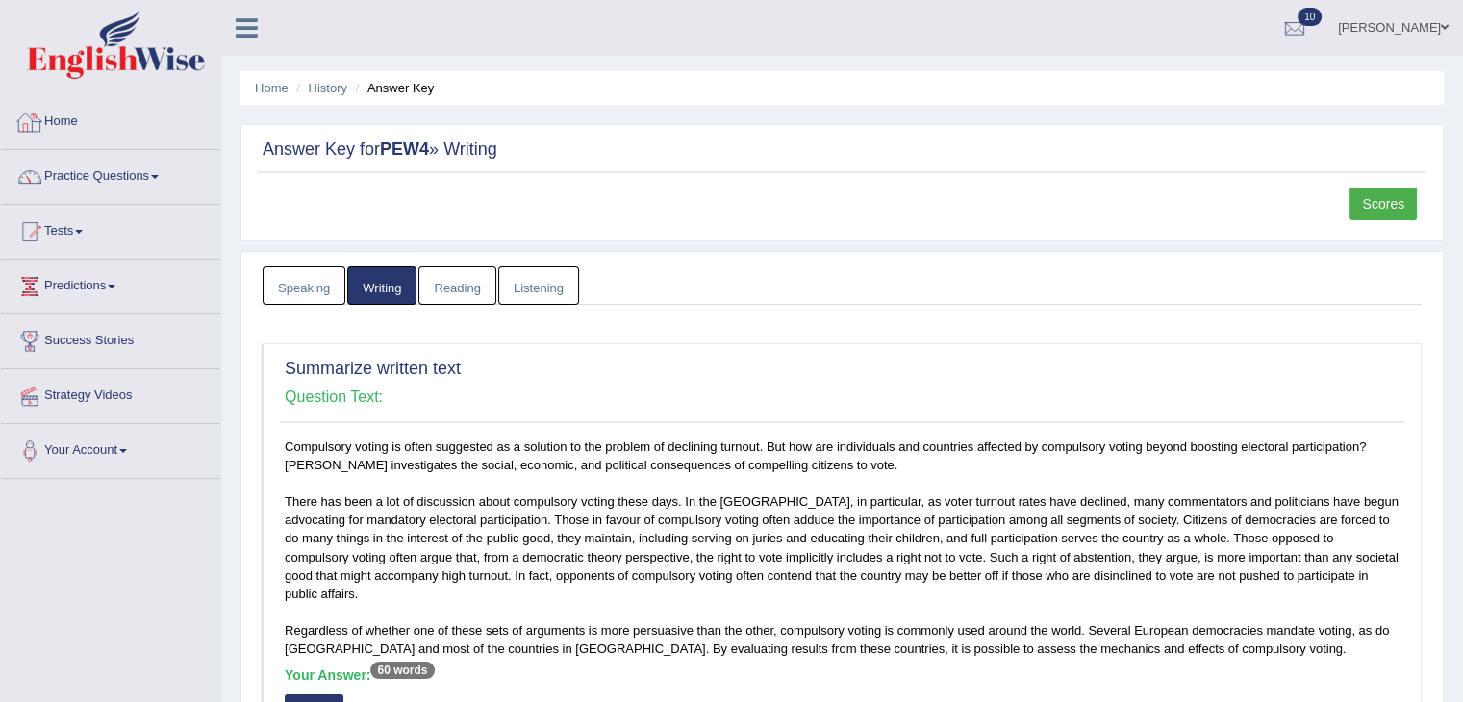
click at [58, 125] on link "Home" at bounding box center [110, 119] width 219 height 48
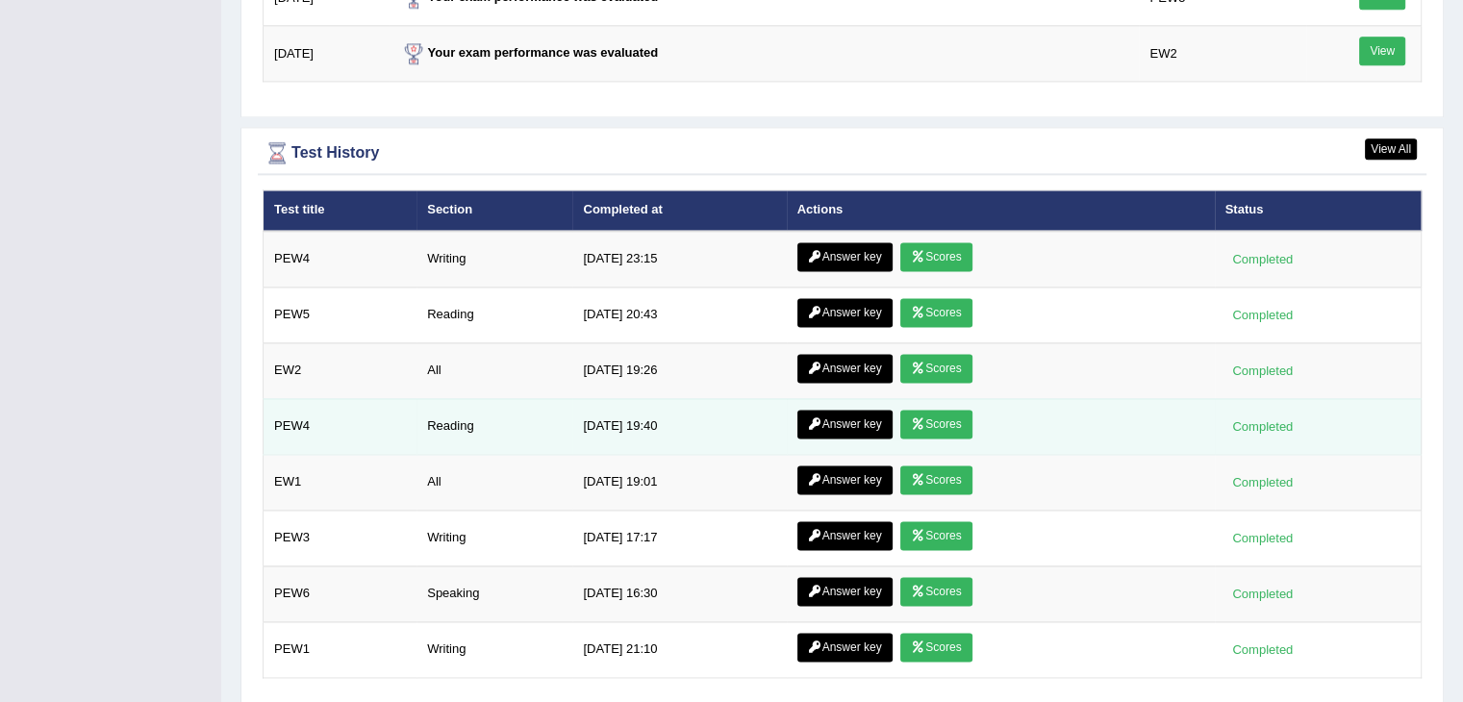
scroll to position [2620, 0]
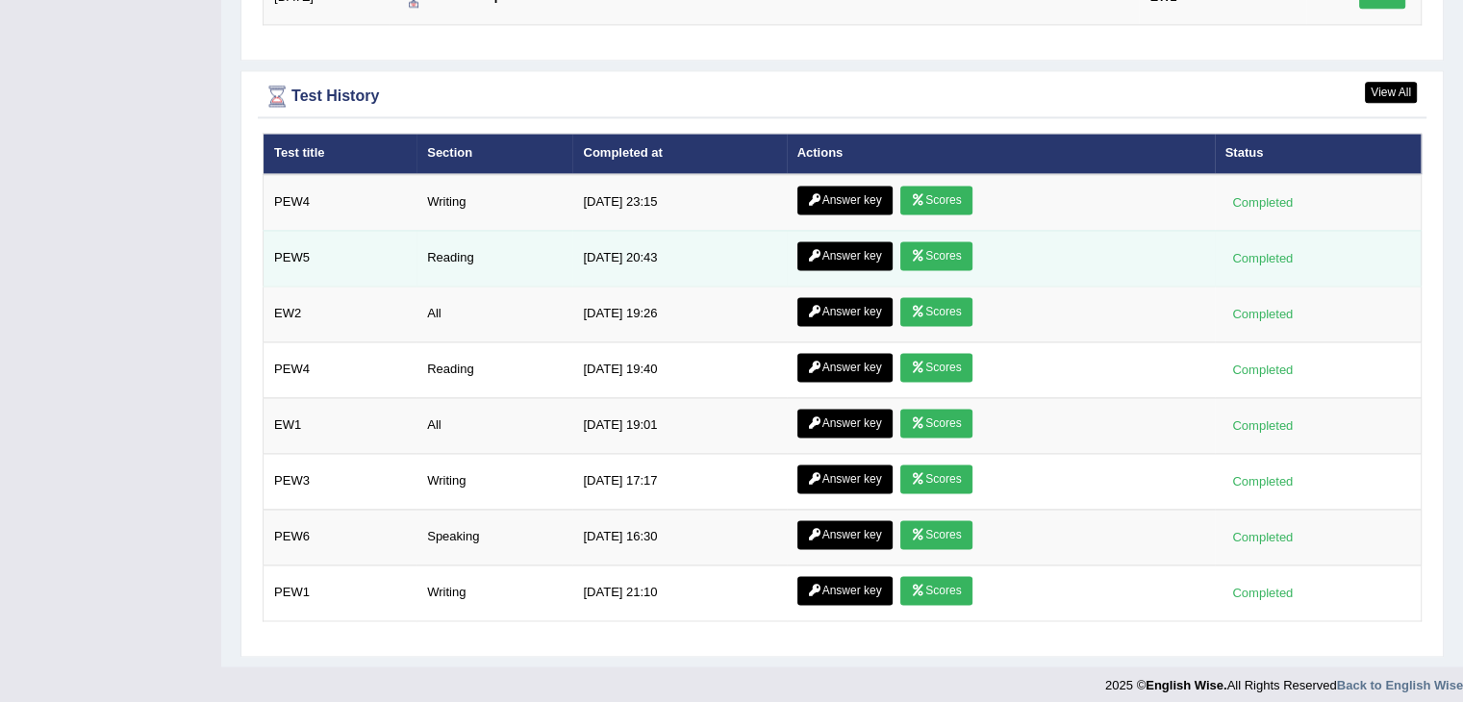
click at [916, 250] on icon at bounding box center [918, 256] width 14 height 12
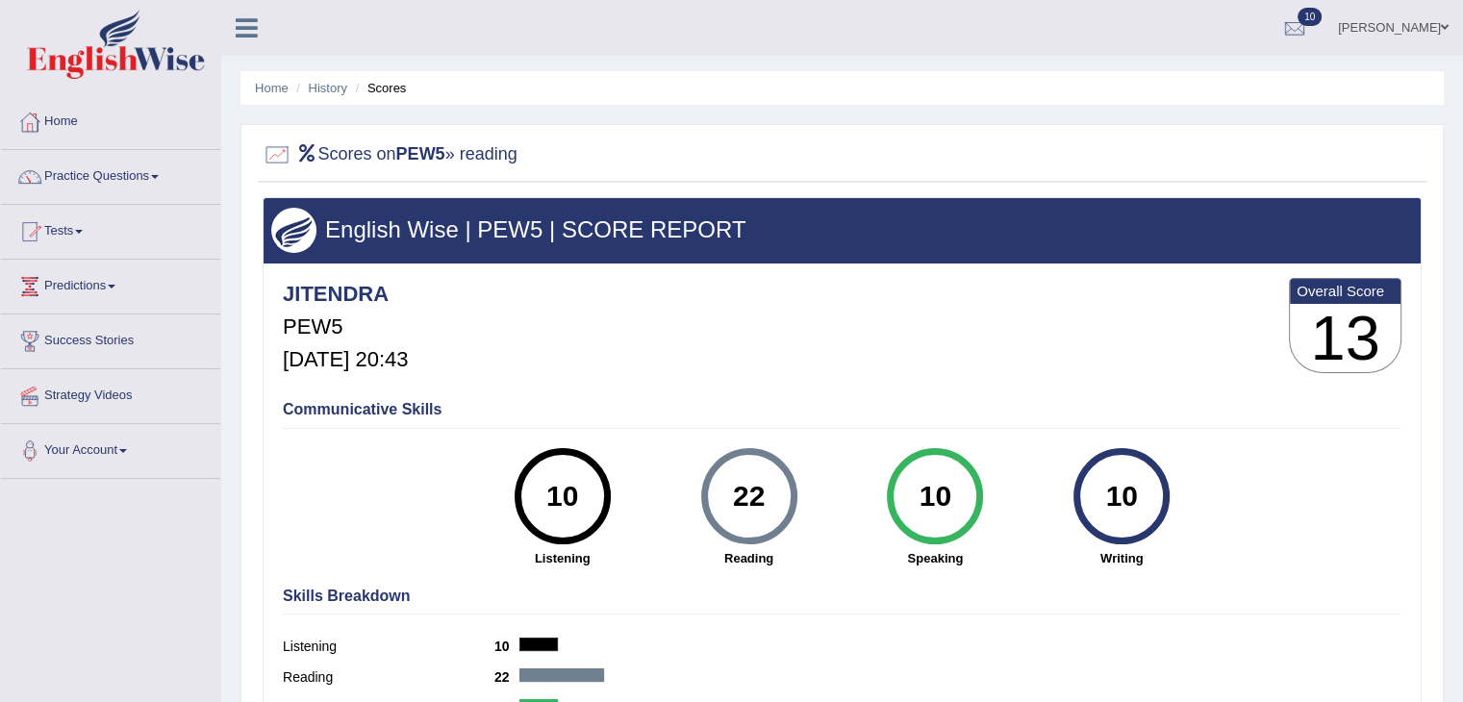
click at [53, 123] on link "Home" at bounding box center [110, 119] width 219 height 48
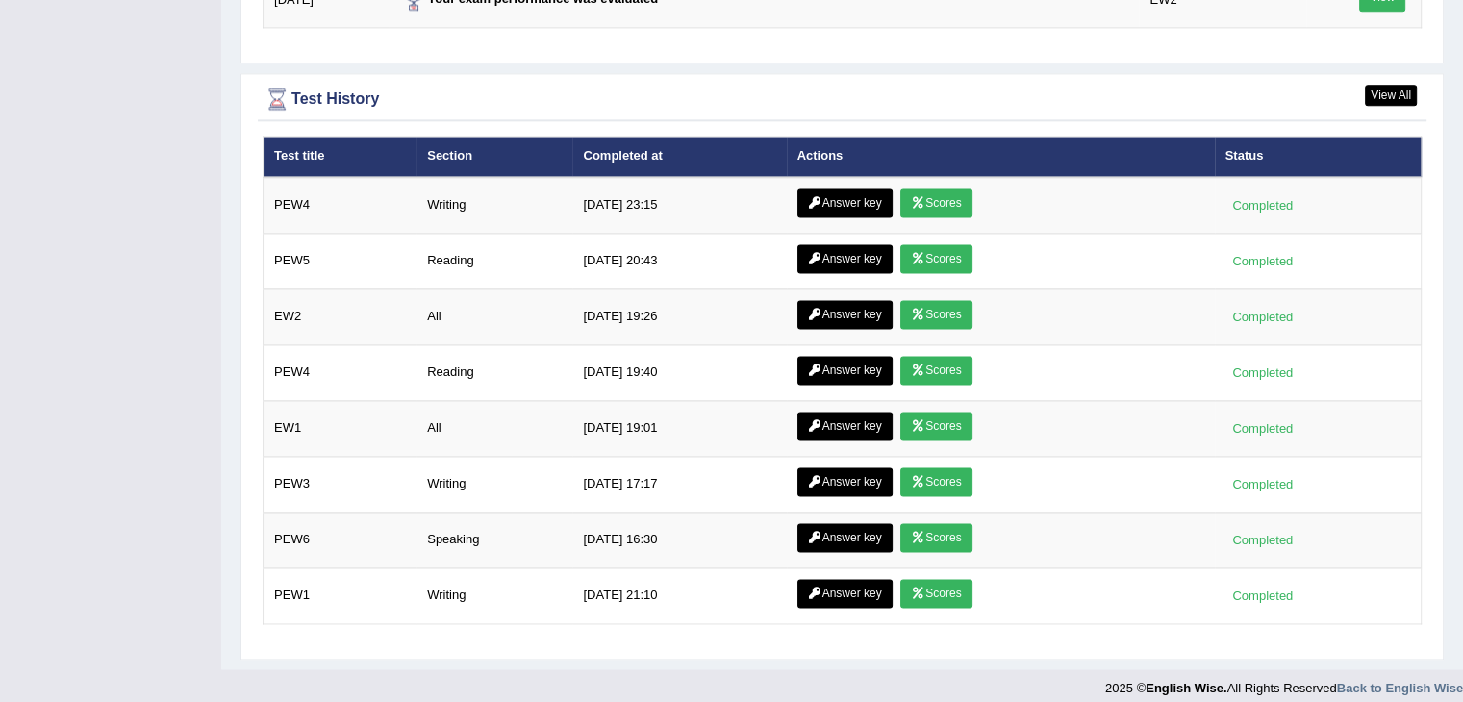
scroll to position [2620, 0]
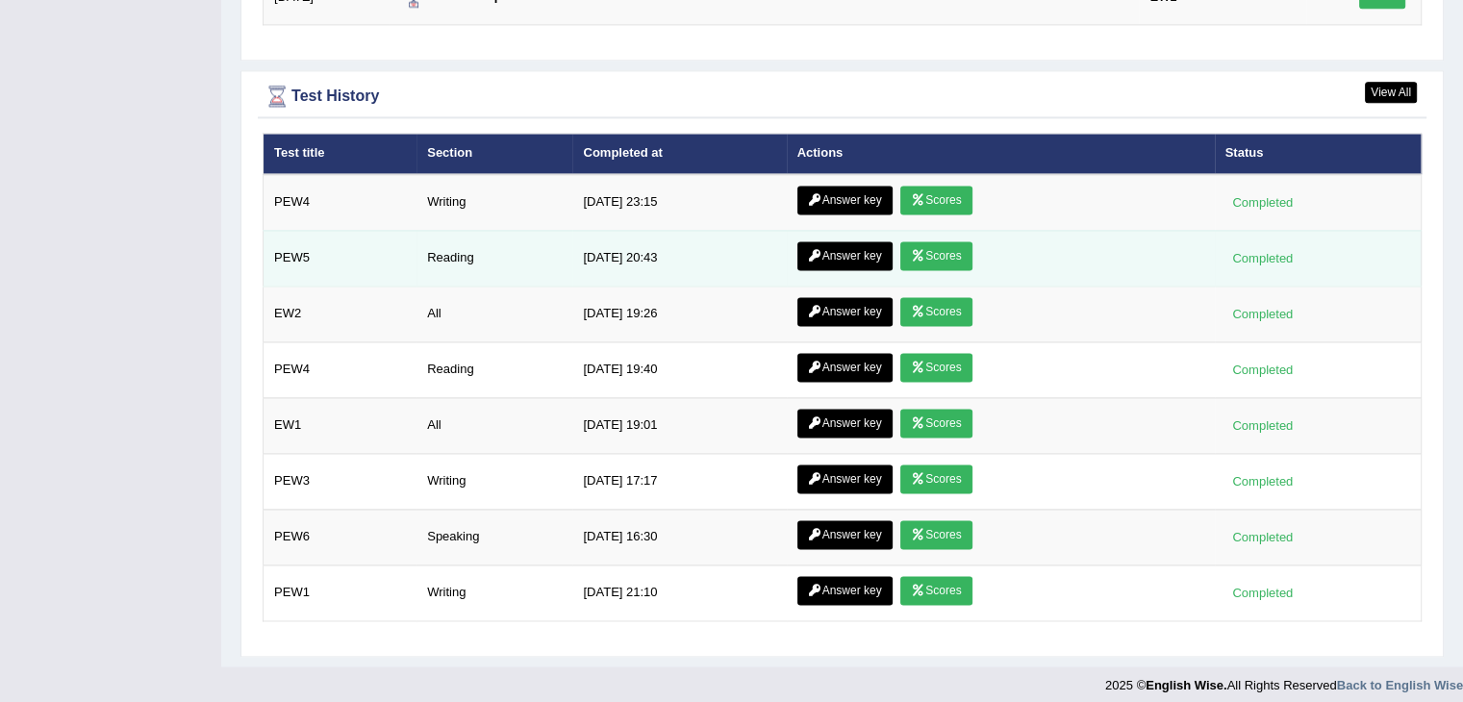
click at [854, 247] on link "Answer key" at bounding box center [845, 255] width 95 height 29
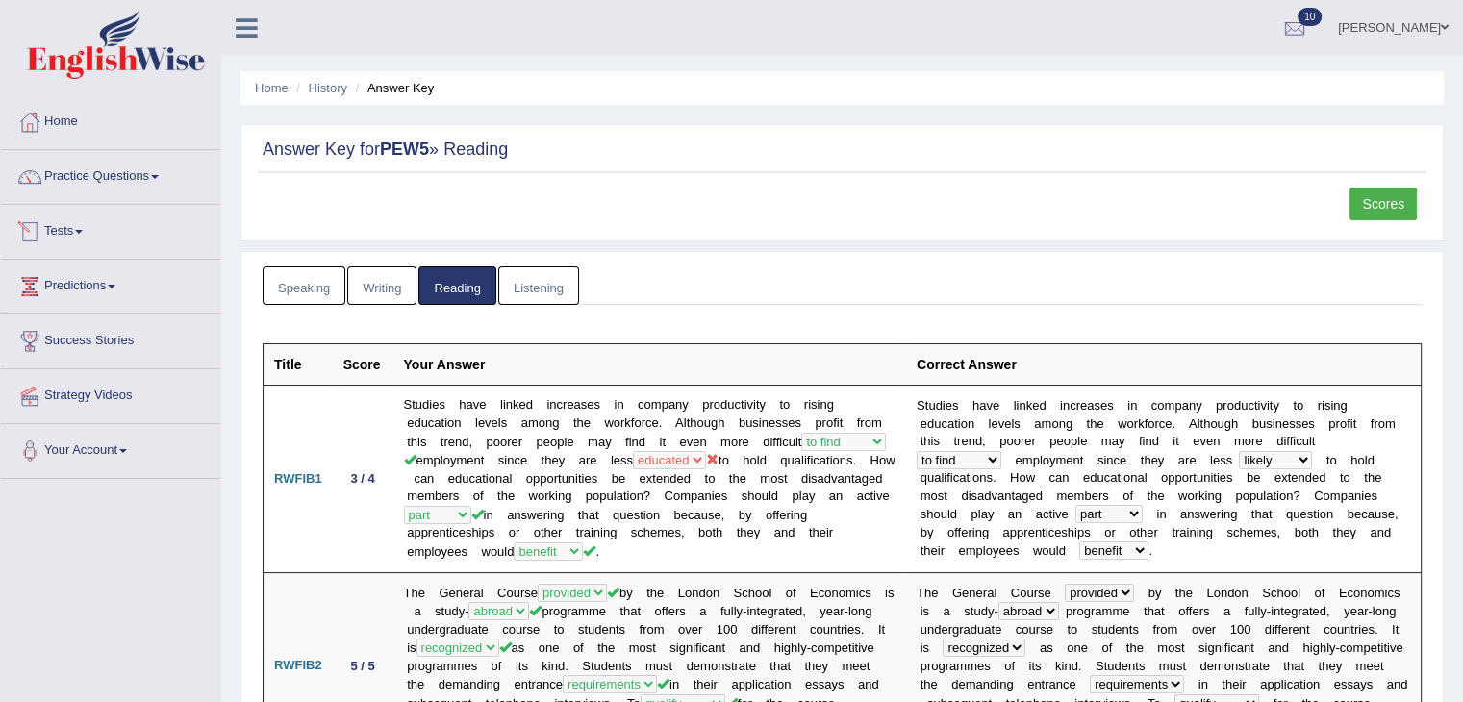
click at [65, 229] on link "Tests" at bounding box center [110, 229] width 219 height 48
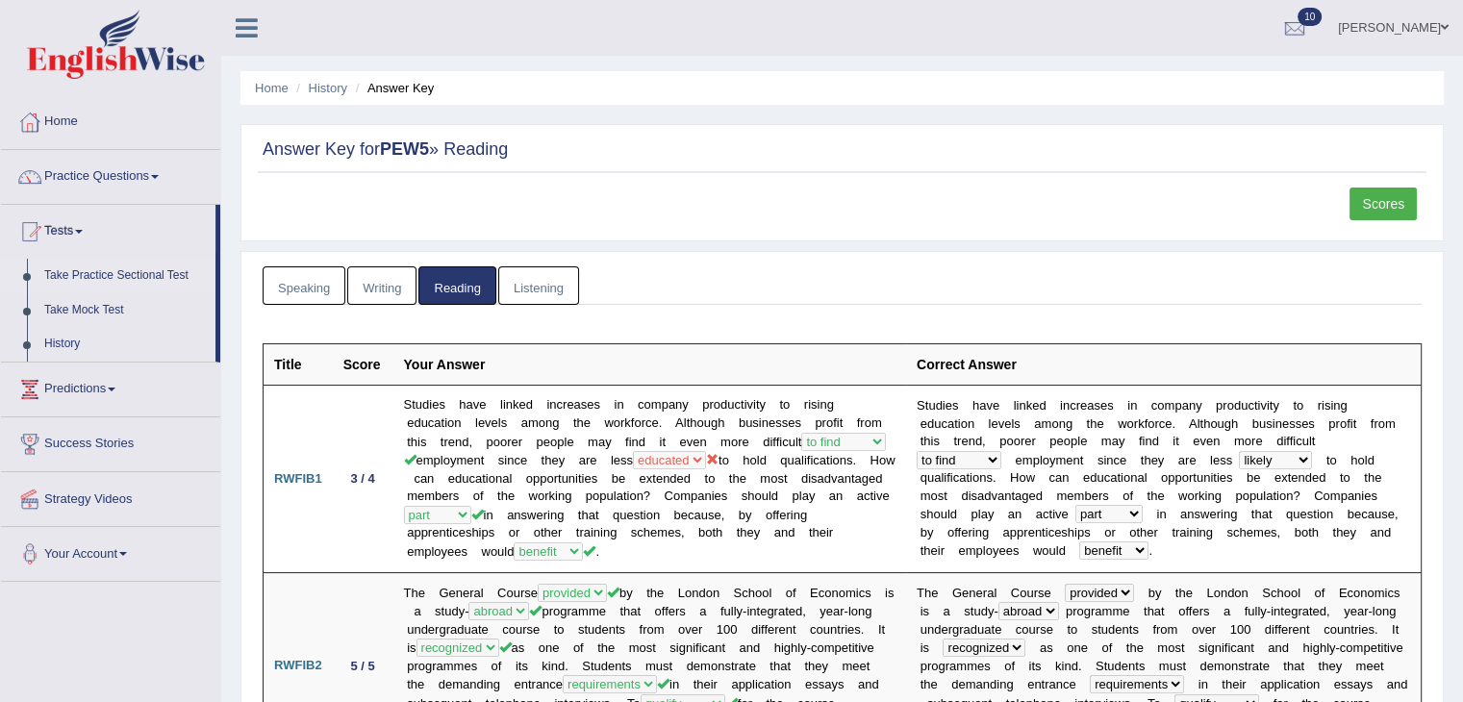
click at [95, 277] on link "Take Practice Sectional Test" at bounding box center [126, 276] width 180 height 35
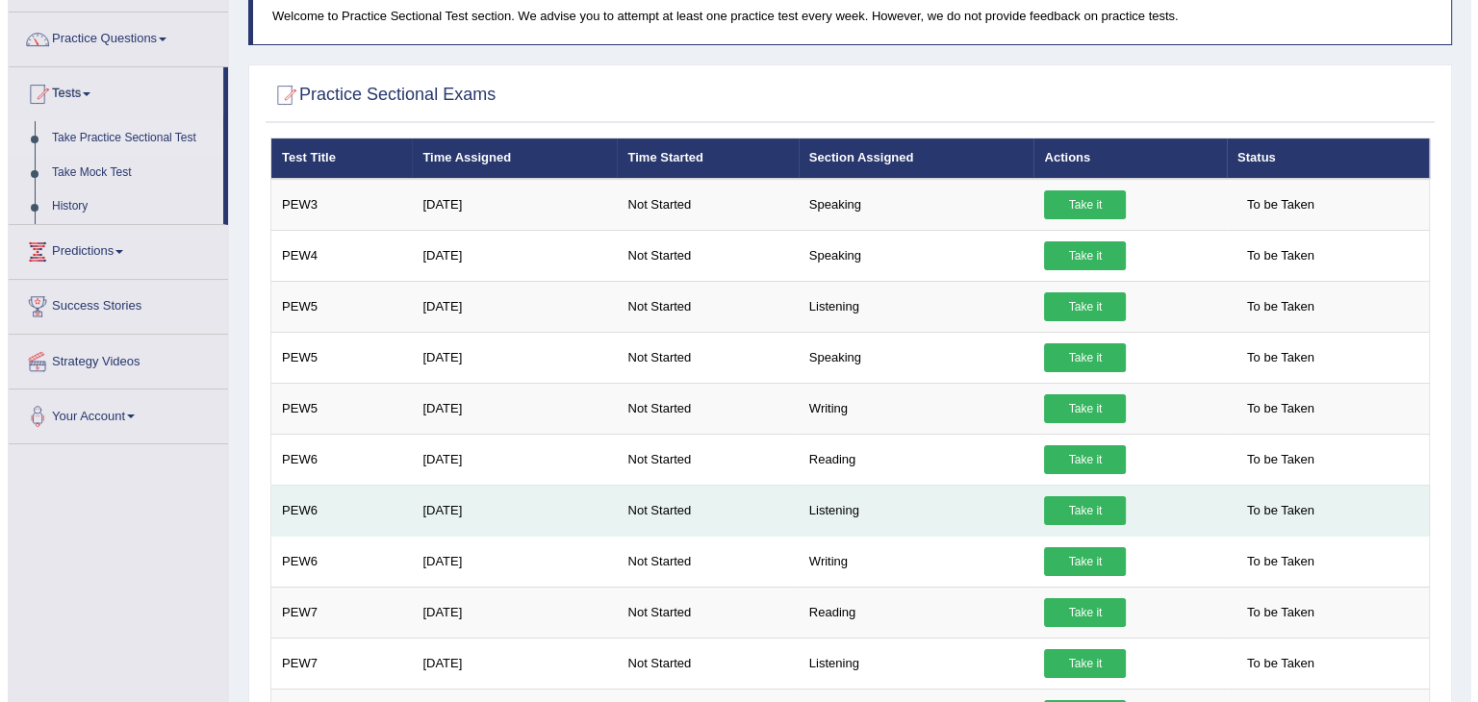
scroll to position [289, 0]
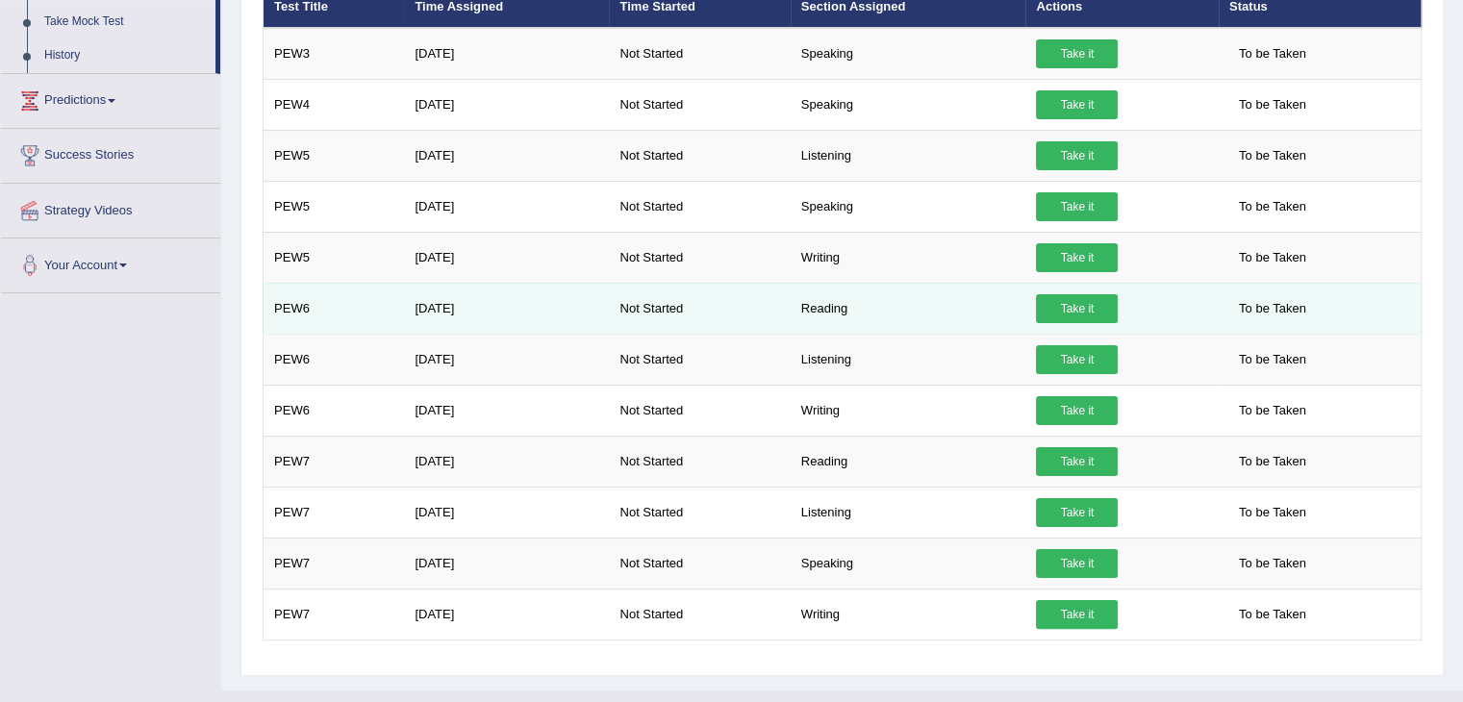
click at [1066, 306] on link "Take it" at bounding box center [1077, 308] width 82 height 29
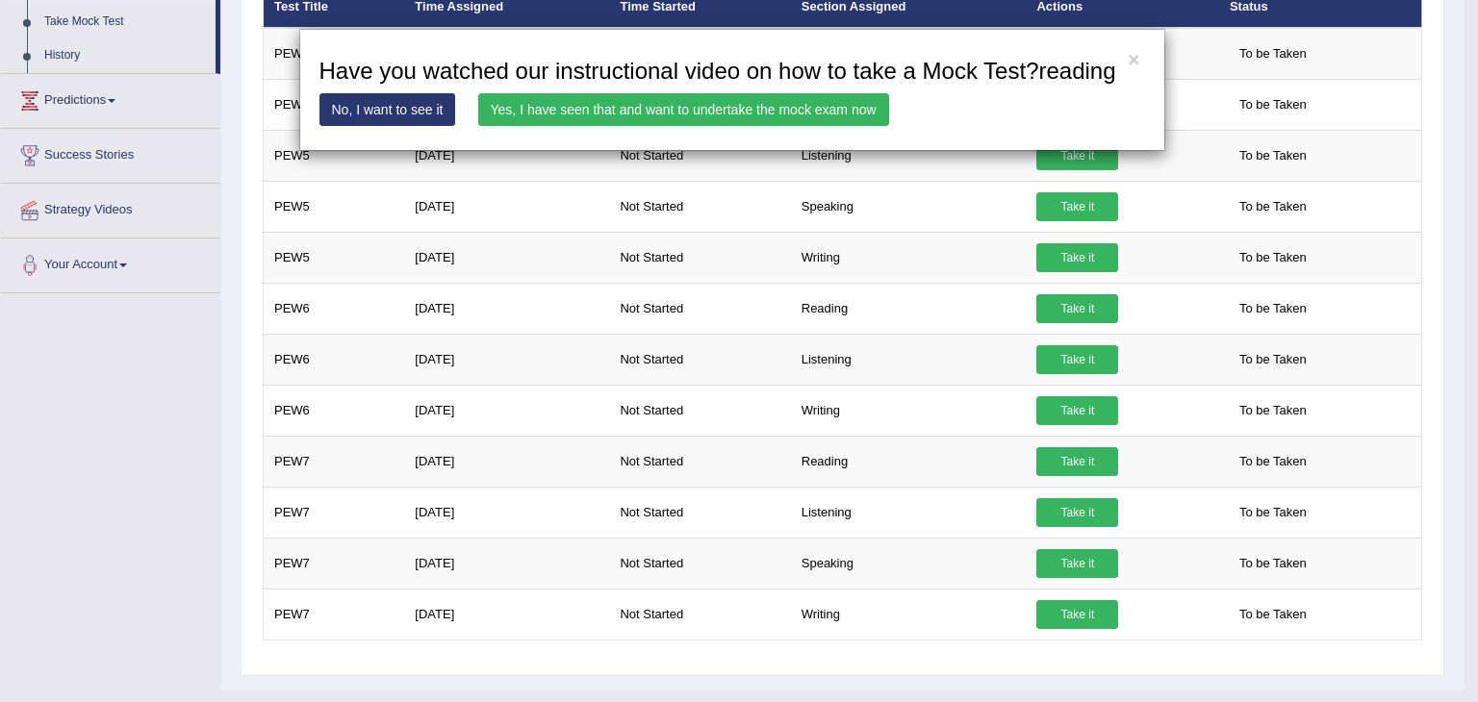
click at [836, 103] on link "Yes, I have seen that and want to undertake the mock exam now" at bounding box center [683, 109] width 411 height 33
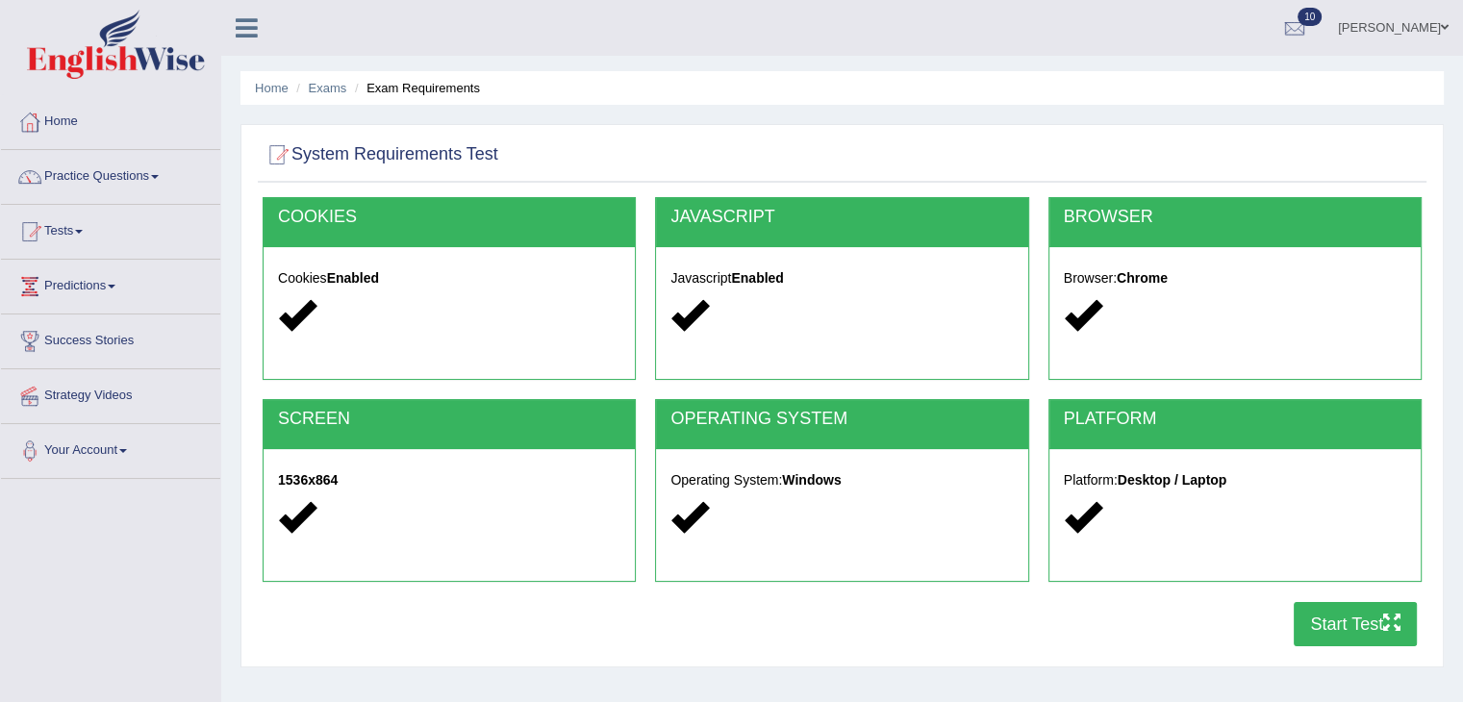
click at [1359, 621] on button "Start Test" at bounding box center [1355, 624] width 123 height 44
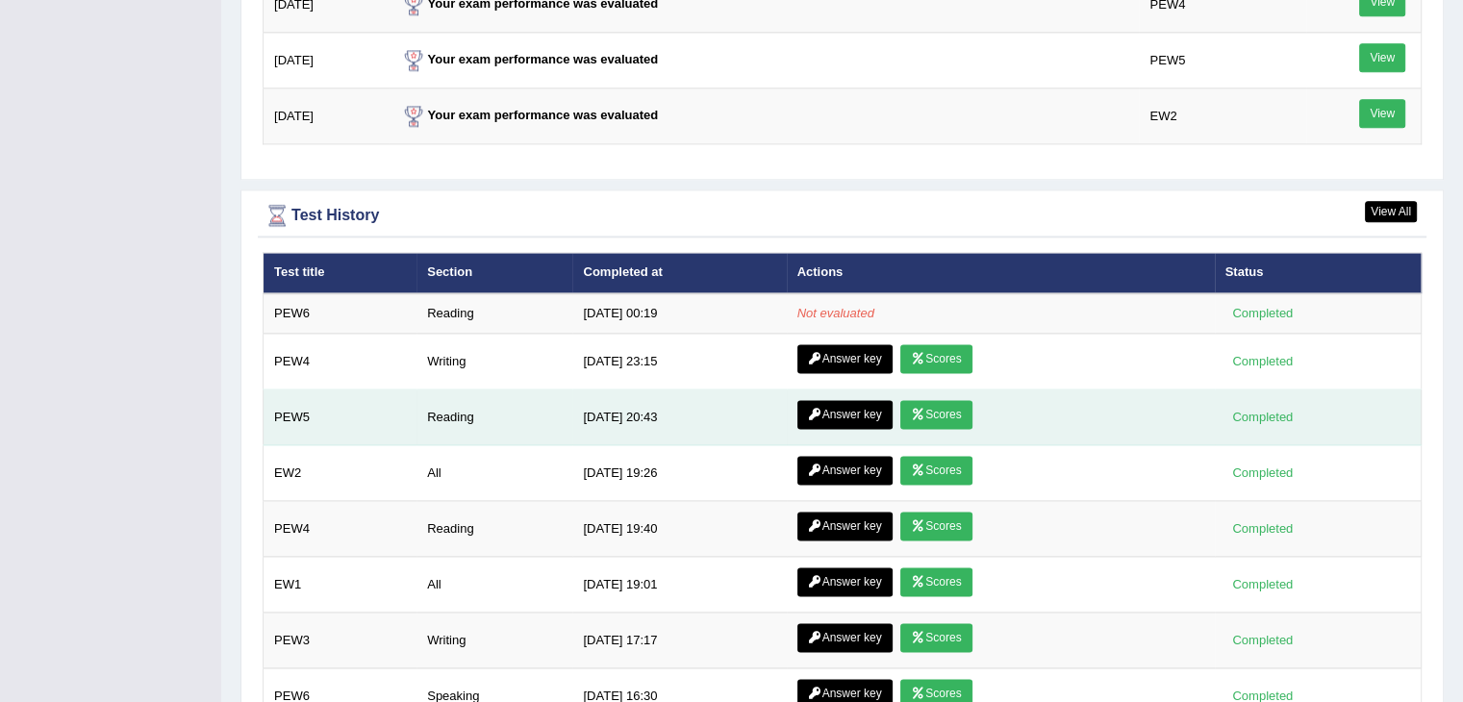
scroll to position [2502, 0]
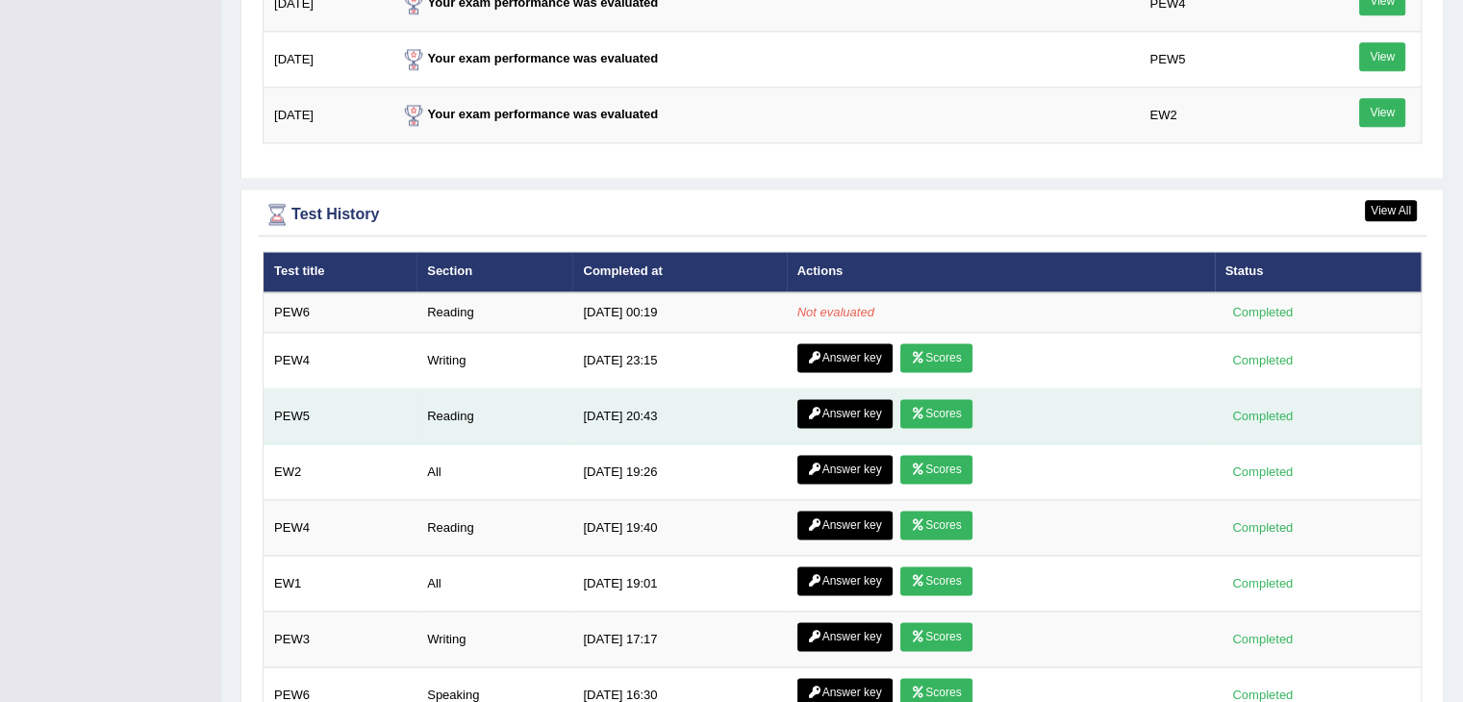
click at [824, 402] on link "Answer key" at bounding box center [845, 413] width 95 height 29
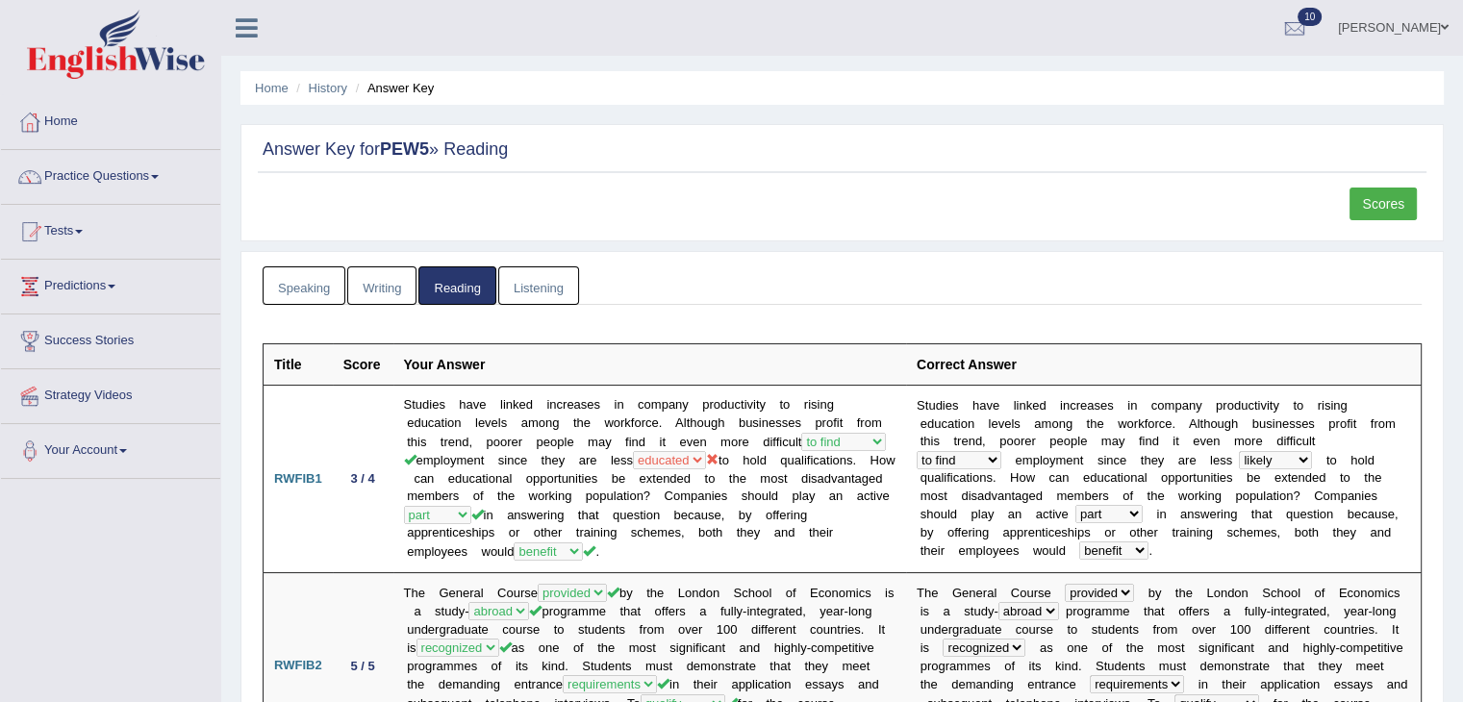
click at [1382, 211] on link "Scores" at bounding box center [1383, 204] width 67 height 33
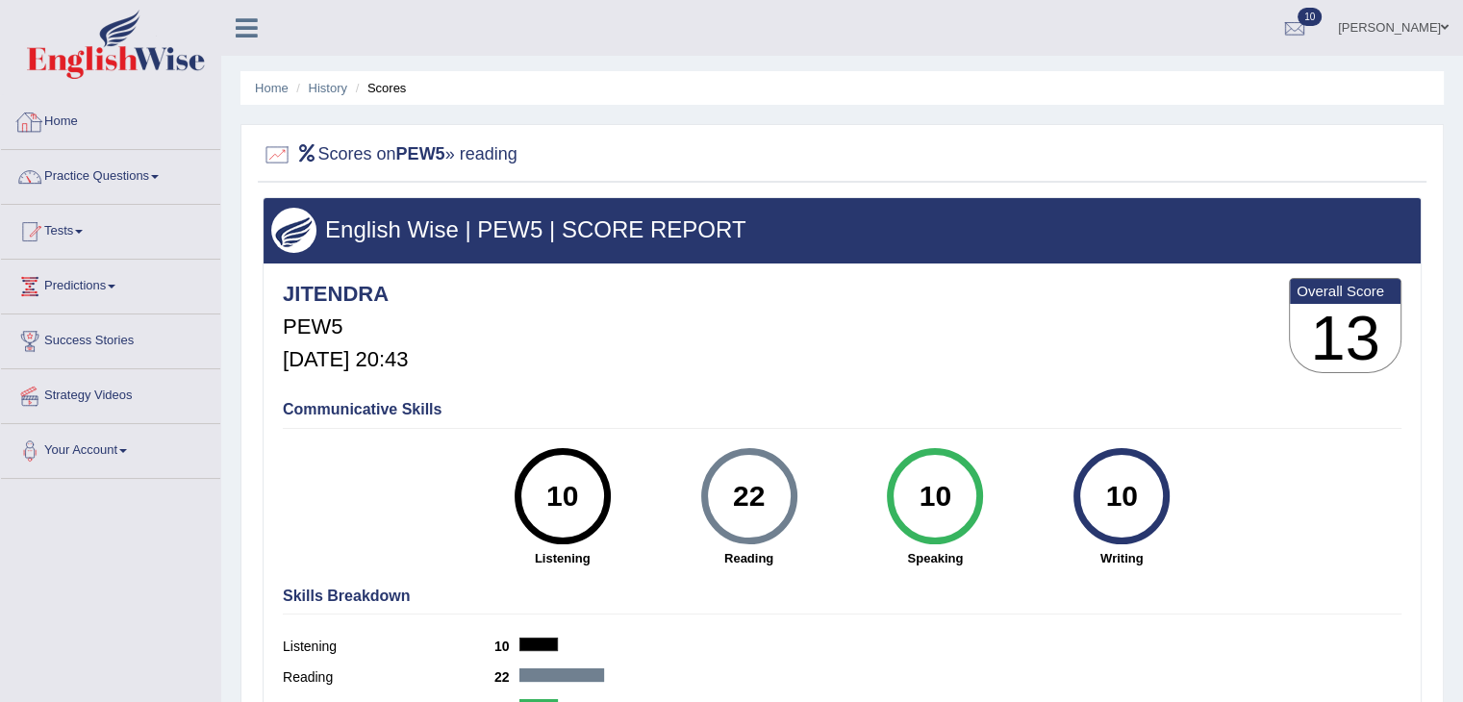
click at [27, 122] on div at bounding box center [29, 122] width 29 height 29
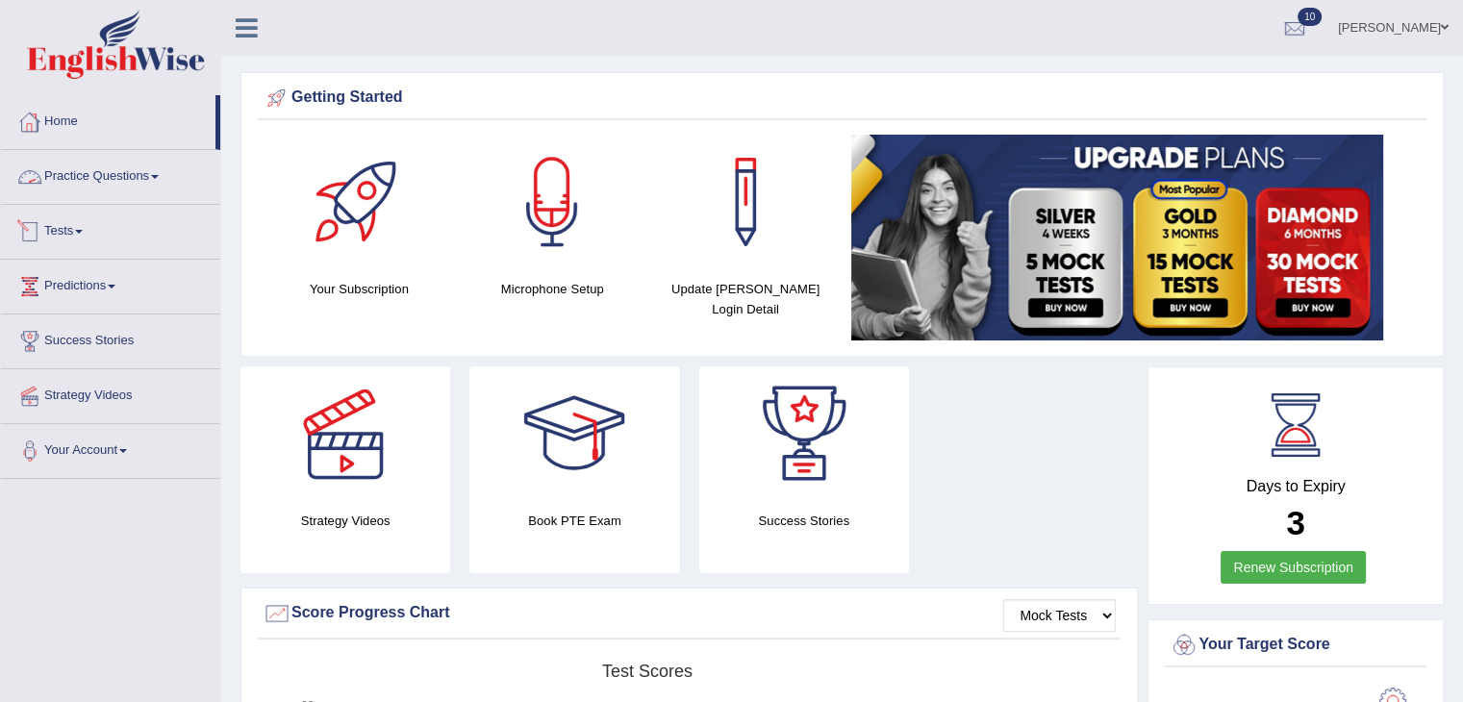
click at [57, 228] on link "Tests" at bounding box center [110, 229] width 219 height 48
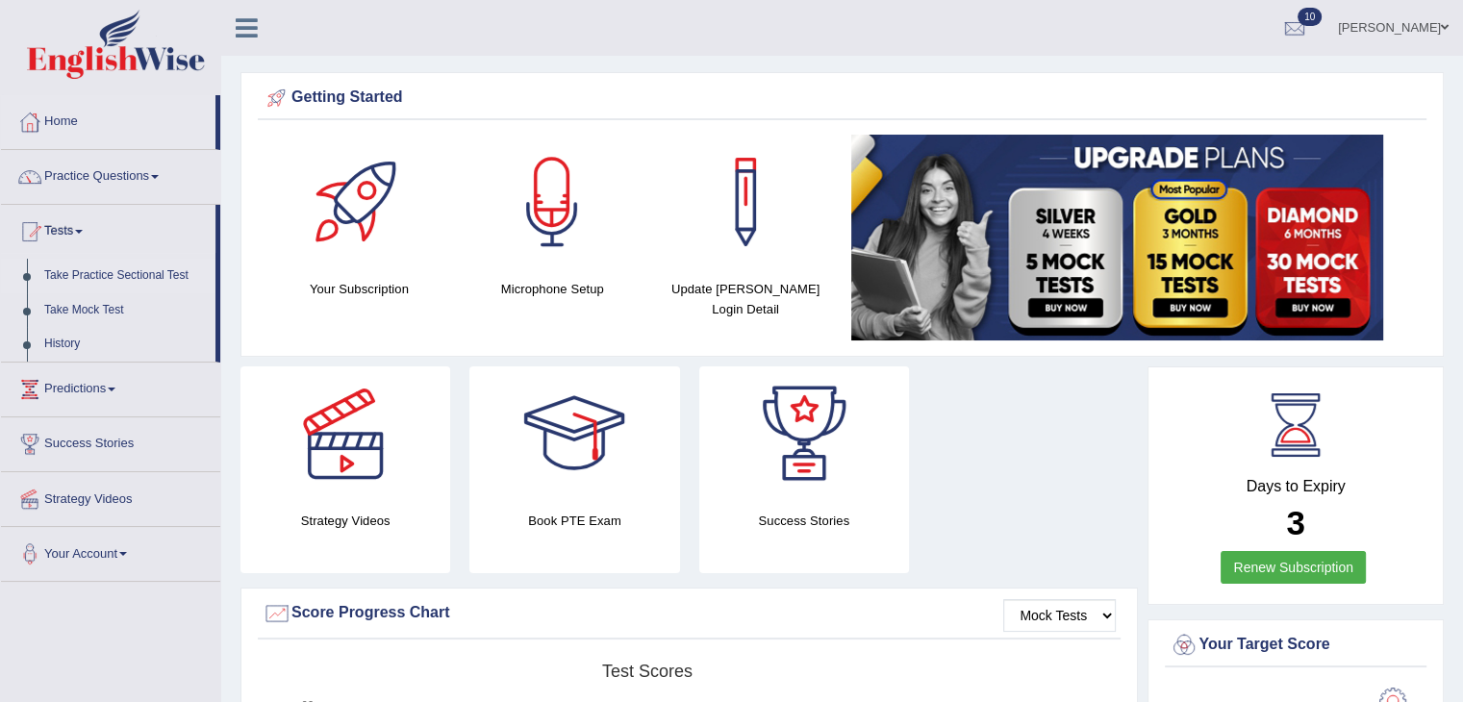
click at [85, 272] on link "Take Practice Sectional Test" at bounding box center [126, 276] width 180 height 35
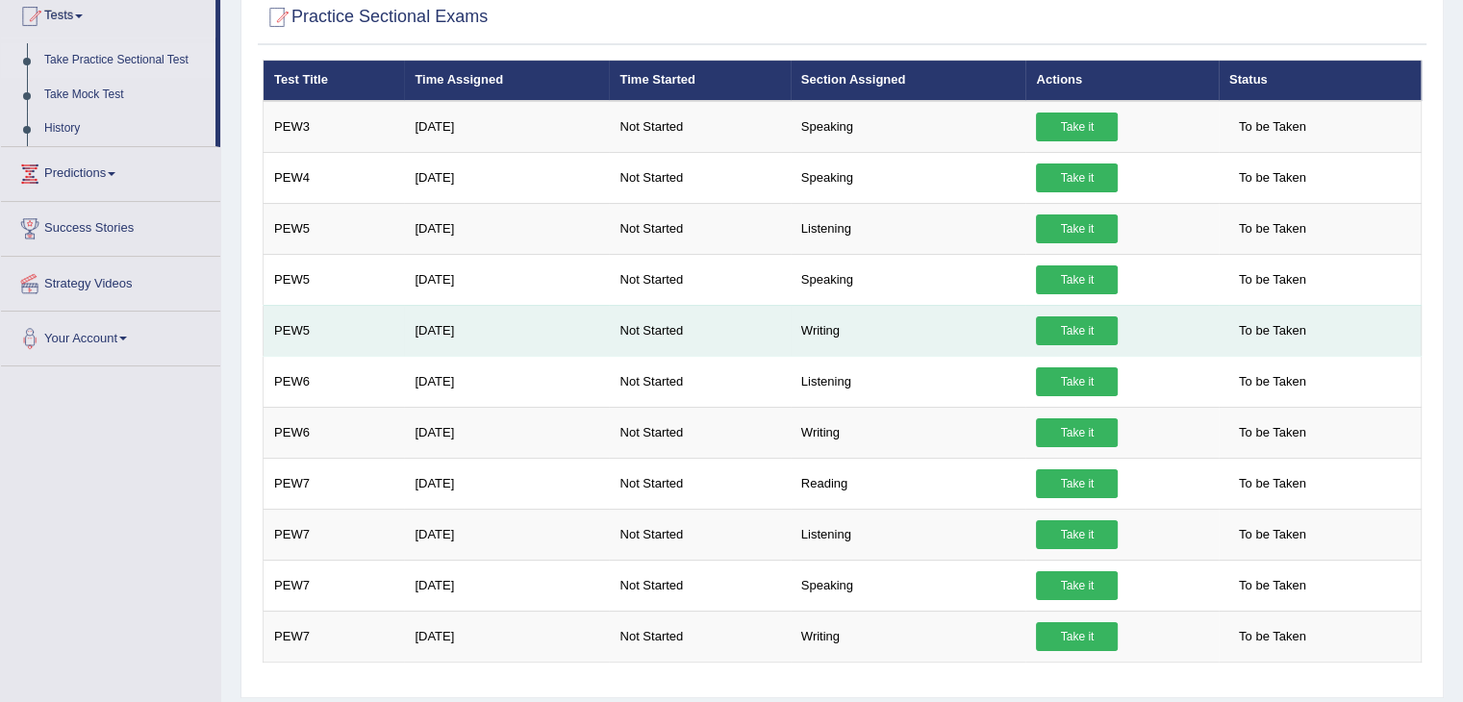
scroll to position [19, 0]
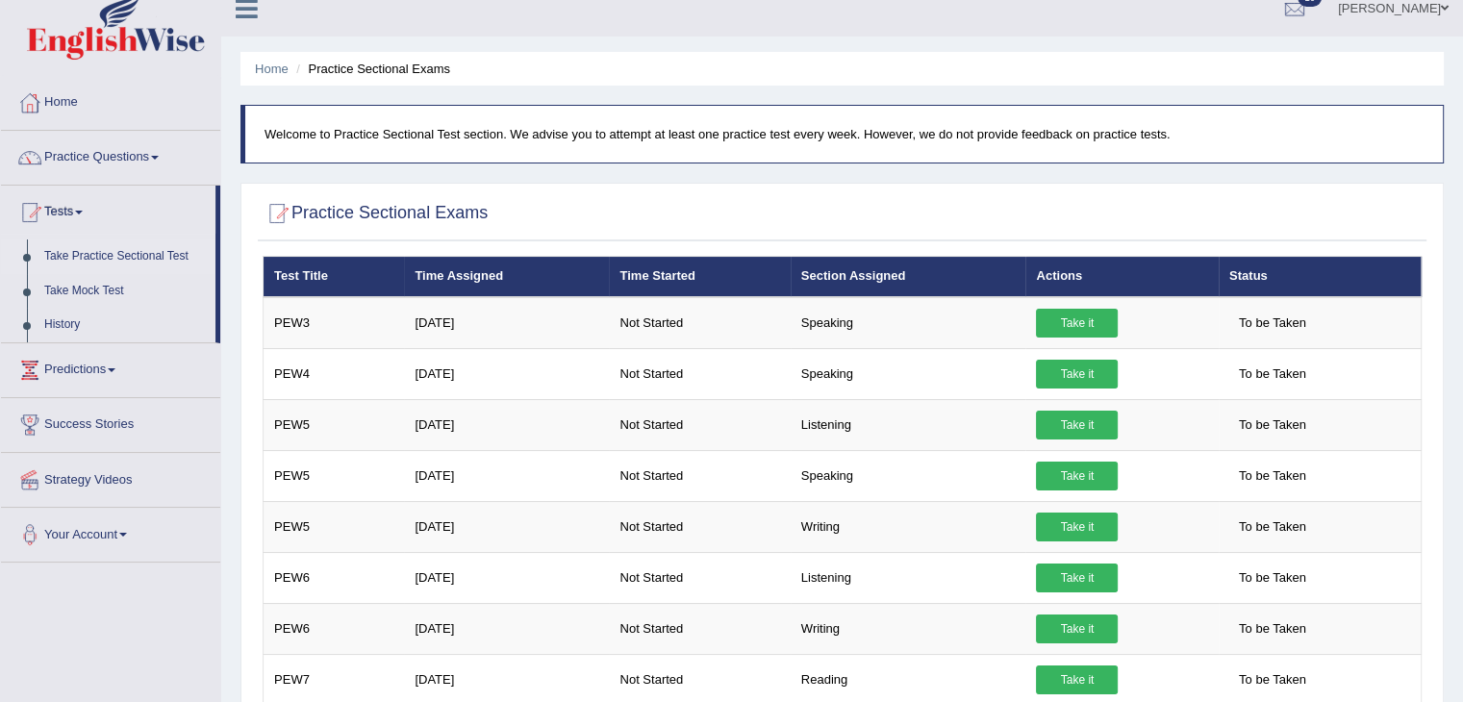
click at [62, 95] on link "Home" at bounding box center [110, 100] width 219 height 48
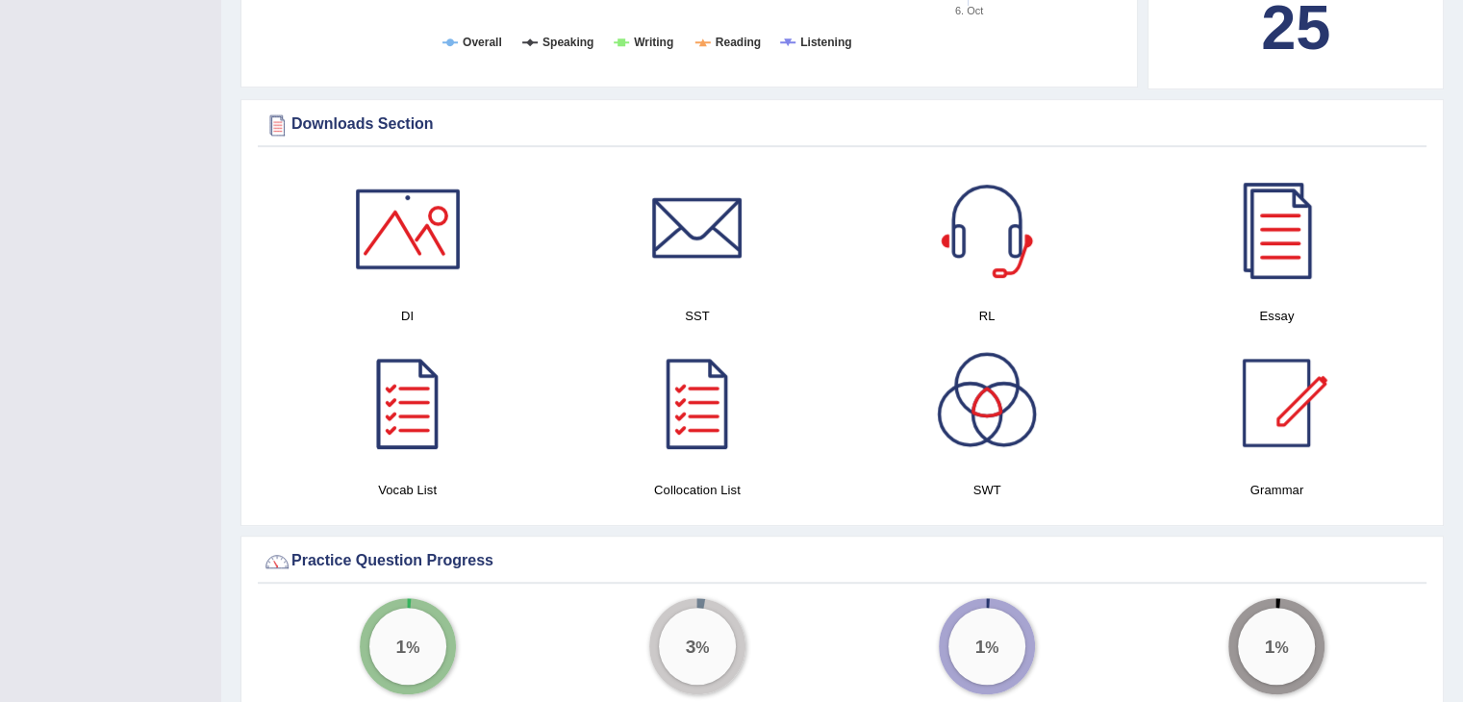
scroll to position [873, 0]
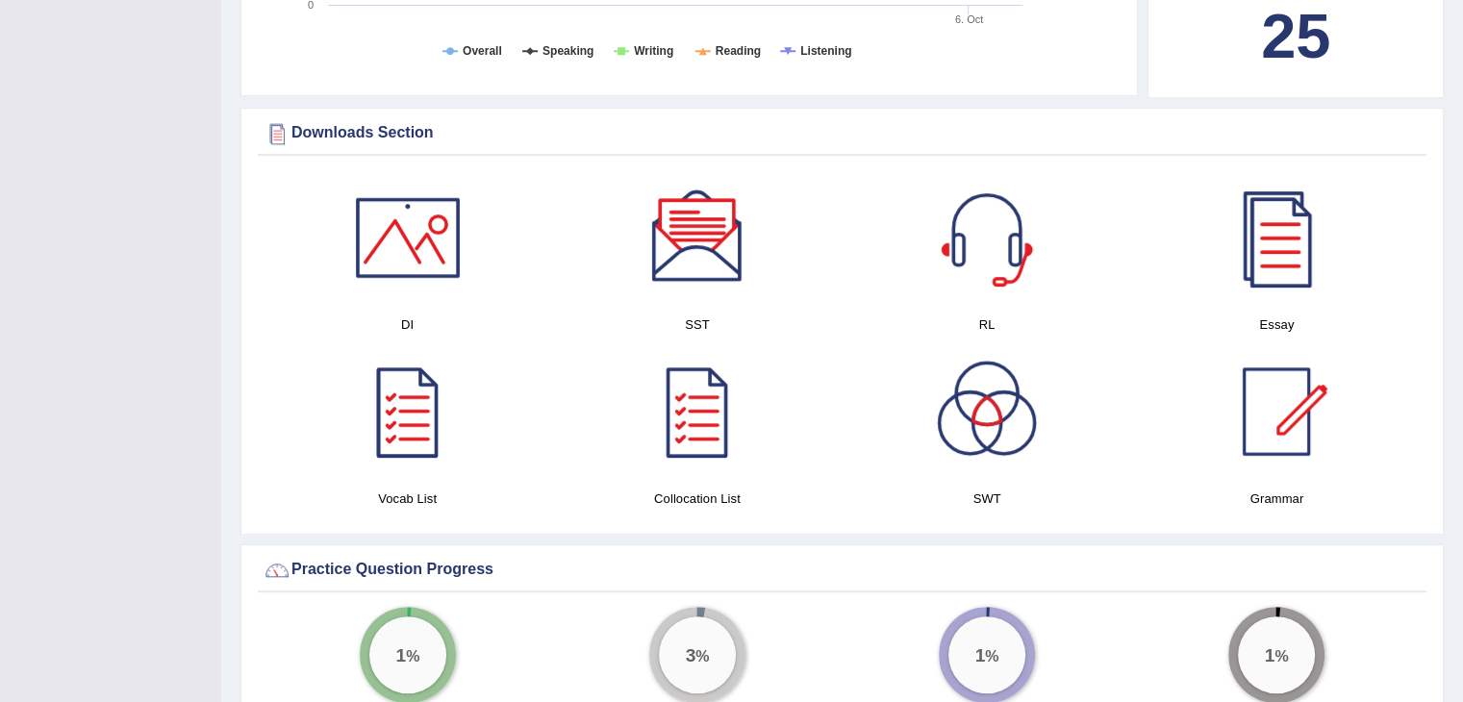
click at [1263, 267] on div at bounding box center [1276, 237] width 135 height 135
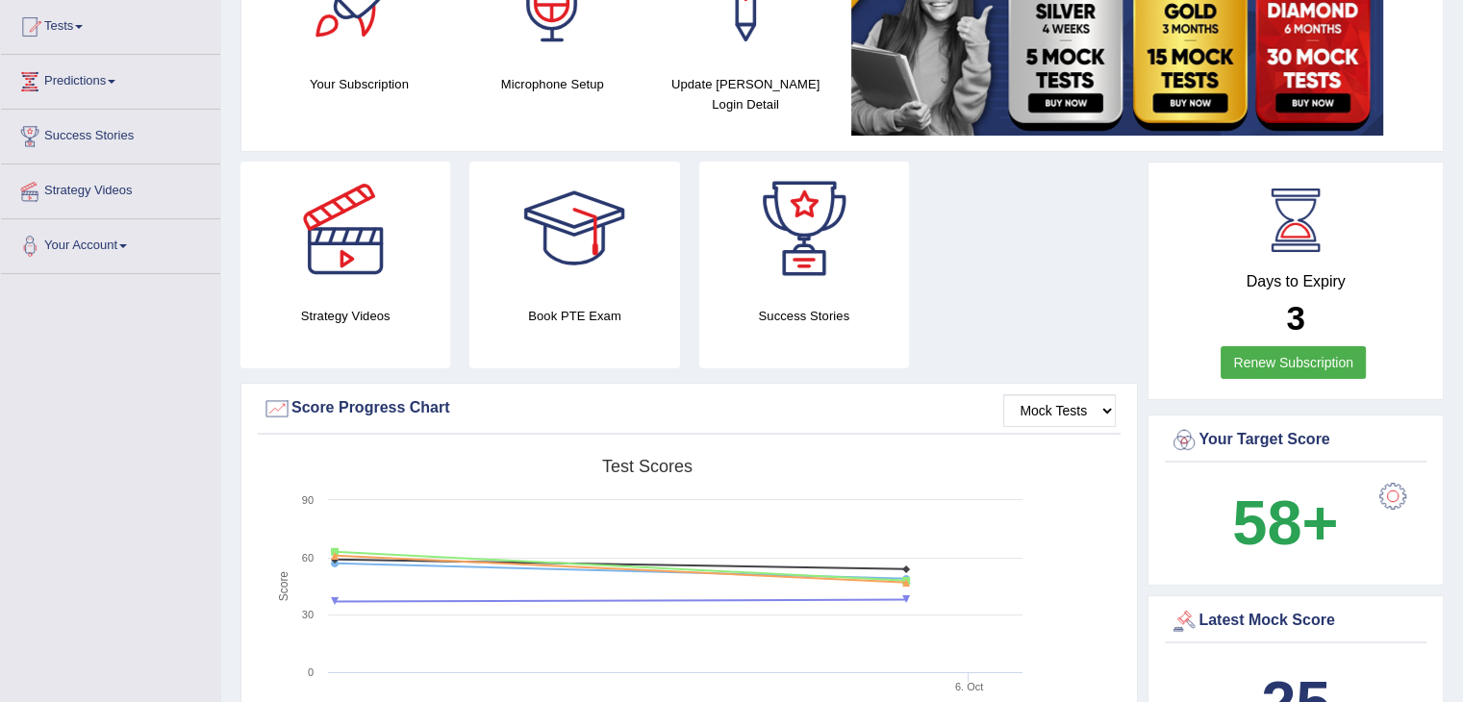
scroll to position [7, 0]
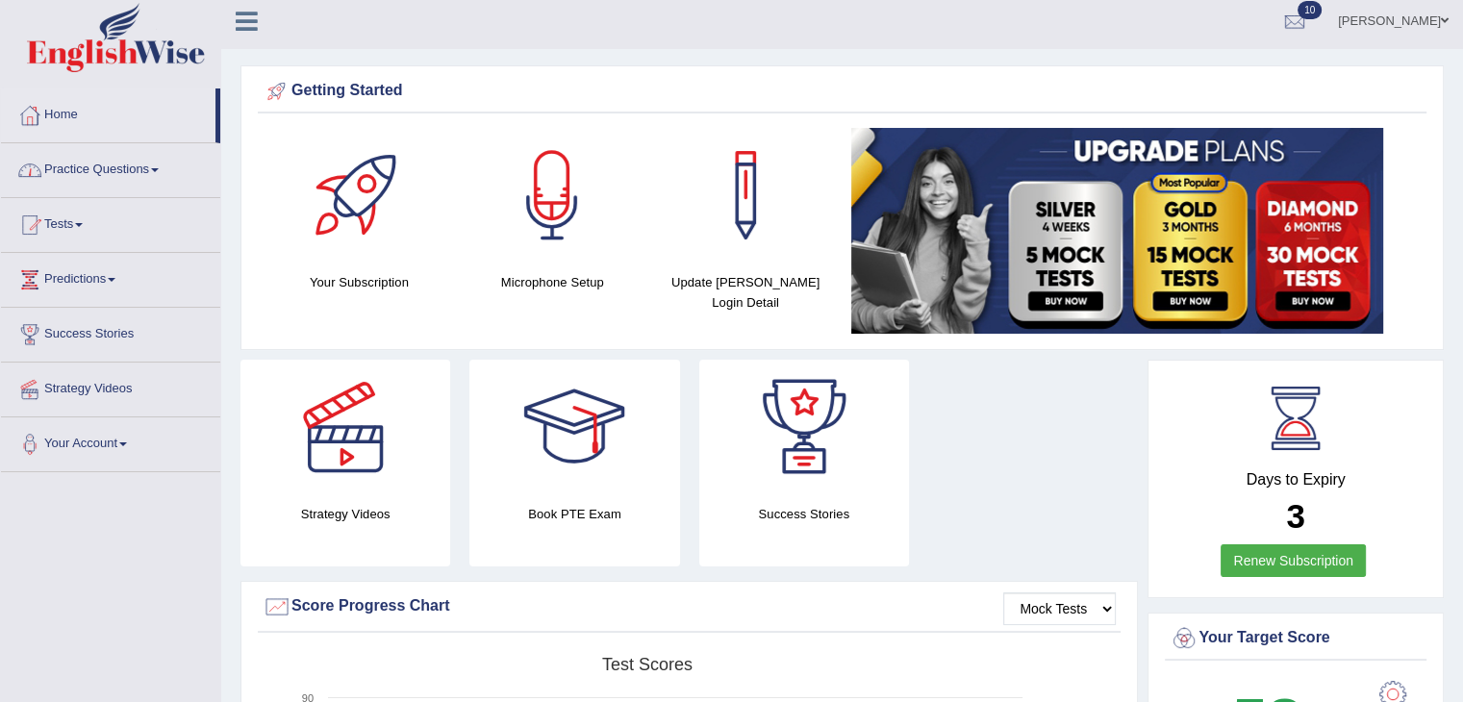
click at [96, 167] on link "Practice Questions" at bounding box center [110, 167] width 219 height 48
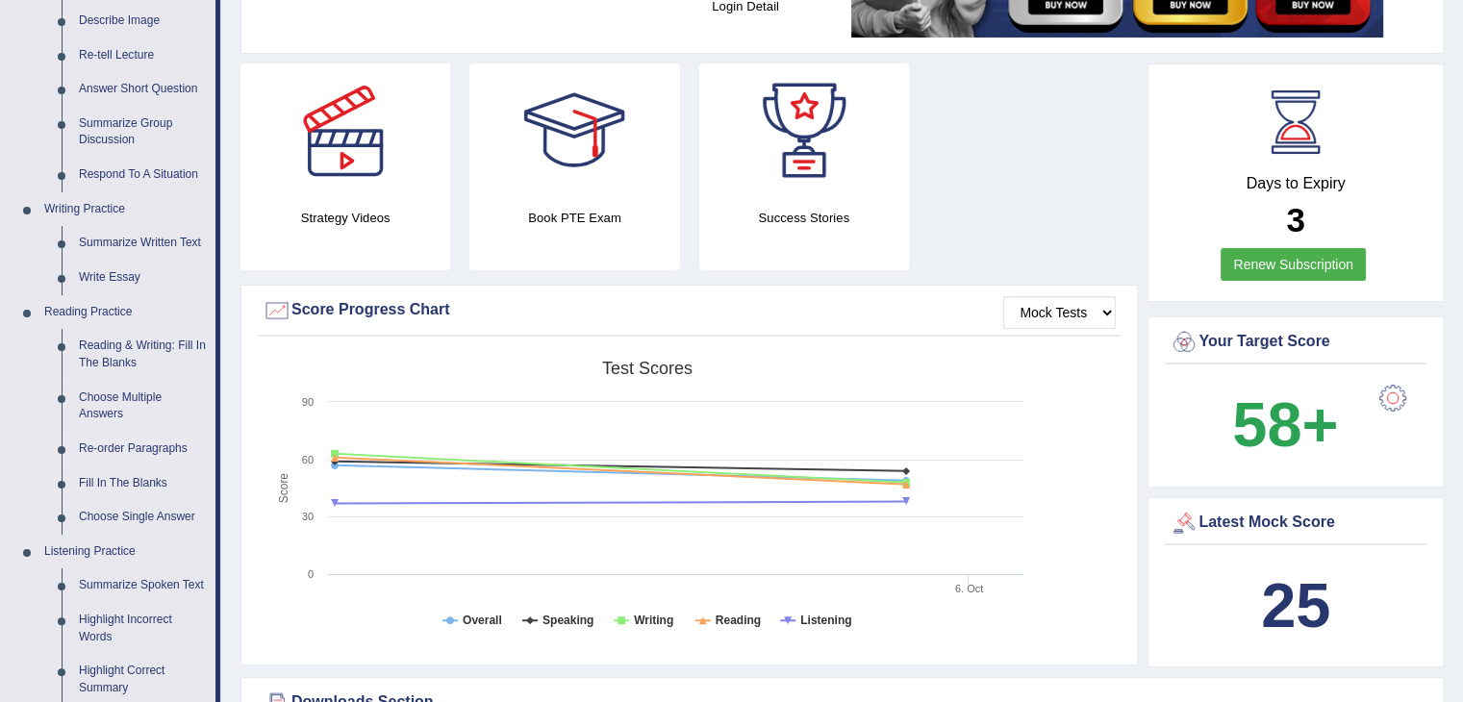
scroll to position [295, 0]
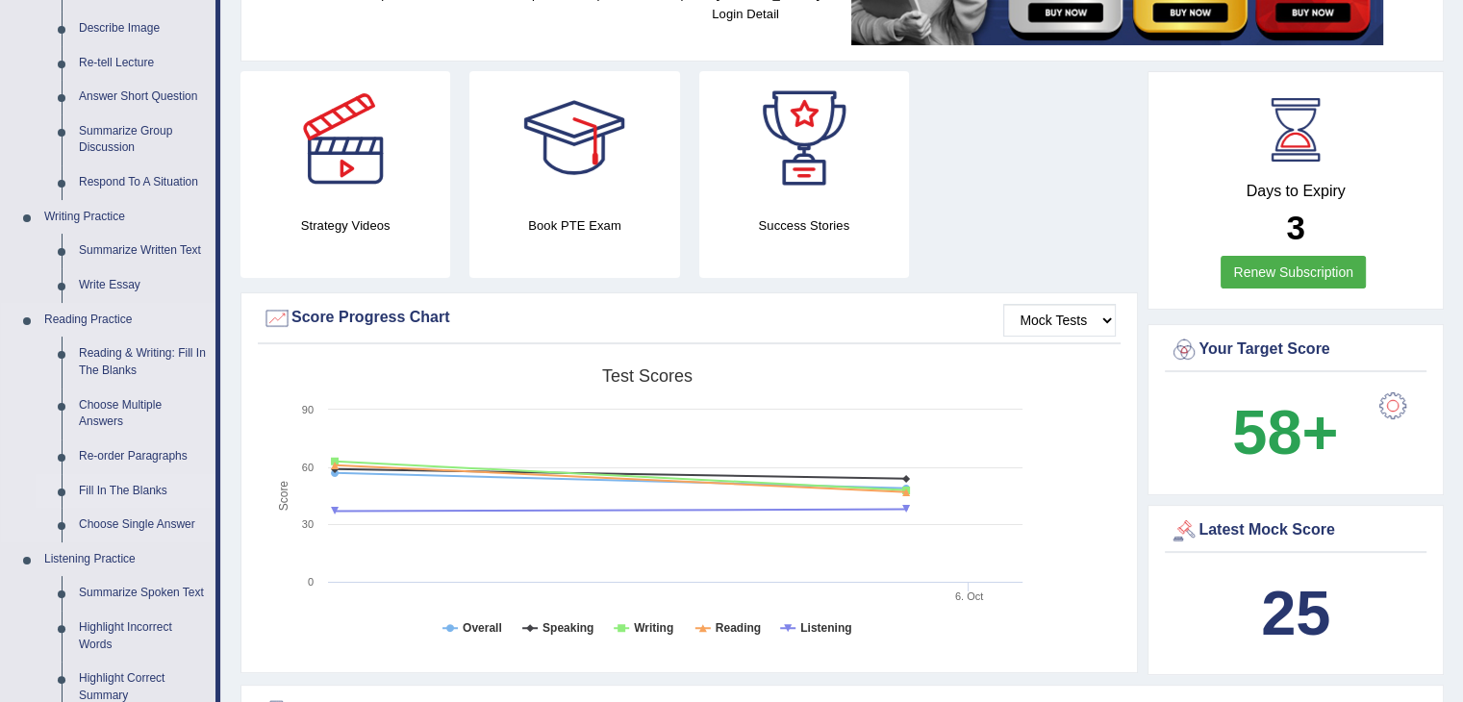
click at [102, 484] on link "Fill In The Blanks" at bounding box center [142, 491] width 145 height 35
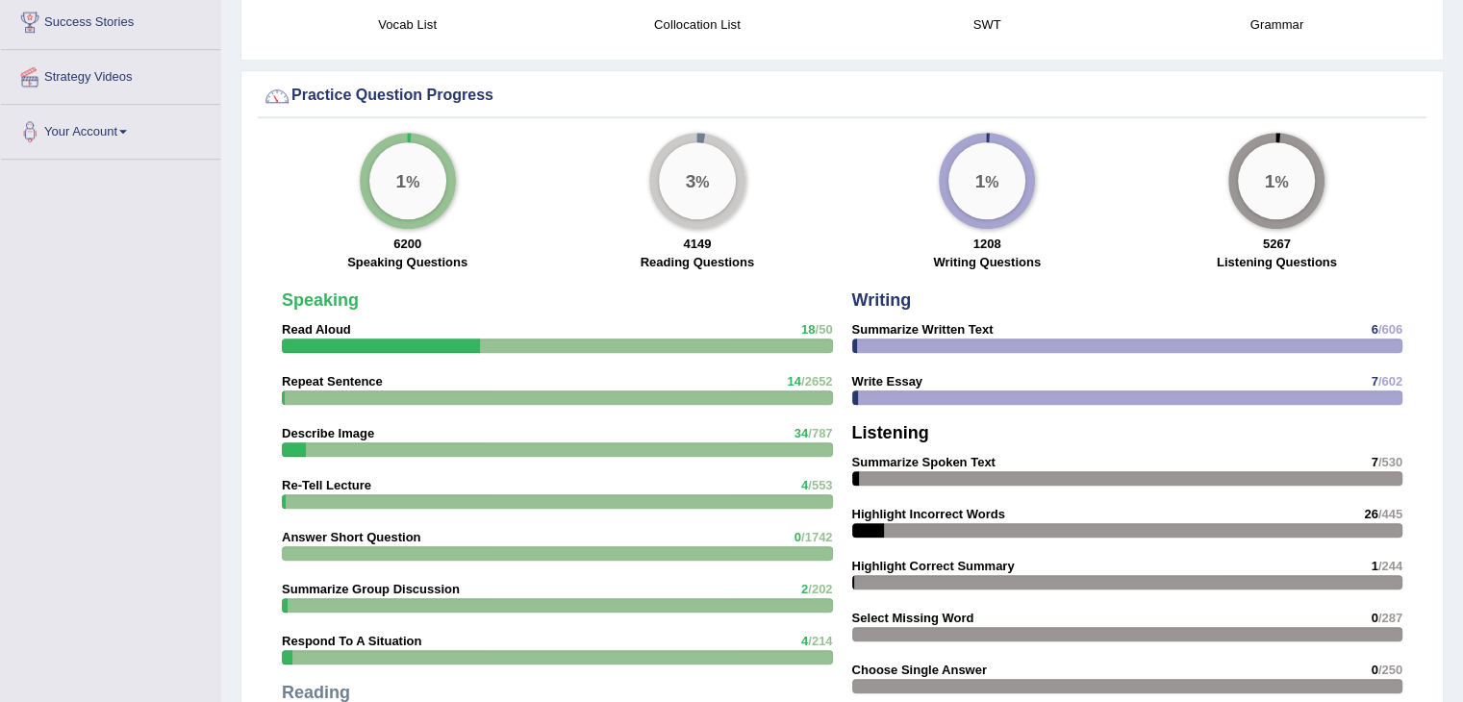
scroll to position [1801, 0]
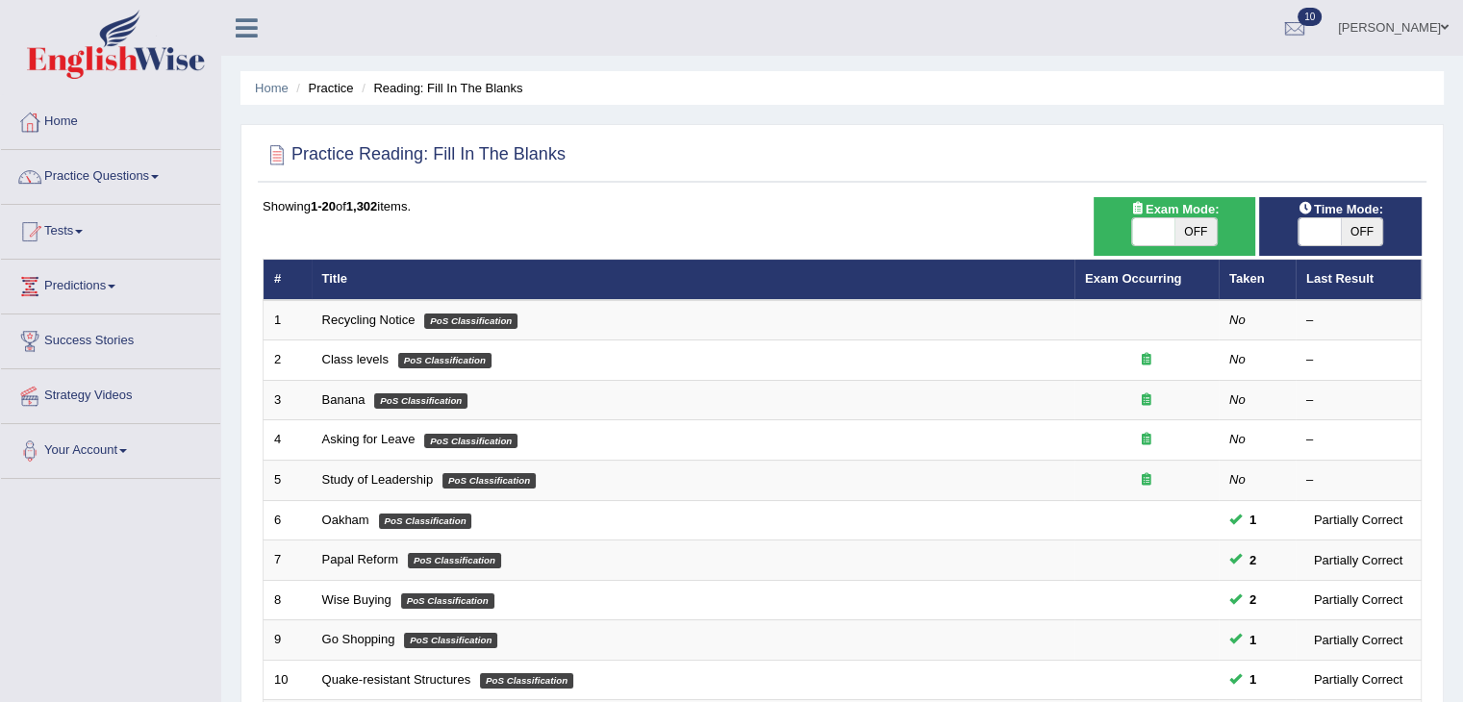
scroll to position [566, 0]
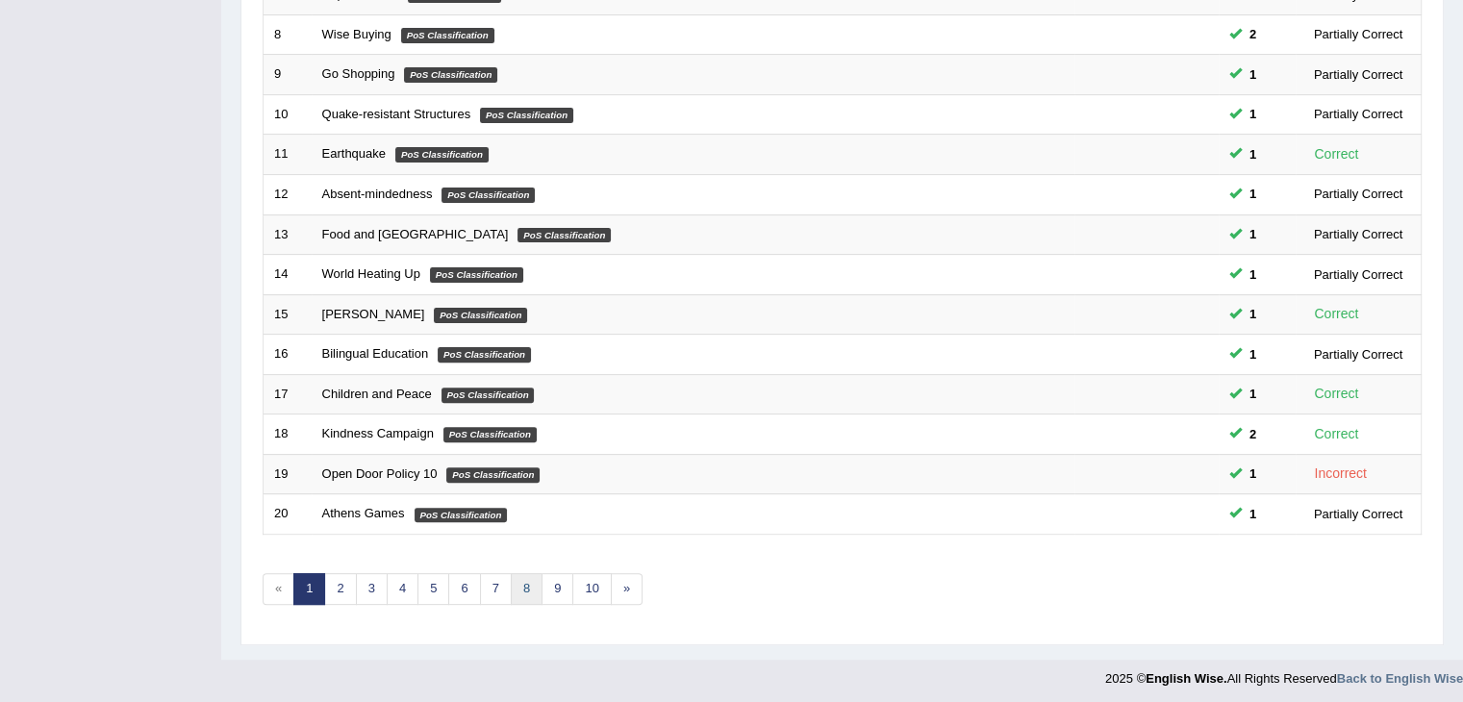
click at [524, 578] on link "8" at bounding box center [527, 589] width 32 height 32
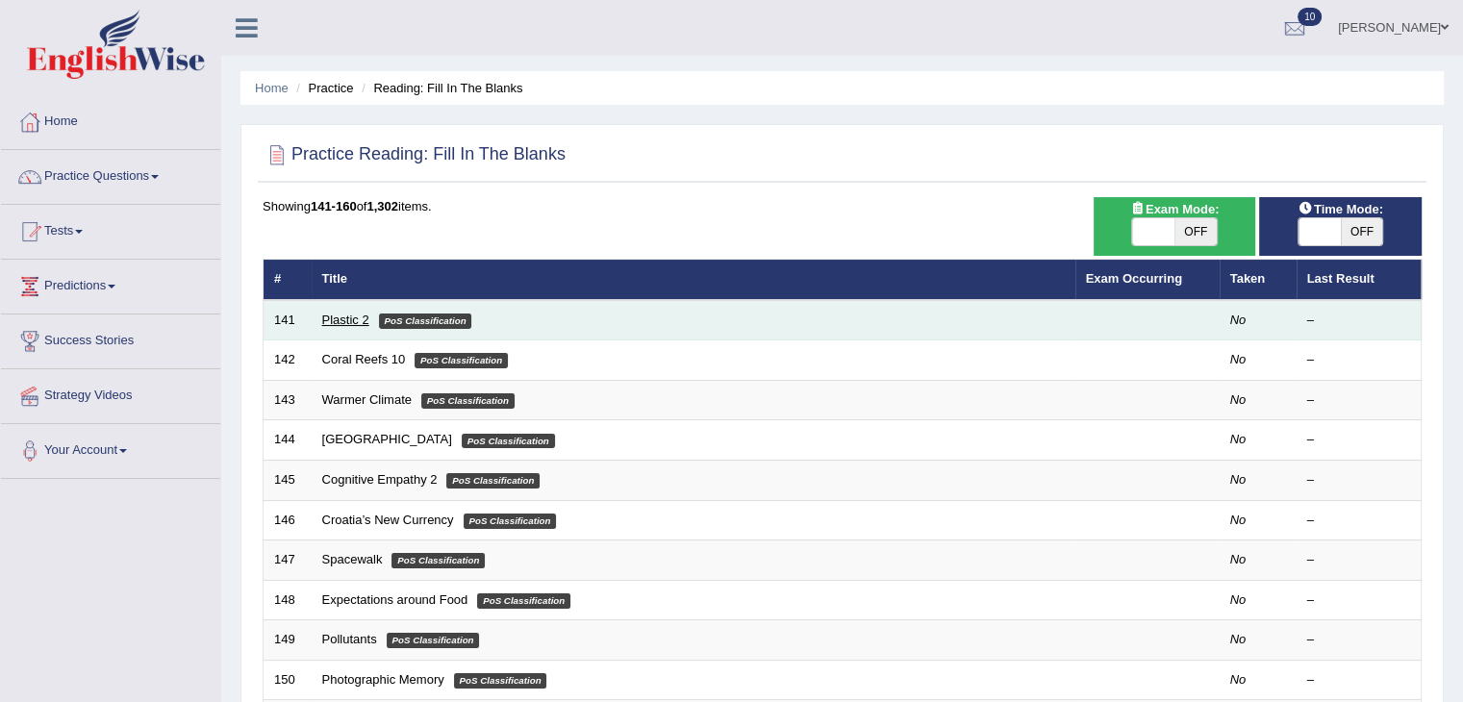
click at [323, 317] on link "Plastic 2" at bounding box center [345, 320] width 47 height 14
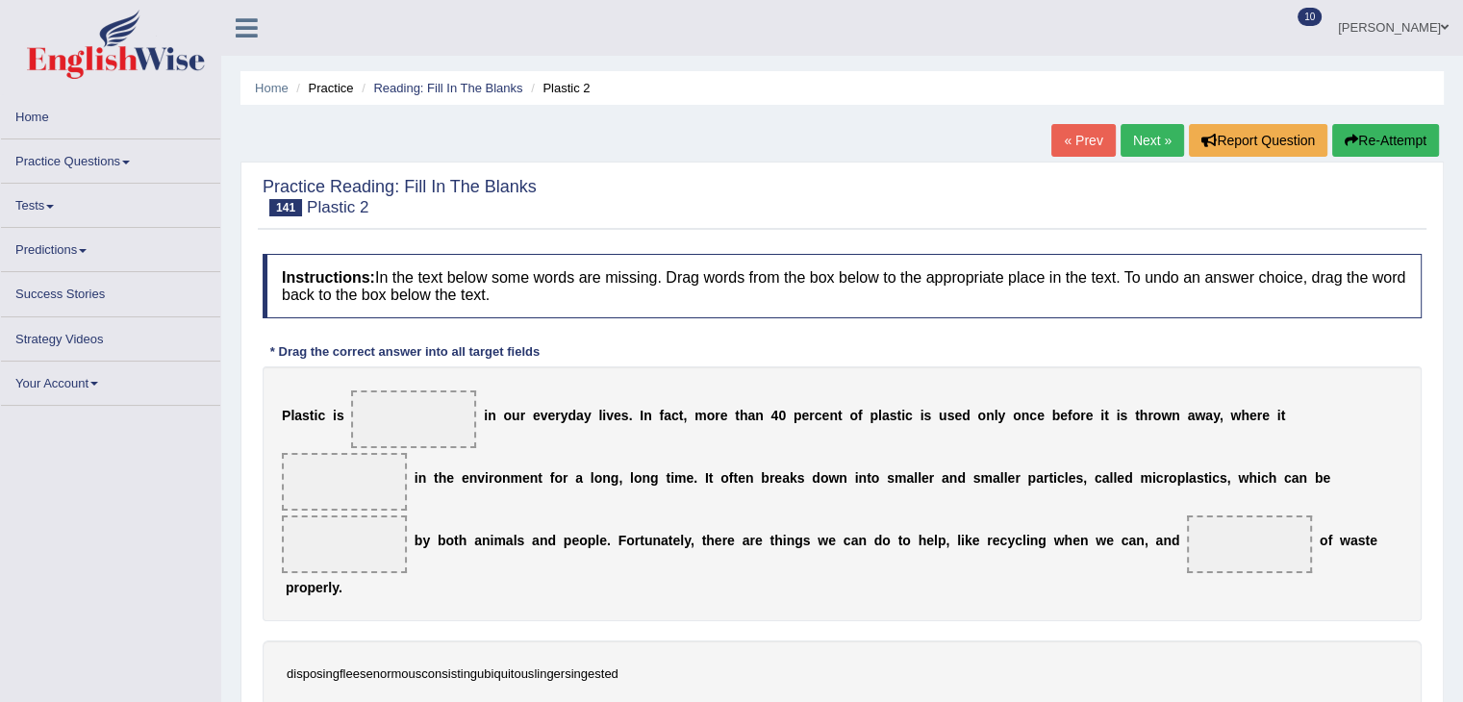
click at [426, 417] on span at bounding box center [413, 420] width 125 height 58
click at [427, 412] on span at bounding box center [413, 420] width 125 height 58
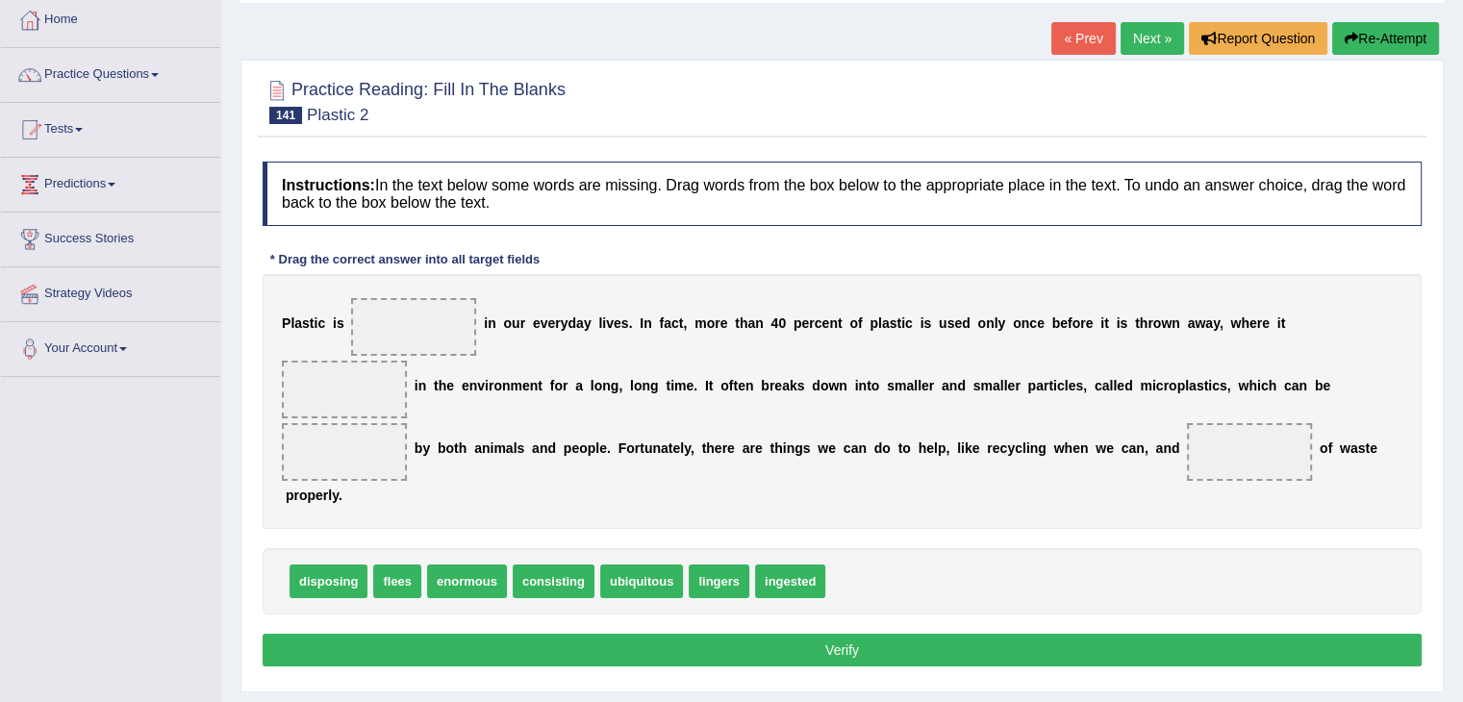
scroll to position [19, 0]
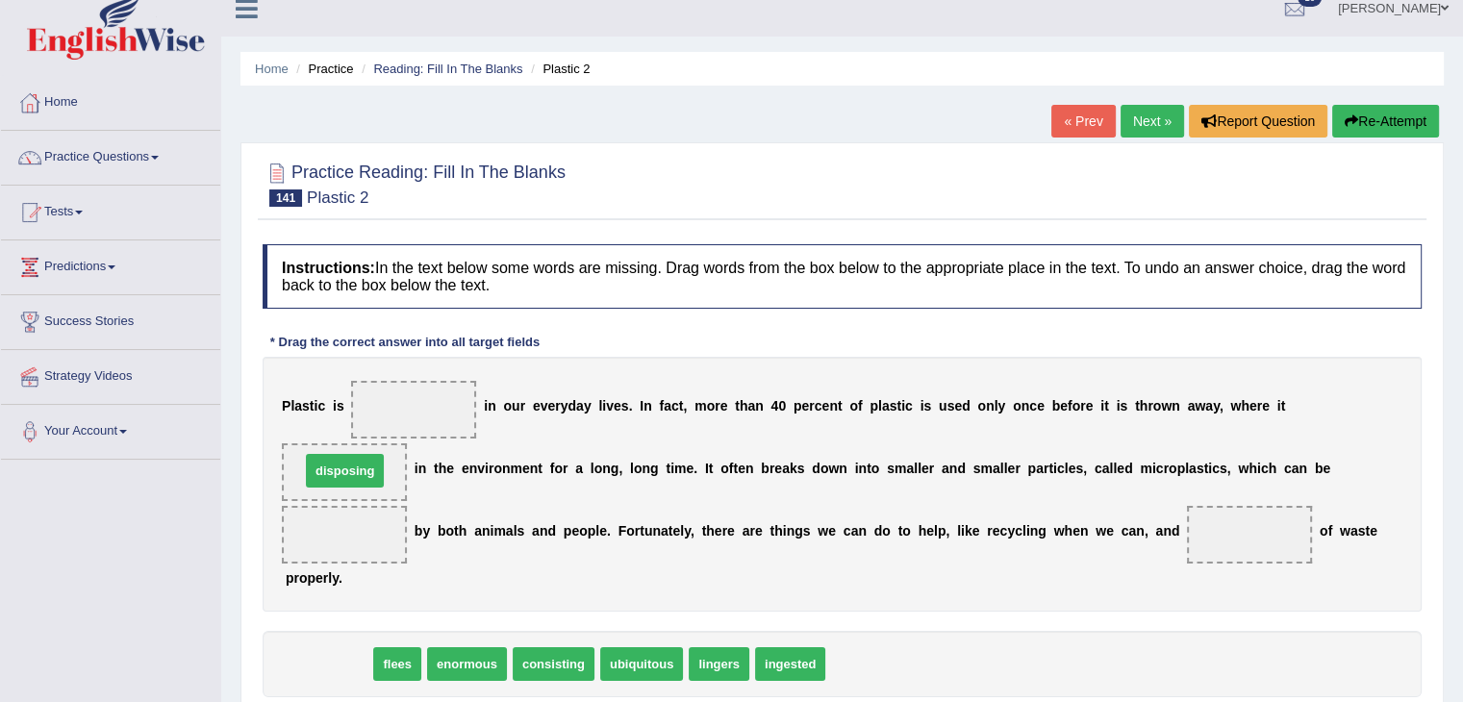
drag, startPoint x: 357, startPoint y: 671, endPoint x: 371, endPoint y: 476, distance: 194.9
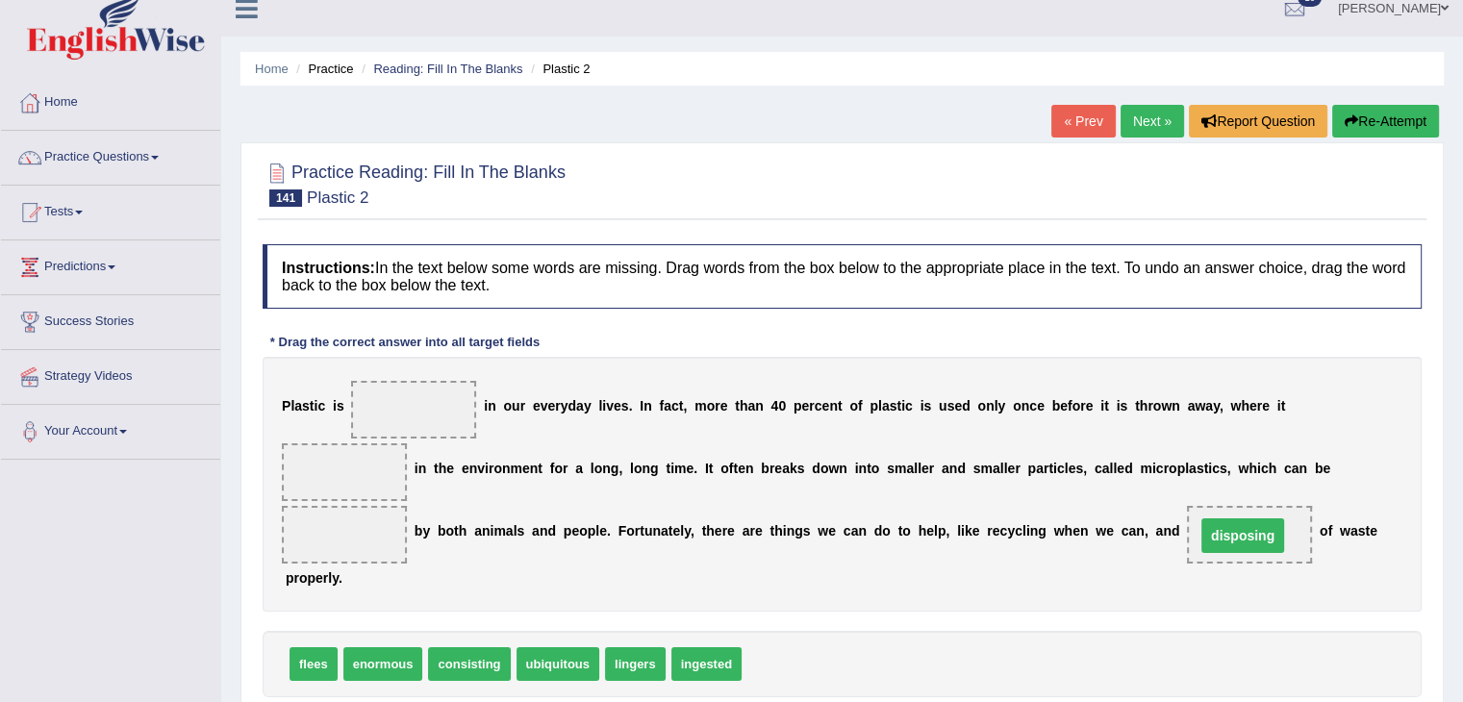
drag, startPoint x: 317, startPoint y: 471, endPoint x: 1216, endPoint y: 532, distance: 901.6
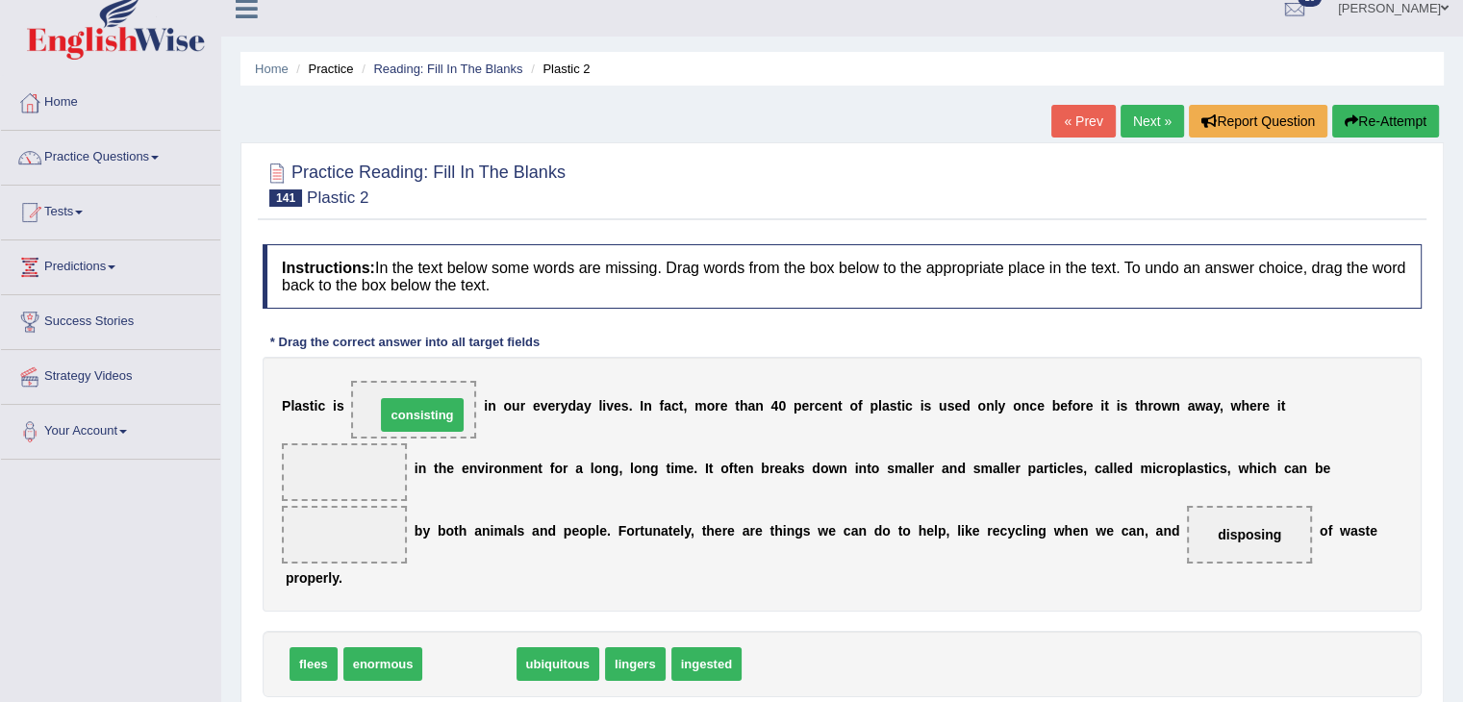
drag, startPoint x: 478, startPoint y: 664, endPoint x: 433, endPoint y: 416, distance: 252.3
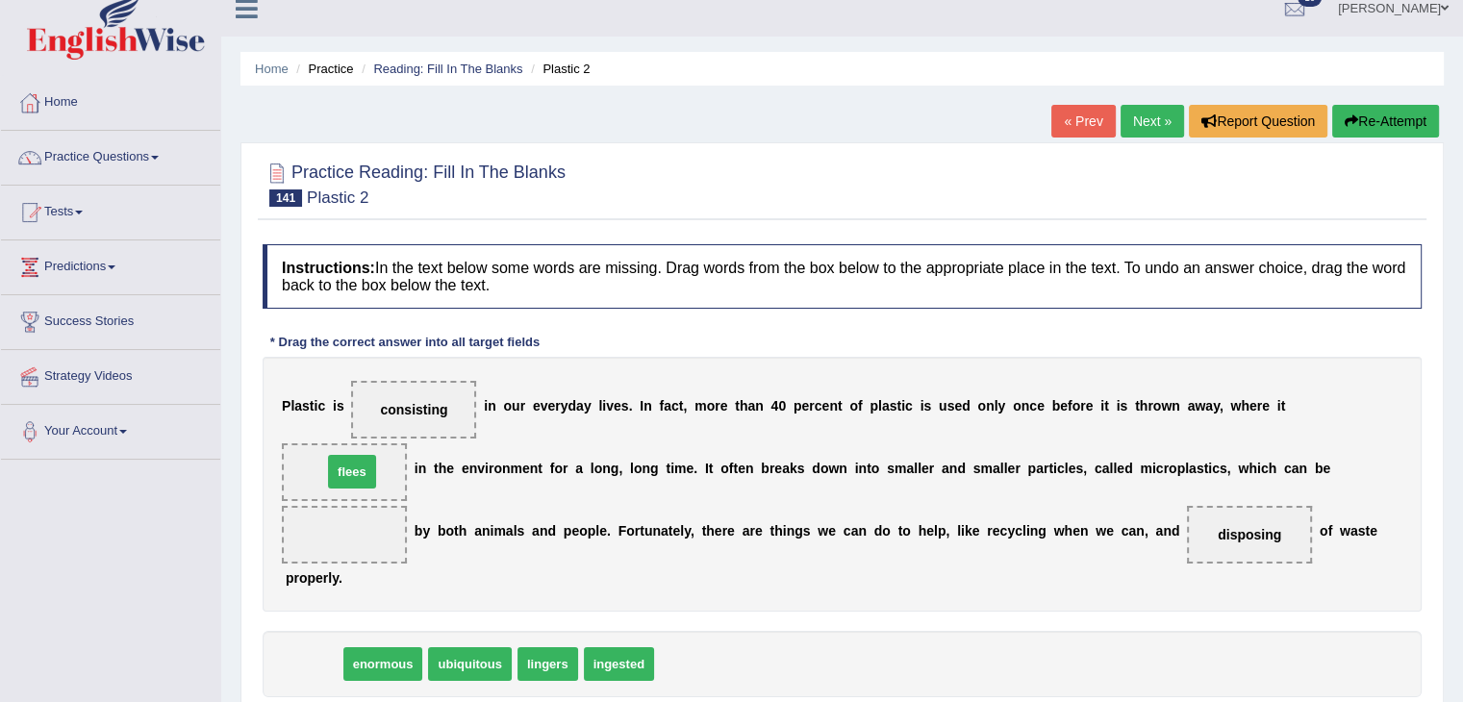
drag, startPoint x: 324, startPoint y: 667, endPoint x: 363, endPoint y: 474, distance: 196.2
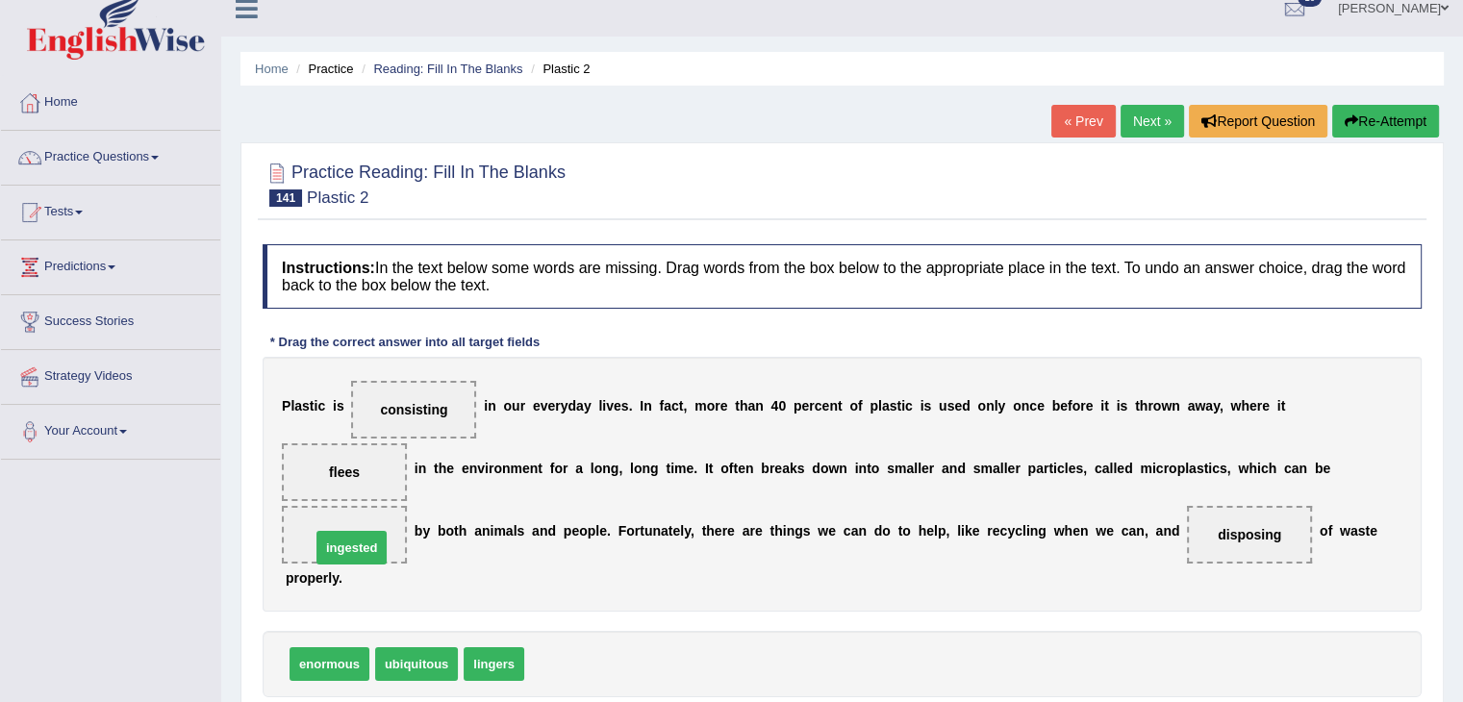
drag, startPoint x: 570, startPoint y: 667, endPoint x: 356, endPoint y: 550, distance: 243.3
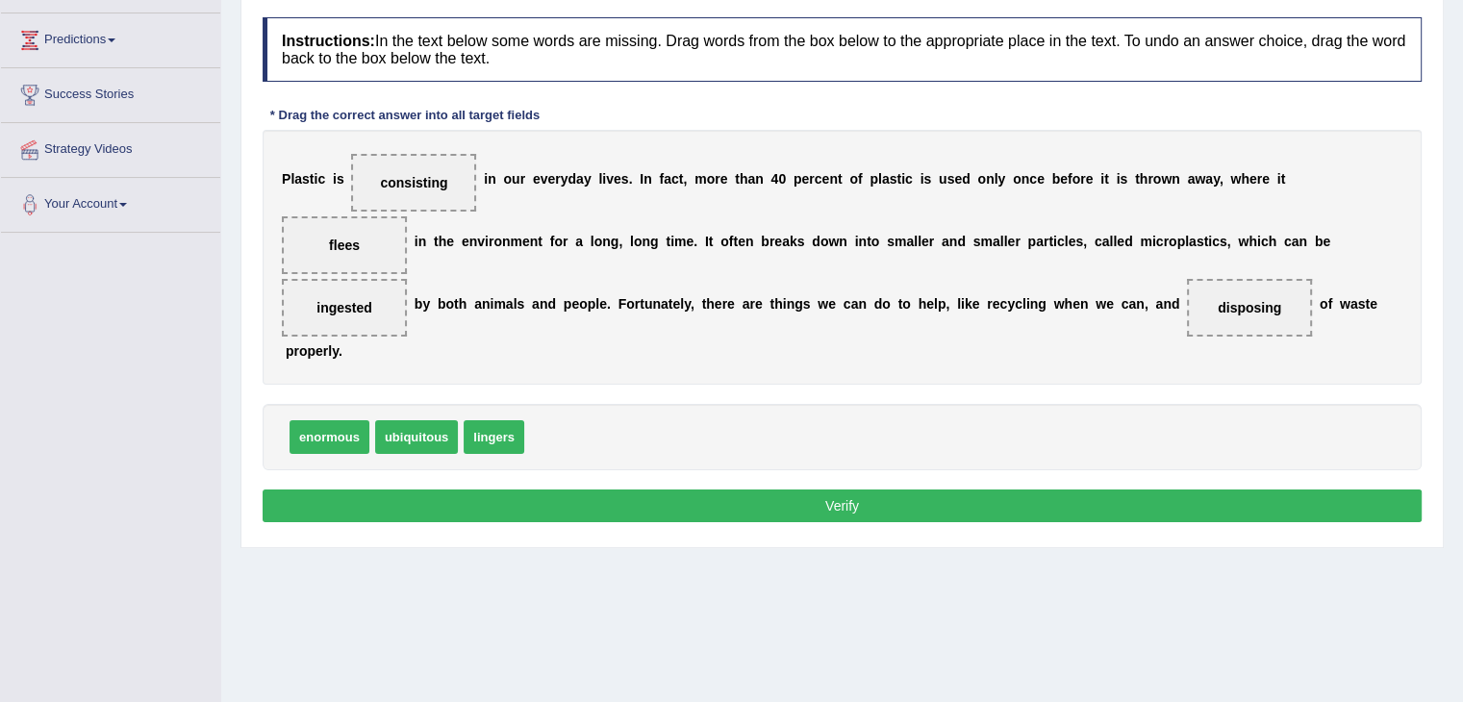
scroll to position [212, 0]
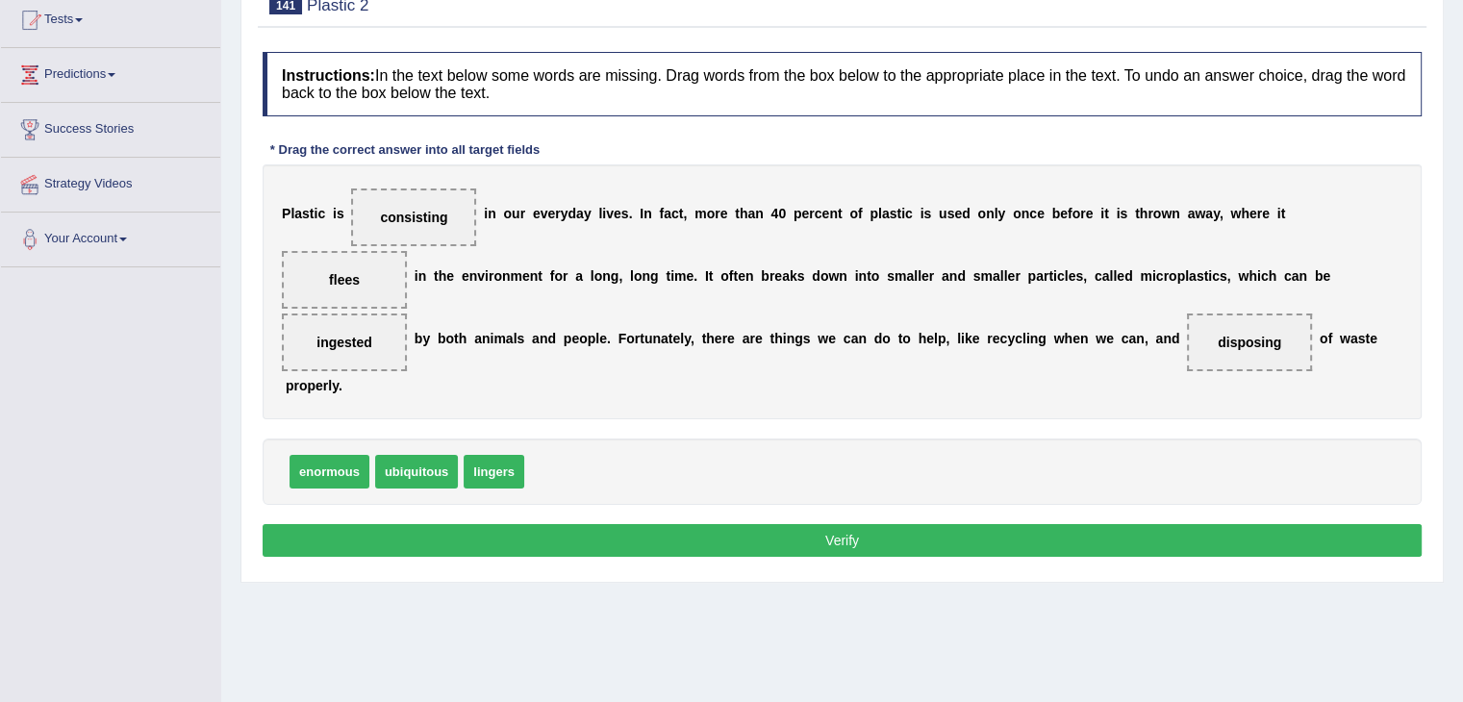
click at [692, 528] on button "Verify" at bounding box center [842, 540] width 1159 height 33
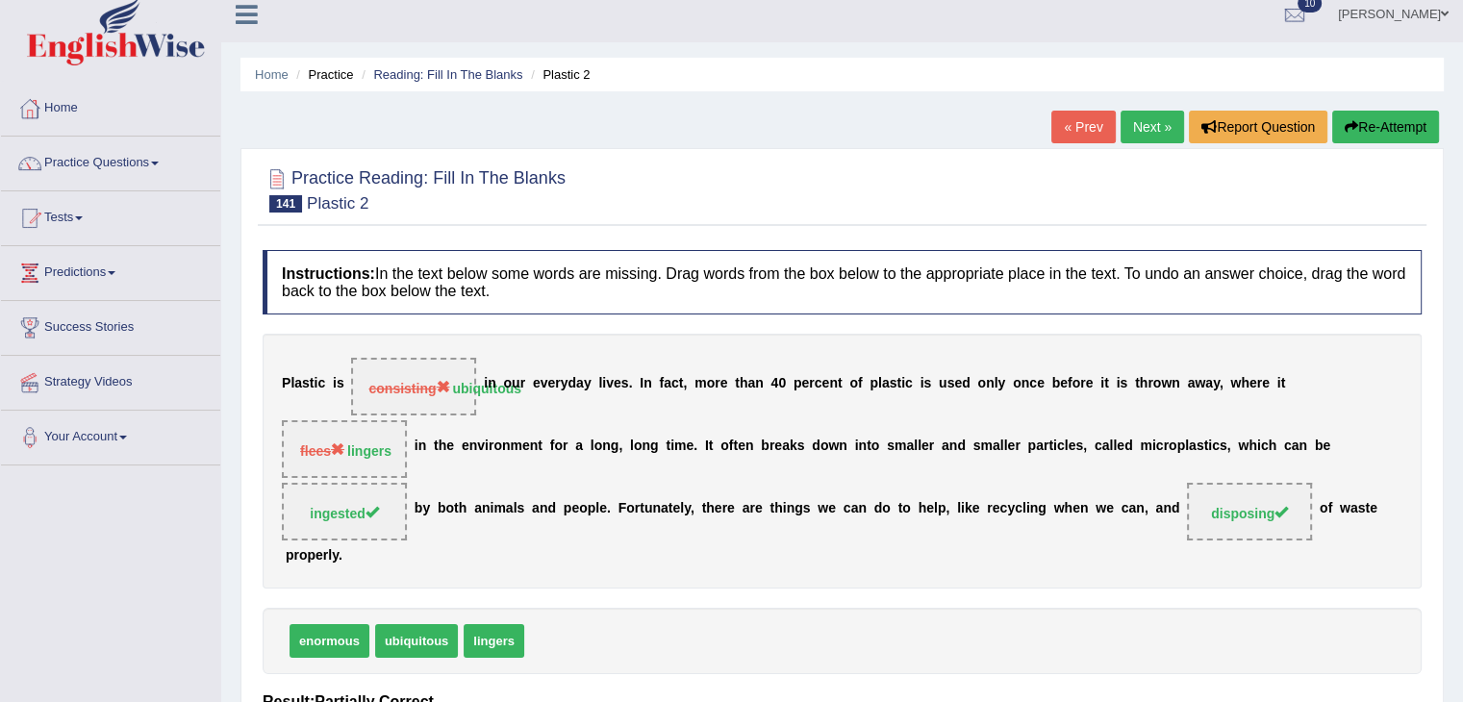
scroll to position [0, 0]
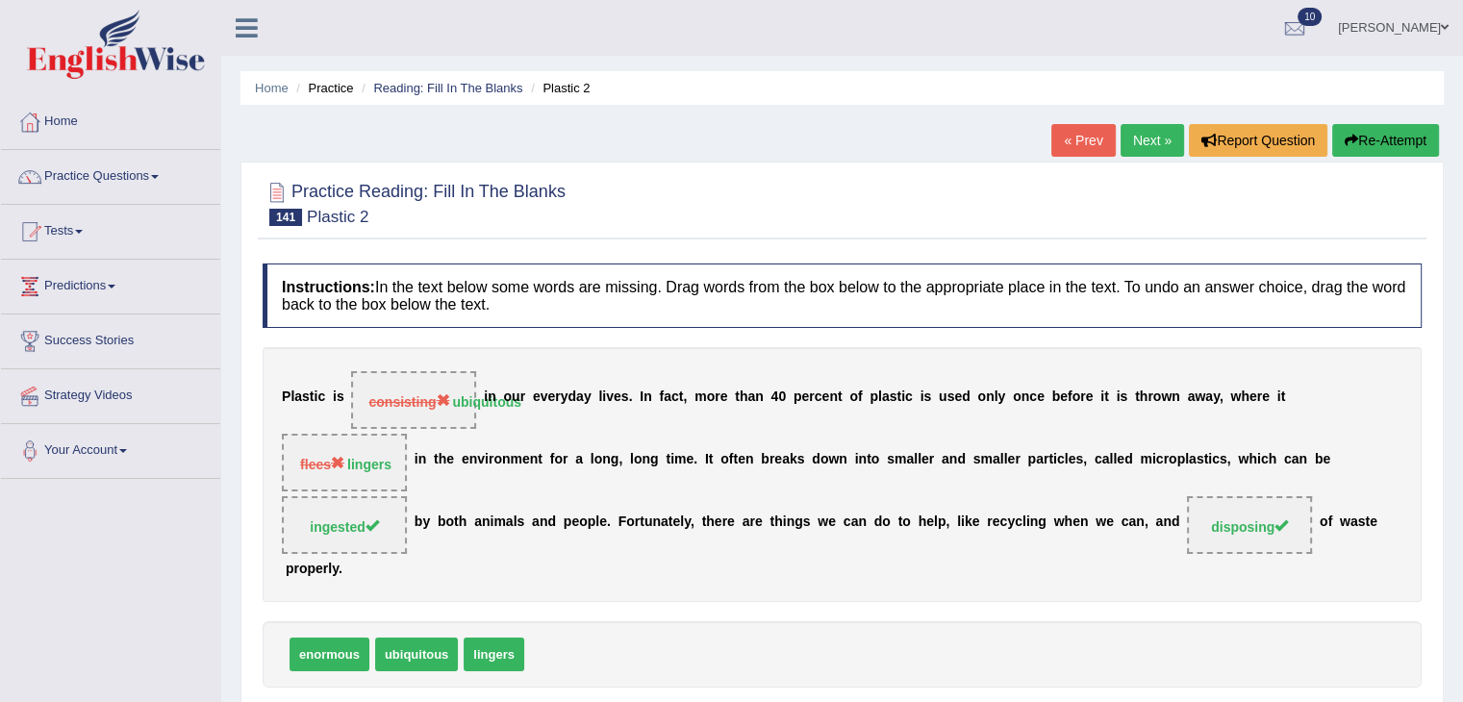
click at [60, 125] on link "Home" at bounding box center [110, 119] width 219 height 48
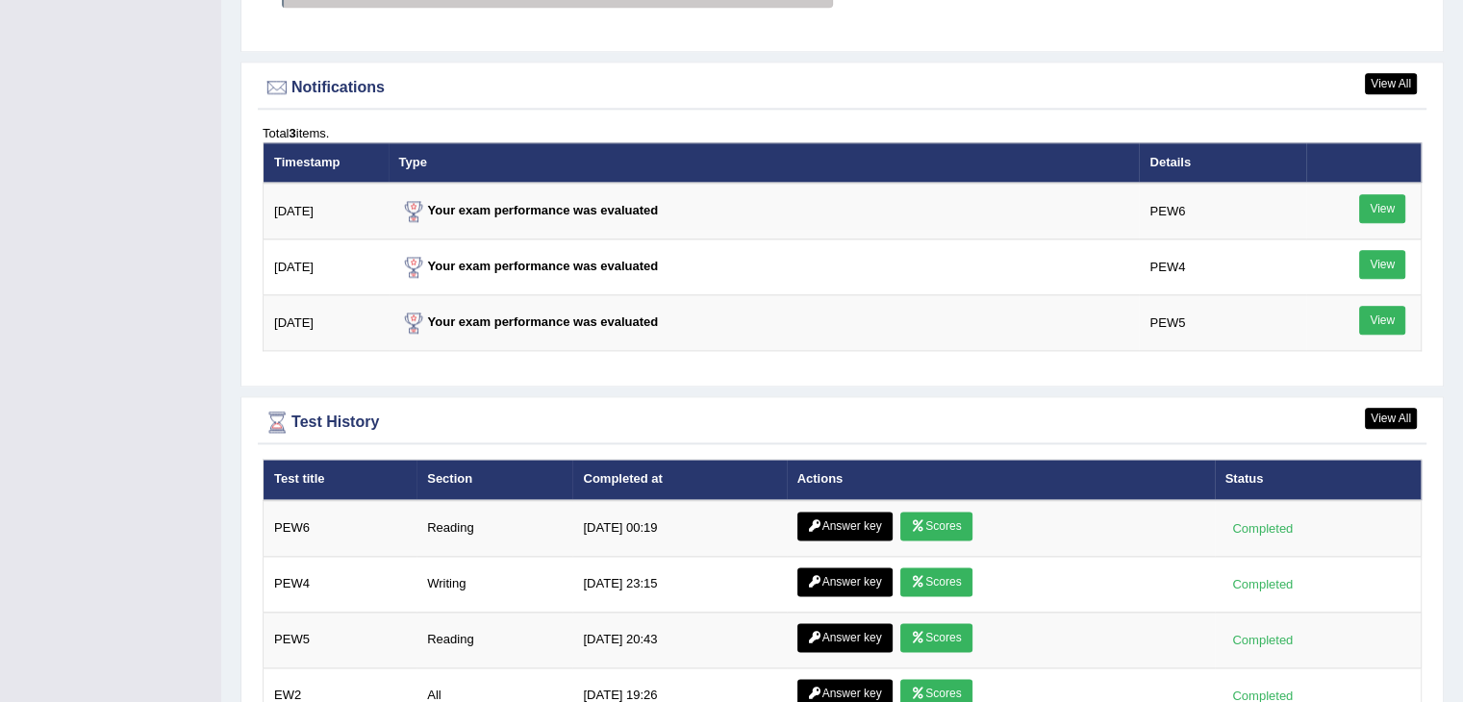
scroll to position [2598, 0]
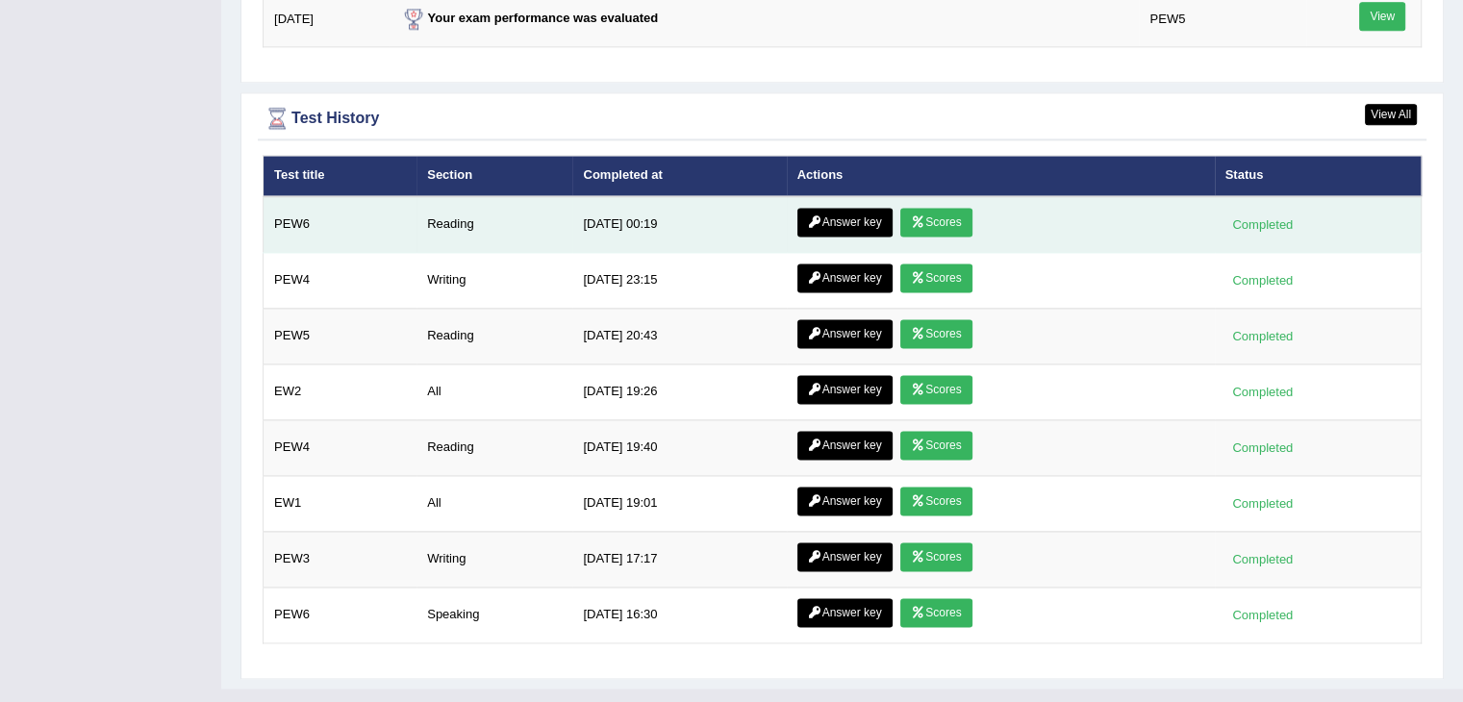
click at [824, 215] on link "Answer key" at bounding box center [845, 222] width 95 height 29
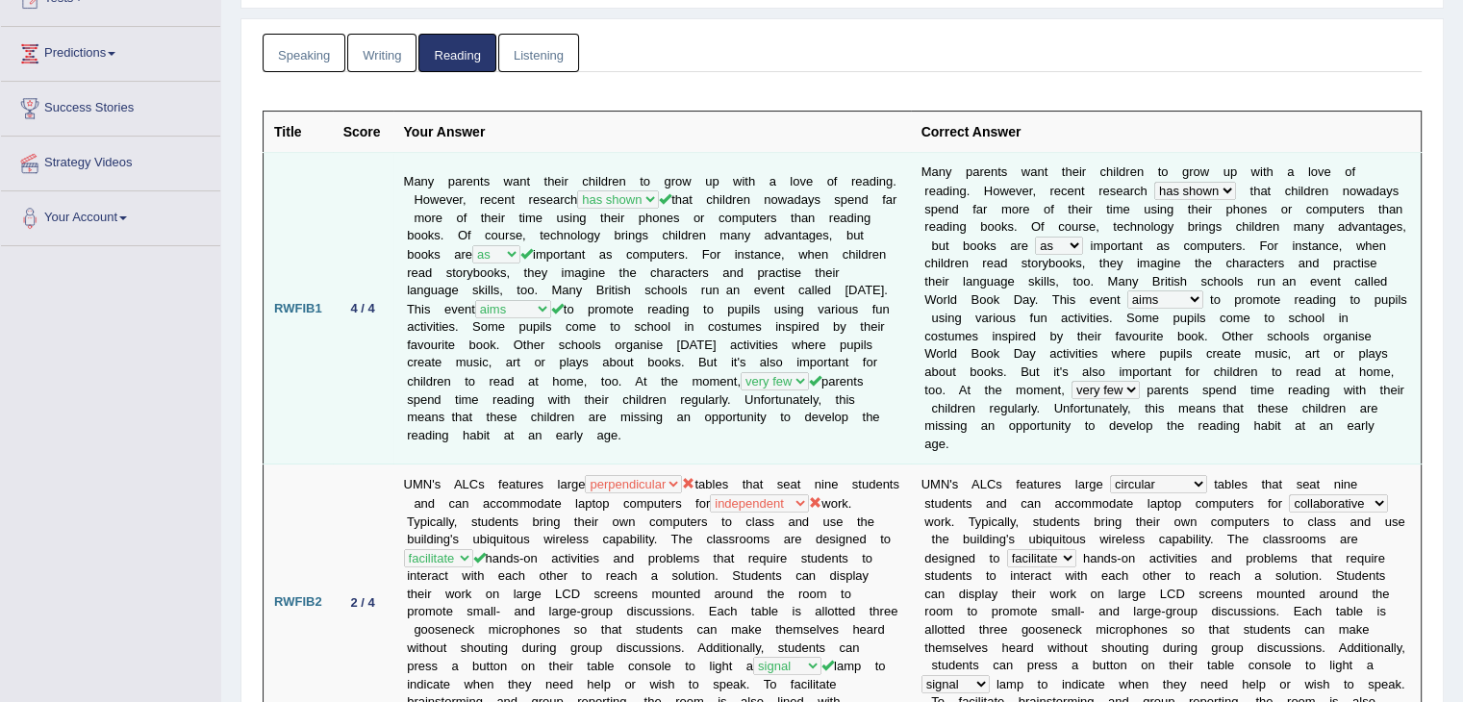
scroll to position [39, 0]
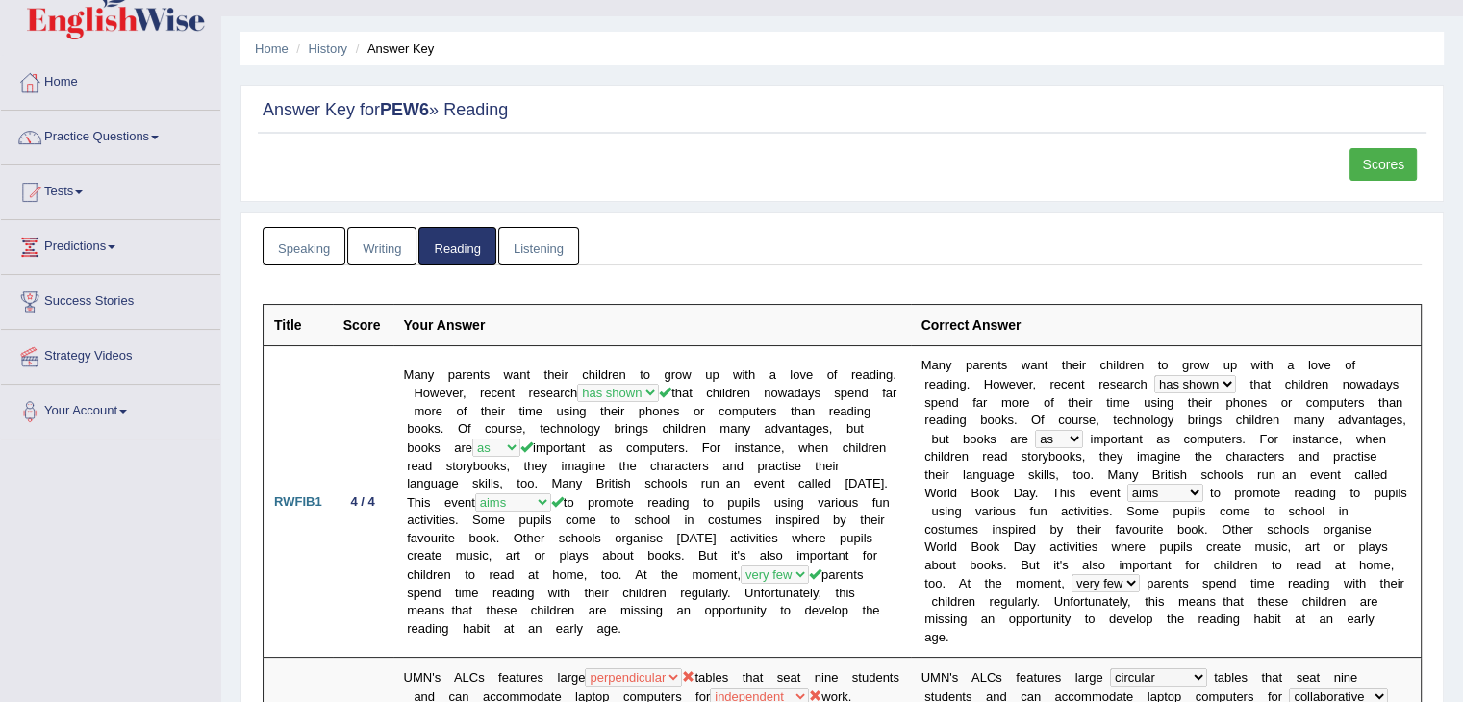
click at [1378, 168] on link "Scores" at bounding box center [1383, 164] width 67 height 33
